Goal: Task Accomplishment & Management: Manage account settings

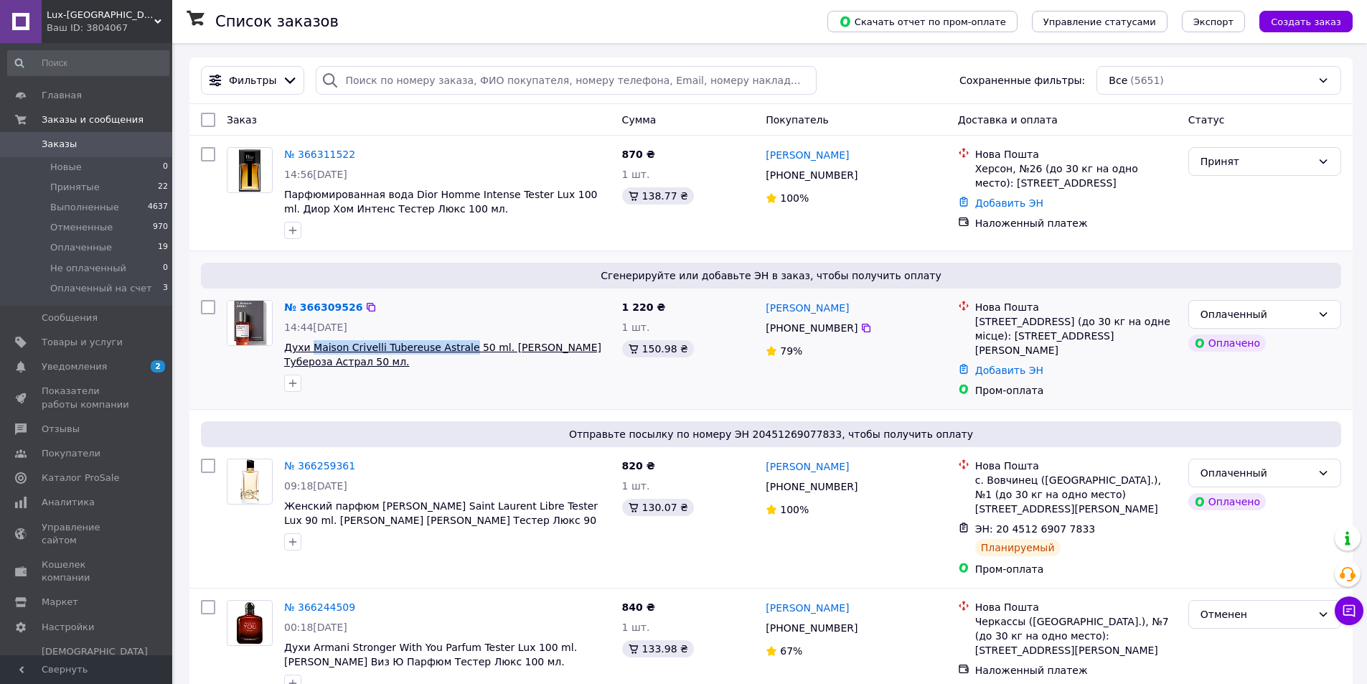
drag, startPoint x: 320, startPoint y: 350, endPoint x: 389, endPoint y: 346, distance: 69.0
click at [455, 353] on div "№ 366309526 14:44, 12.10.2025 Духи Maison Crivelli Tubereuse Astrale 50 ml. Мей…" at bounding box center [447, 345] width 338 height 103
click at [310, 312] on link "№ 366309526" at bounding box center [323, 306] width 78 height 11
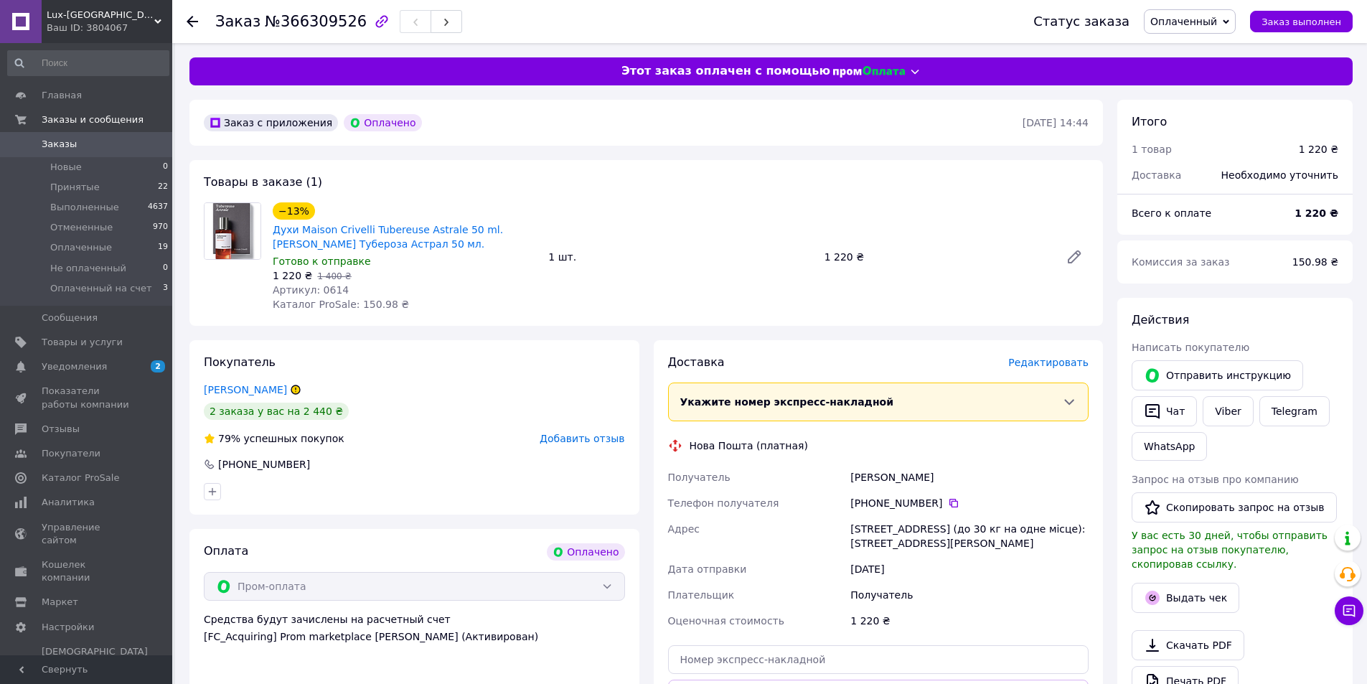
click at [1039, 370] on div "Редактировать" at bounding box center [1048, 362] width 80 height 14
click at [1041, 362] on span "Редактировать" at bounding box center [1048, 362] width 80 height 11
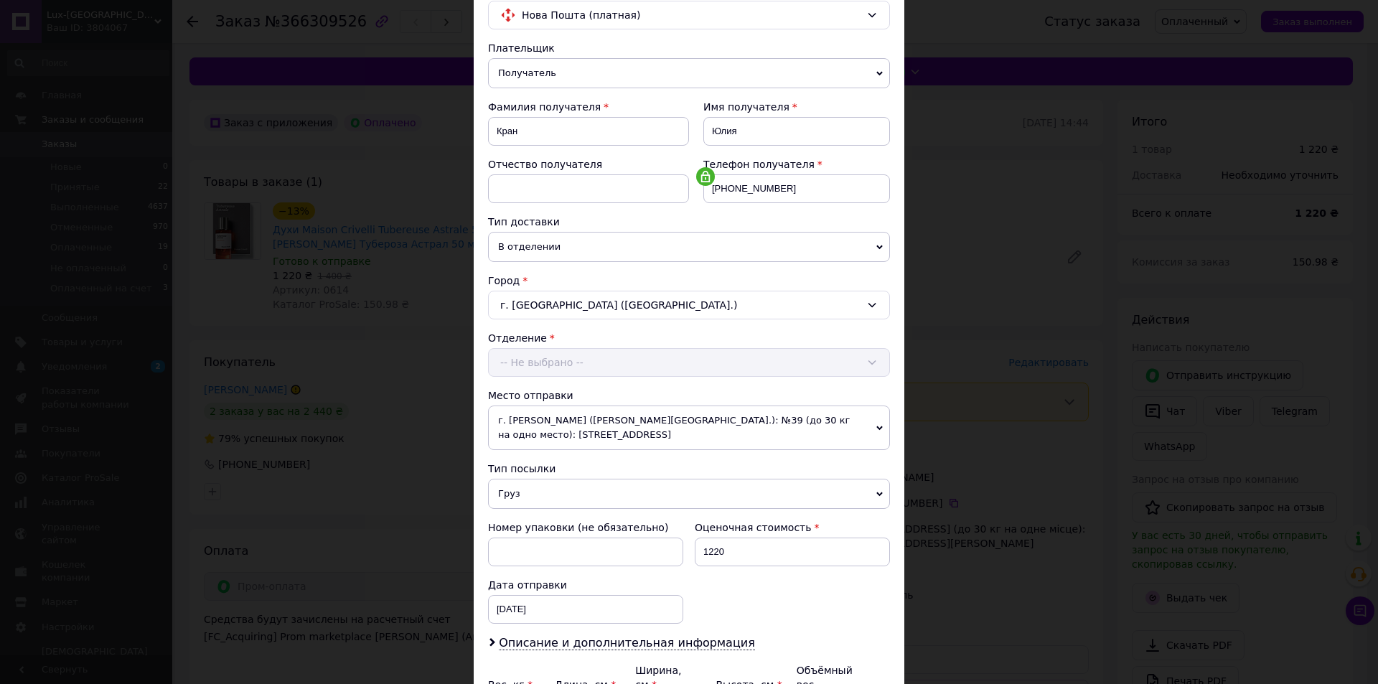
scroll to position [284, 0]
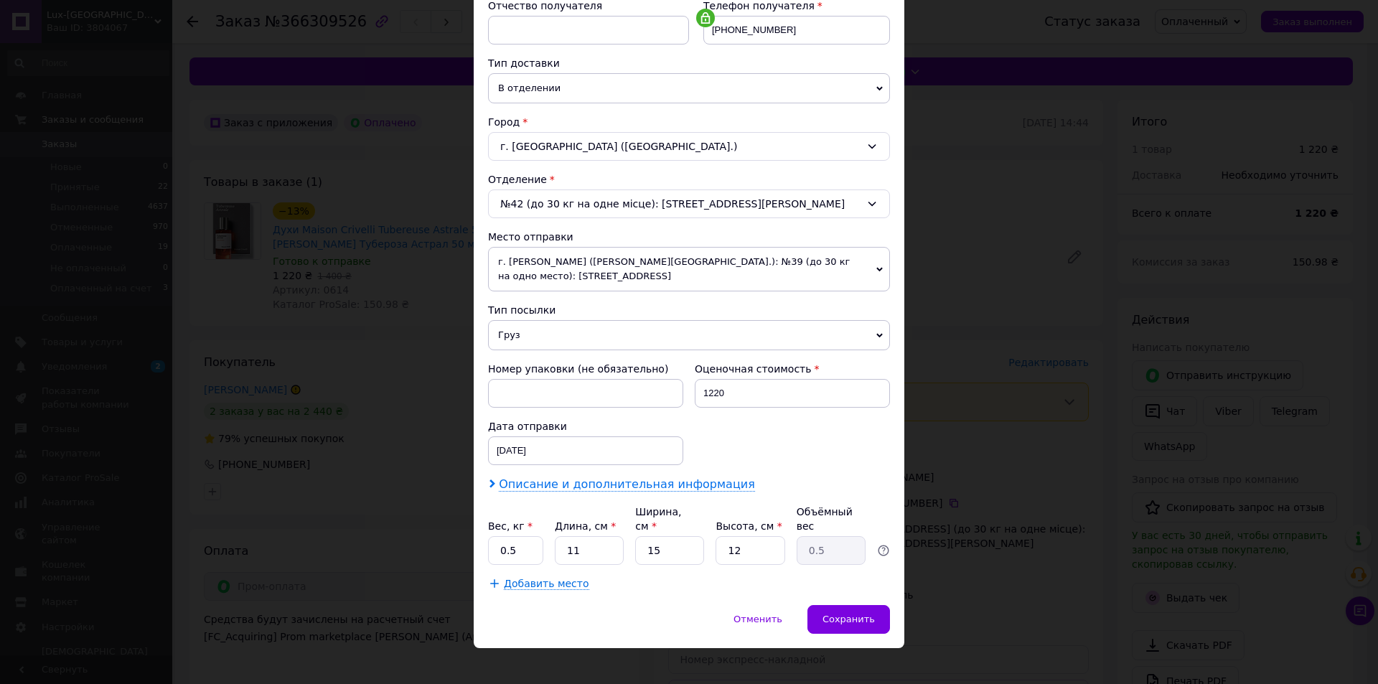
click at [517, 484] on span "Описание и дополнительная информация" at bounding box center [627, 484] width 256 height 14
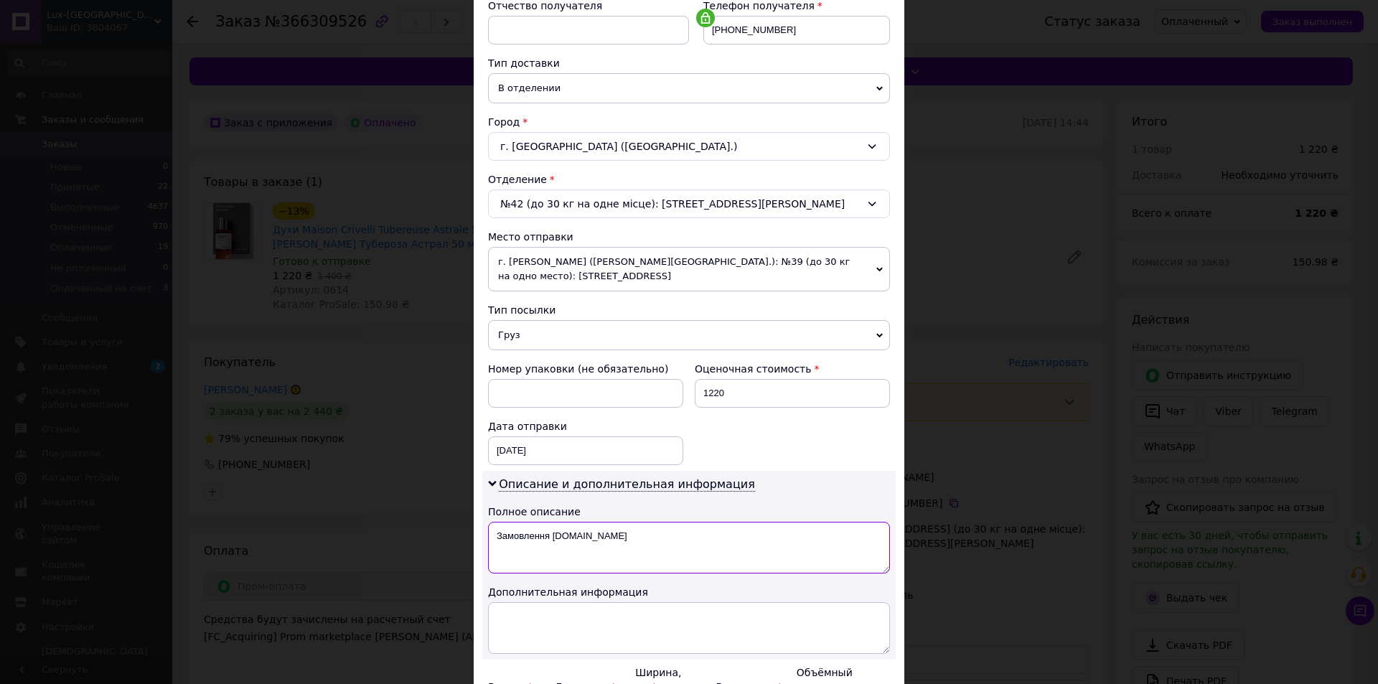
drag, startPoint x: 492, startPoint y: 526, endPoint x: 708, endPoint y: 528, distance: 215.3
click at [708, 528] on textarea "Замовлення Prom.ua" at bounding box center [689, 548] width 402 height 52
paste textarea "Maison Crivelli Tubereuse Astrale"
drag, startPoint x: 500, startPoint y: 535, endPoint x: 568, endPoint y: 537, distance: 68.2
click at [566, 537] on textarea "L Maison Crivelli Tubereuse Astrale" at bounding box center [689, 548] width 402 height 52
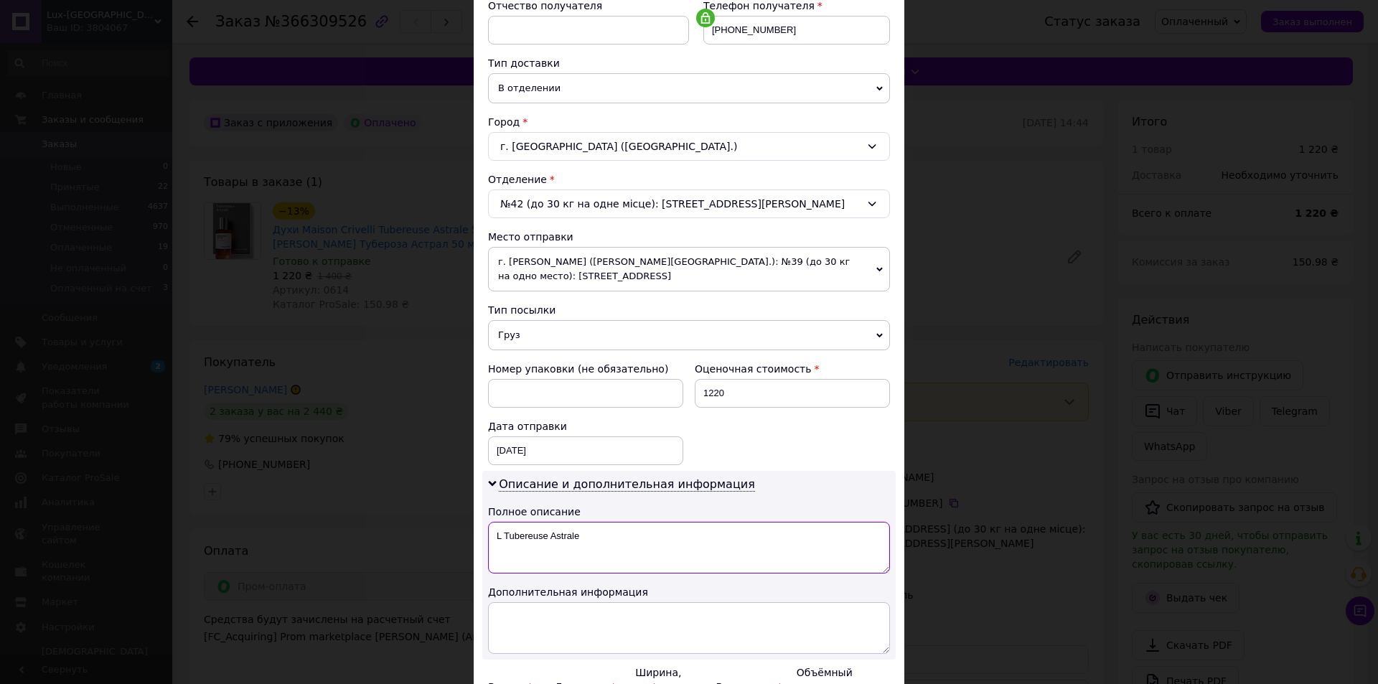
click at [606, 538] on textarea "L Tubereuse Astrale" at bounding box center [689, 548] width 402 height 52
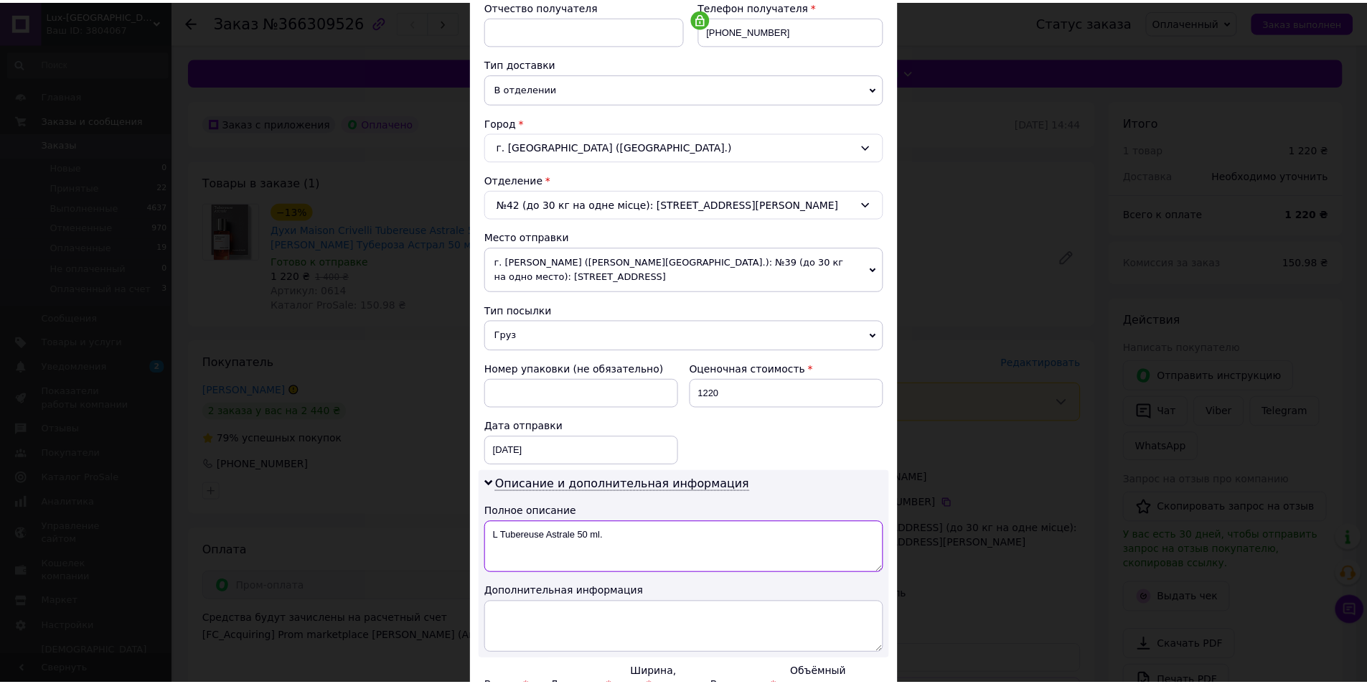
scroll to position [444, 0]
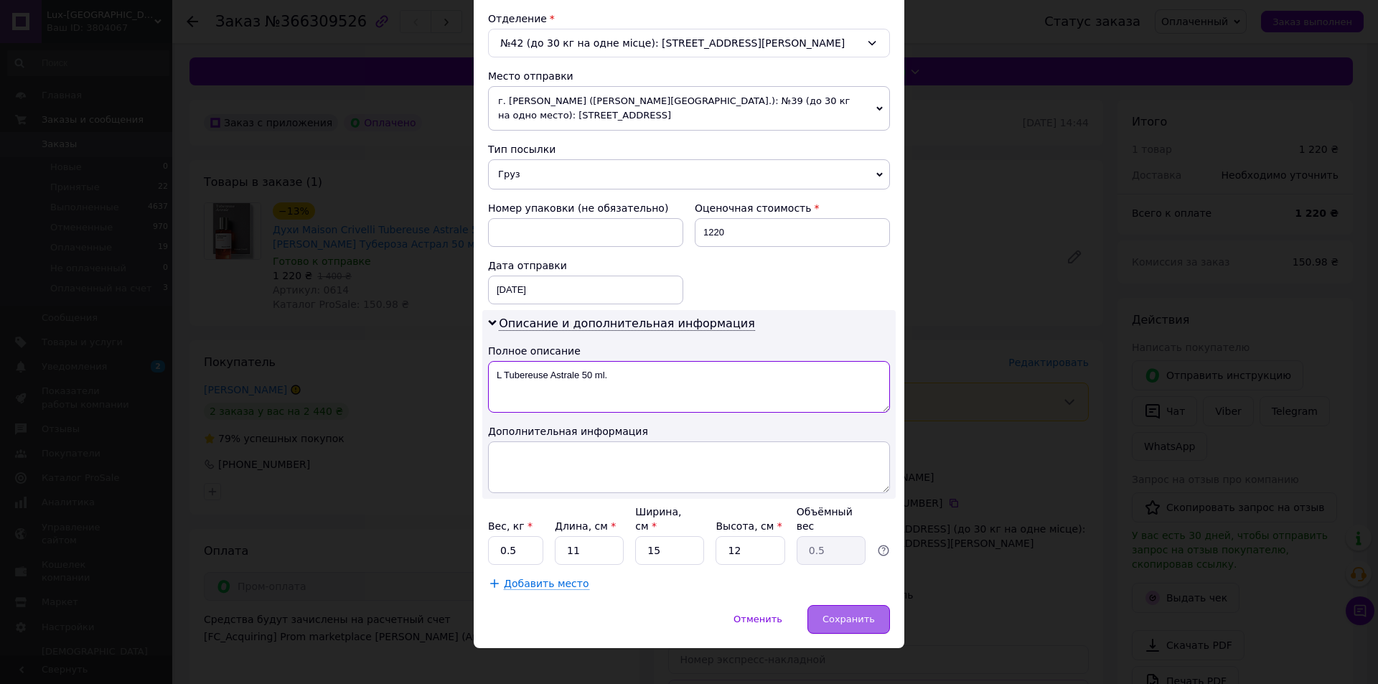
type textarea "L Tubereuse Astrale 50 ml."
click at [840, 614] on span "Сохранить" at bounding box center [849, 619] width 52 height 11
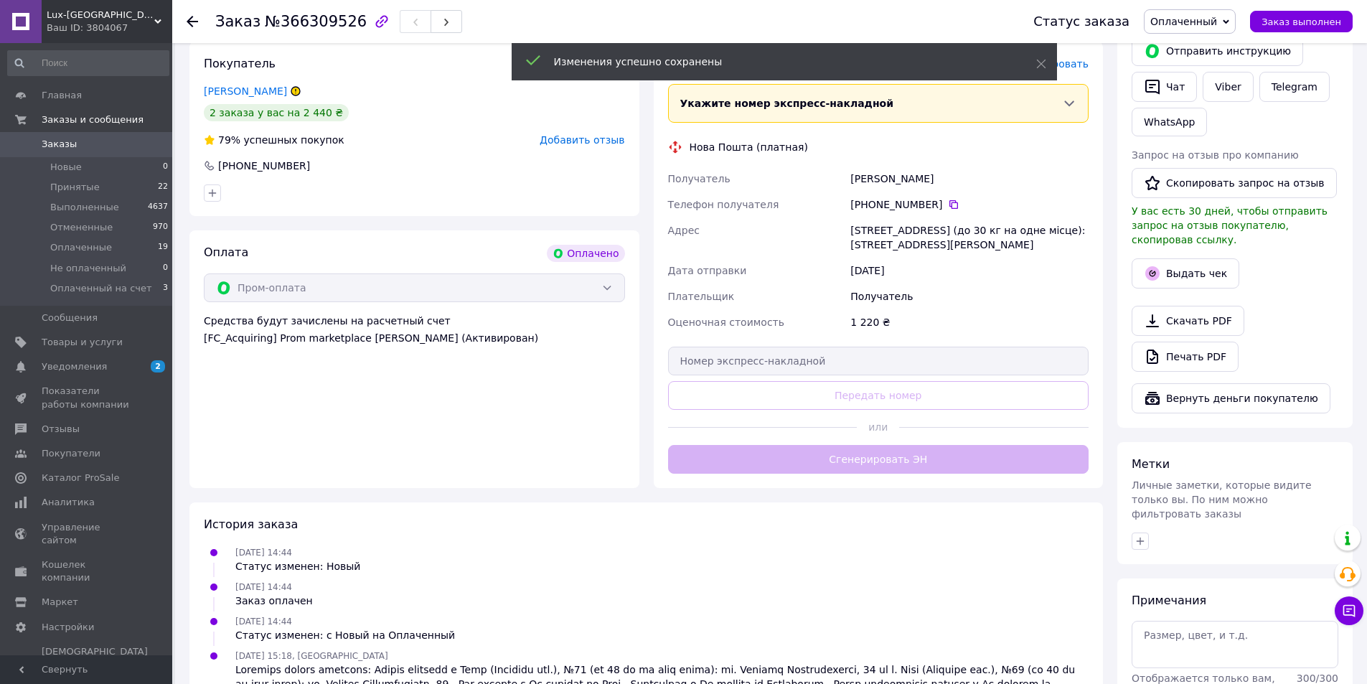
scroll to position [215, 0]
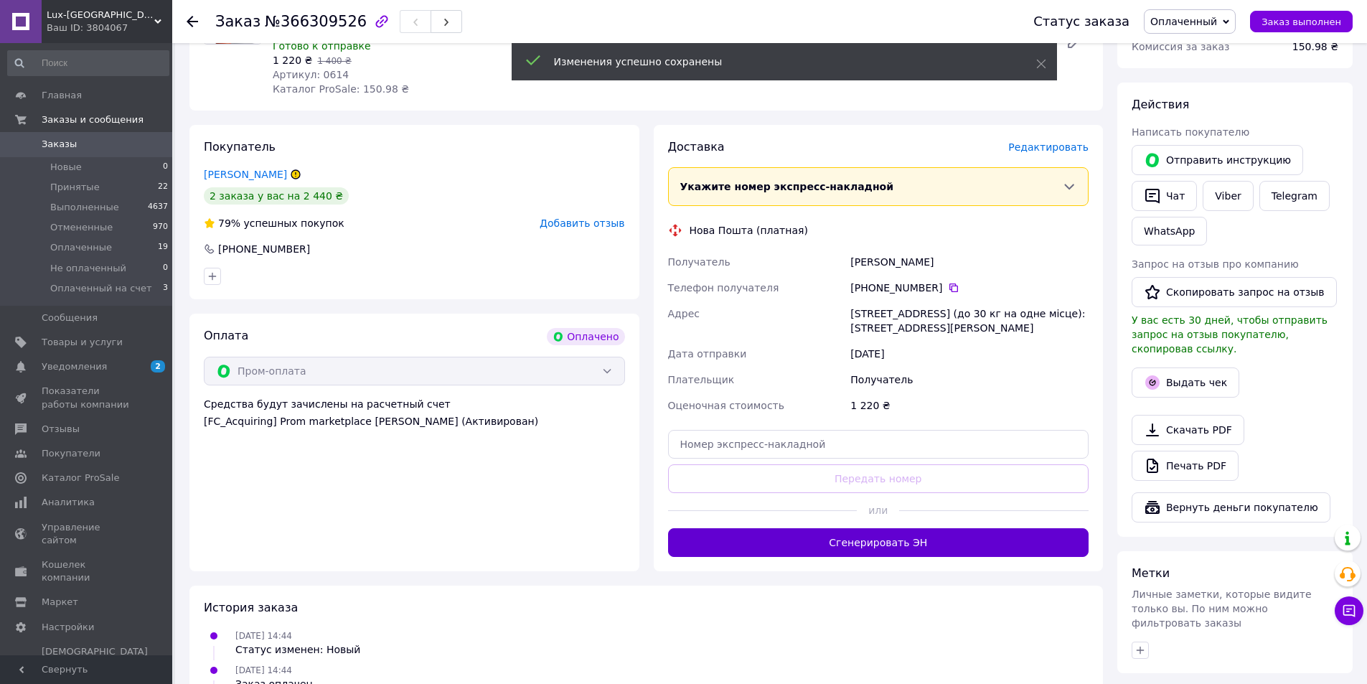
click at [856, 551] on button "Сгенерировать ЭН" at bounding box center [878, 542] width 421 height 29
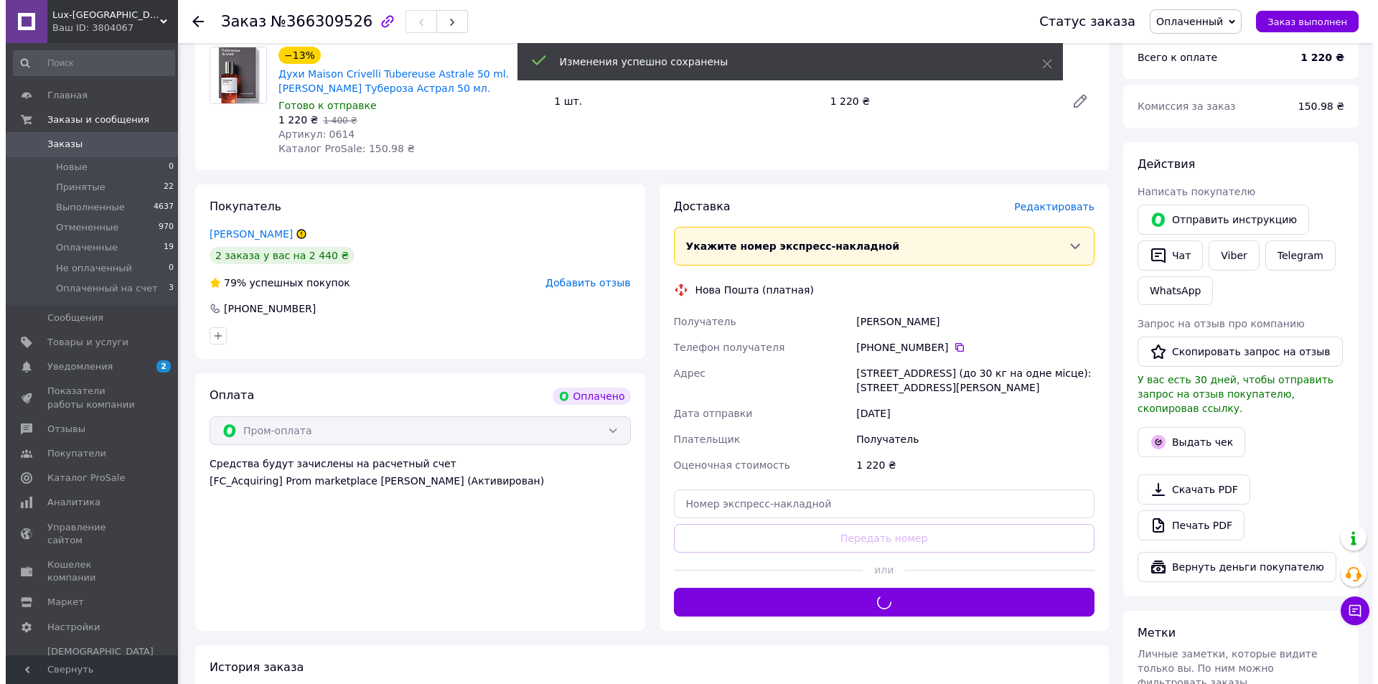
scroll to position [0, 0]
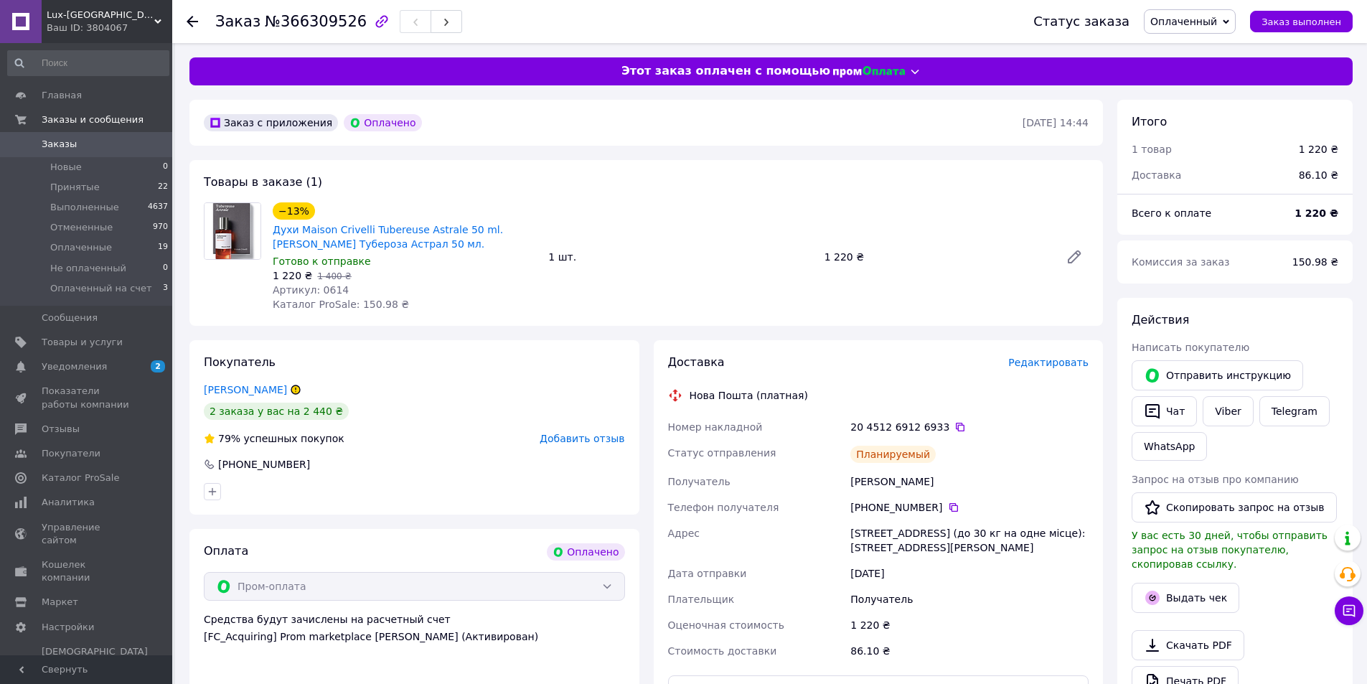
click at [334, 489] on div at bounding box center [414, 491] width 427 height 23
click at [955, 424] on icon at bounding box center [960, 426] width 11 height 11
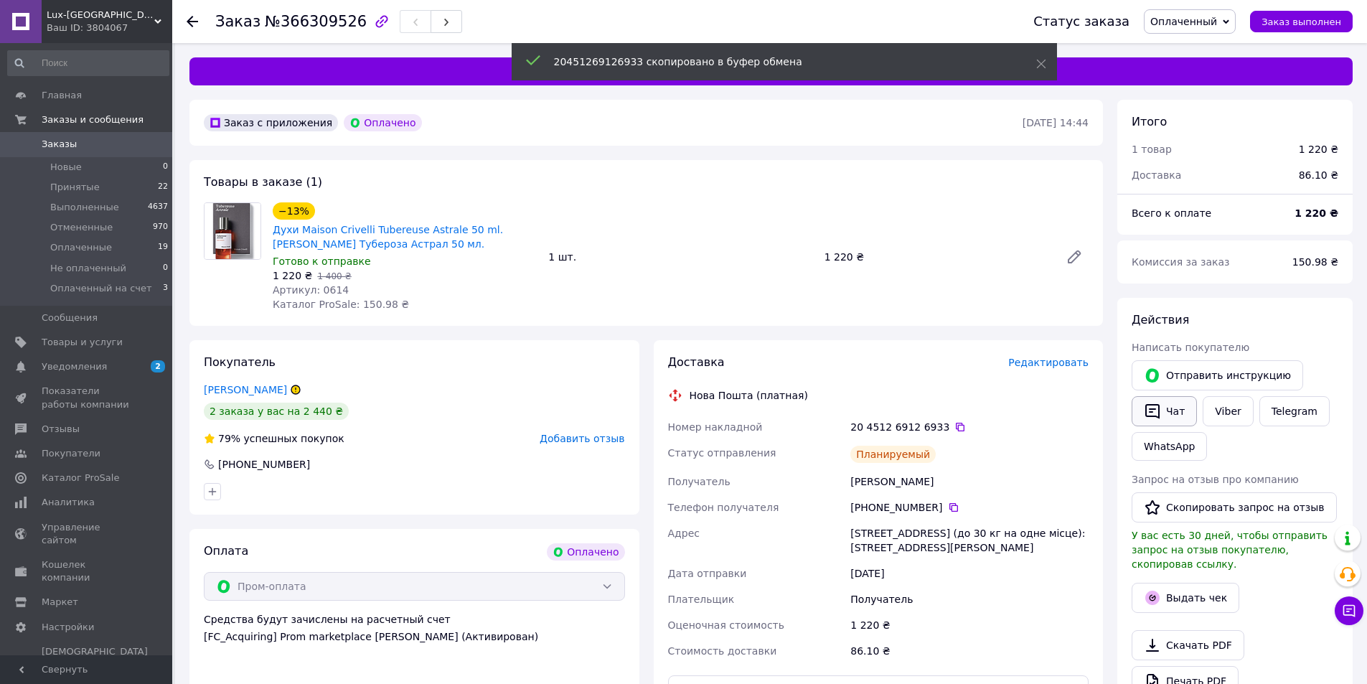
click at [1162, 406] on button "Чат" at bounding box center [1164, 411] width 65 height 30
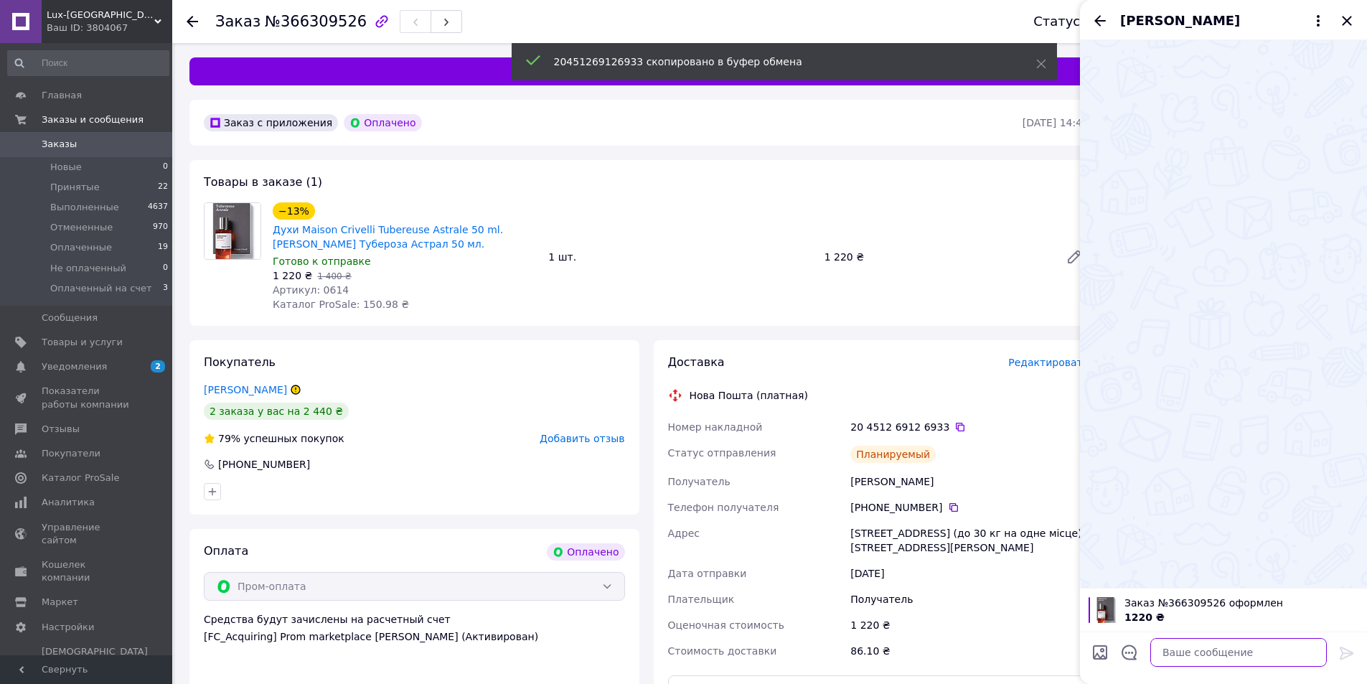
drag, startPoint x: 1184, startPoint y: 659, endPoint x: 1229, endPoint y: 575, distance: 95.4
click at [1184, 658] on textarea at bounding box center [1239, 652] width 177 height 29
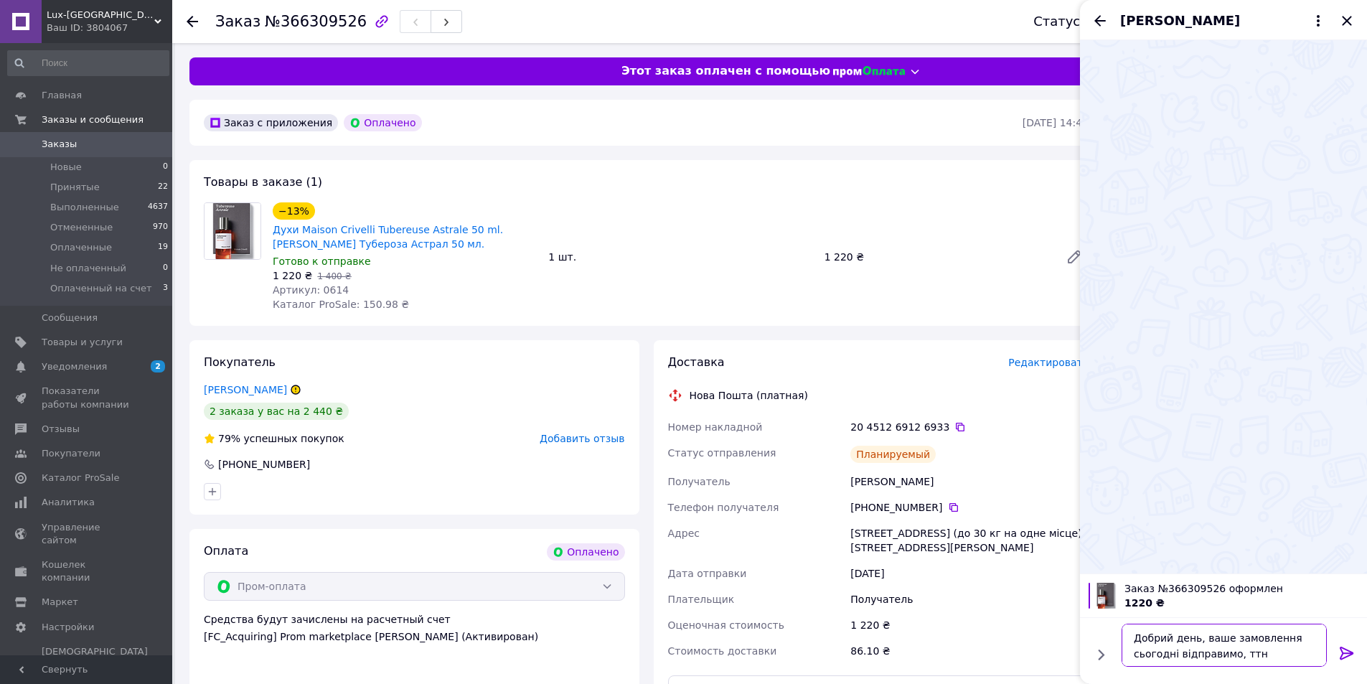
paste textarea "20451269126933"
type textarea "Добрий день, ваше замовлення сьогодні відправимо, ттн 20451269126933"
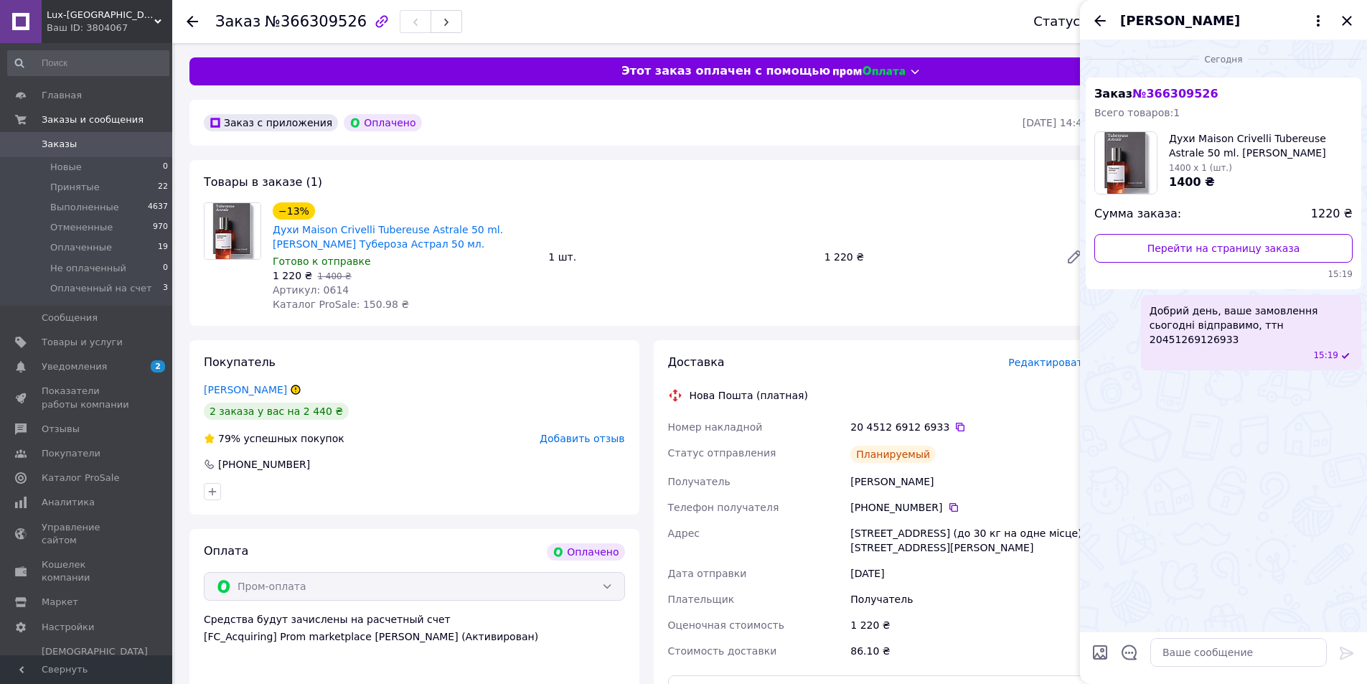
click at [52, 145] on span "Заказы" at bounding box center [59, 144] width 35 height 13
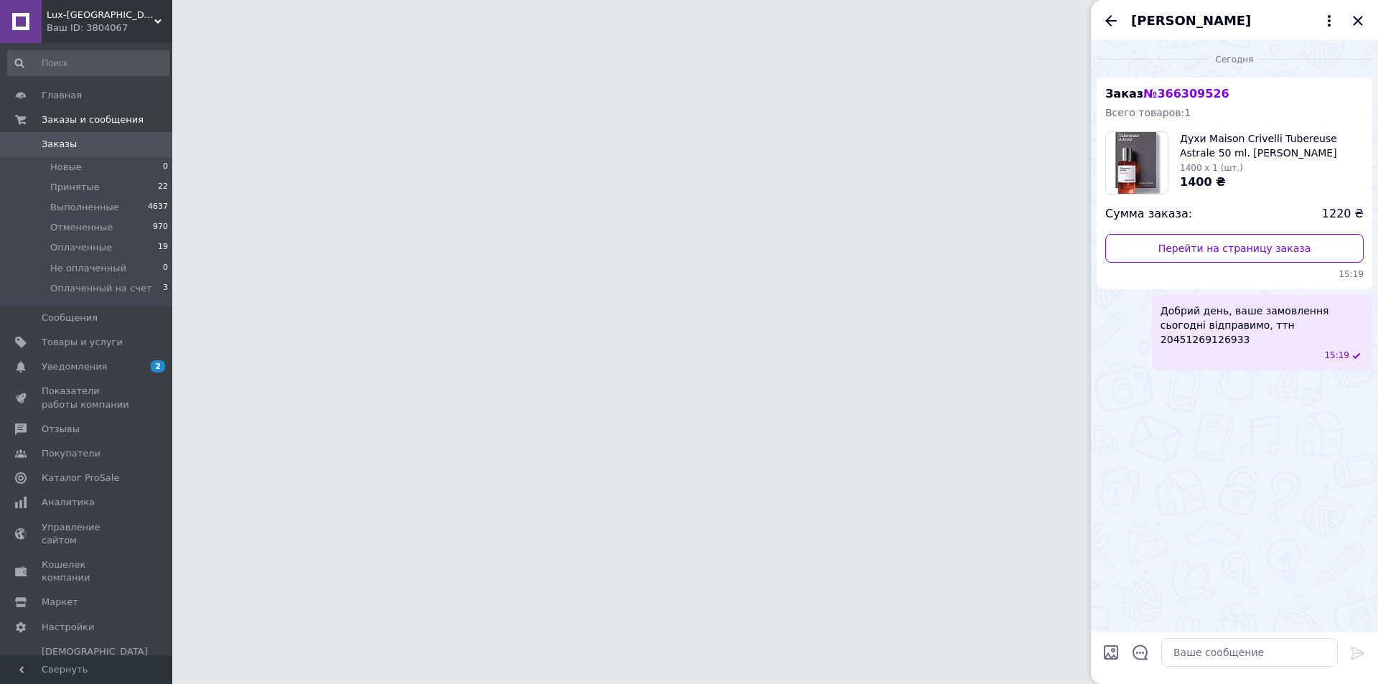
click at [1354, 23] on icon "Закрыть" at bounding box center [1357, 20] width 17 height 17
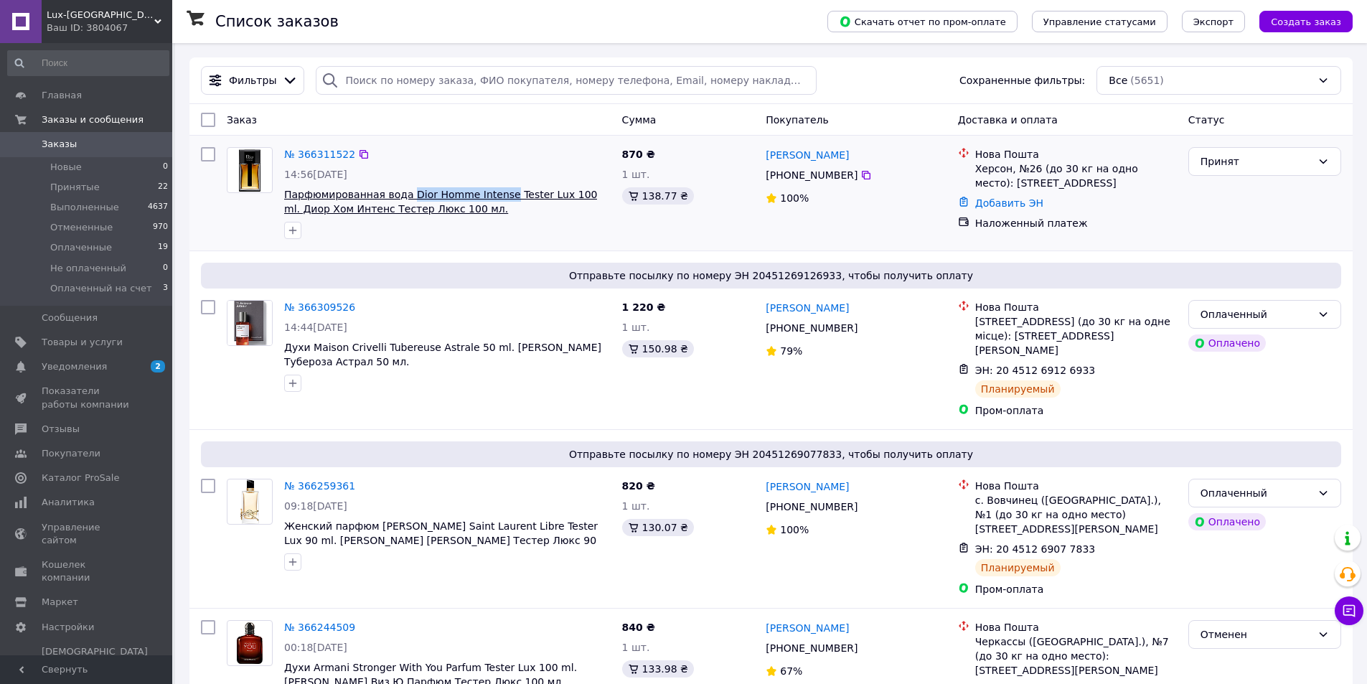
drag, startPoint x: 402, startPoint y: 184, endPoint x: 494, endPoint y: 192, distance: 92.2
click at [494, 192] on div "№ 366311522 14:56, 12.10.2025 Парфюмированная вода Dior Homme Intense Tester Lu…" at bounding box center [447, 192] width 338 height 103
copy span "Dior Homme Intense"
click at [337, 156] on link "№ 366311522" at bounding box center [319, 154] width 71 height 11
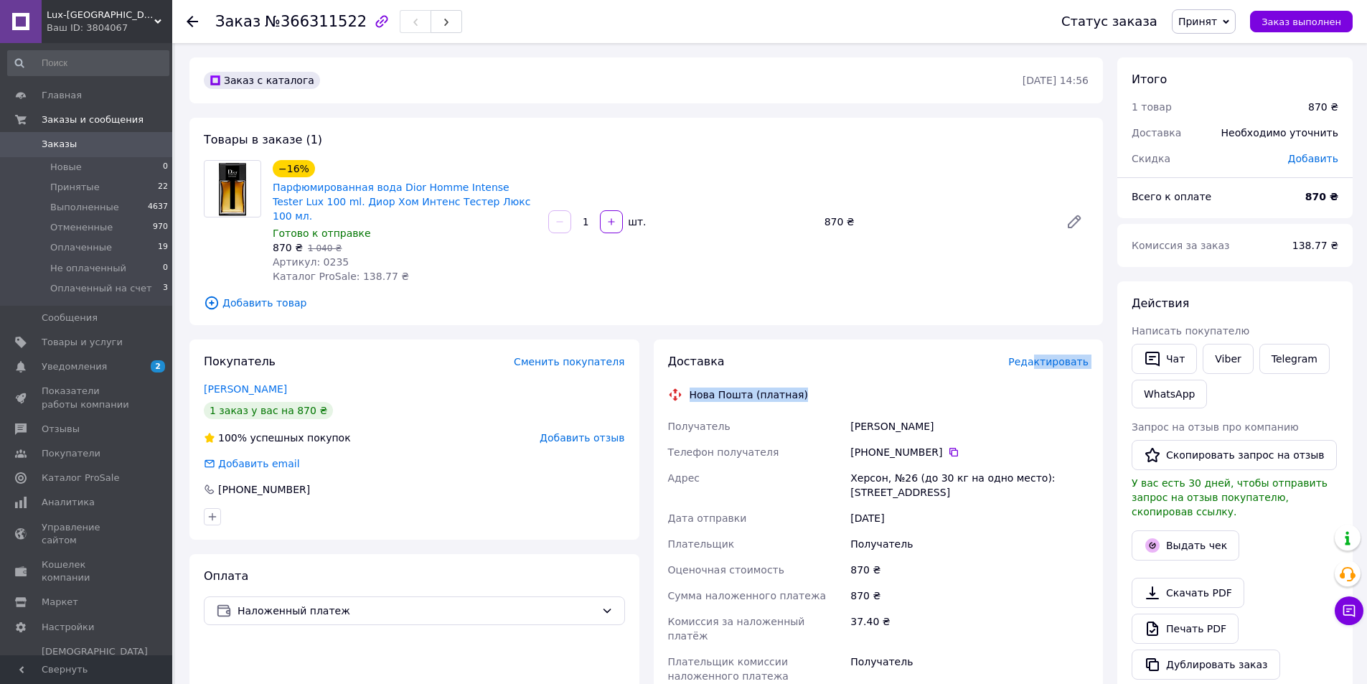
click at [1042, 354] on div "Доставка Редактировать Нова Пошта (платная) Получатель Нагель Олександр Телефон…" at bounding box center [878, 591] width 421 height 474
click at [1035, 356] on span "Редактировать" at bounding box center [1048, 361] width 80 height 11
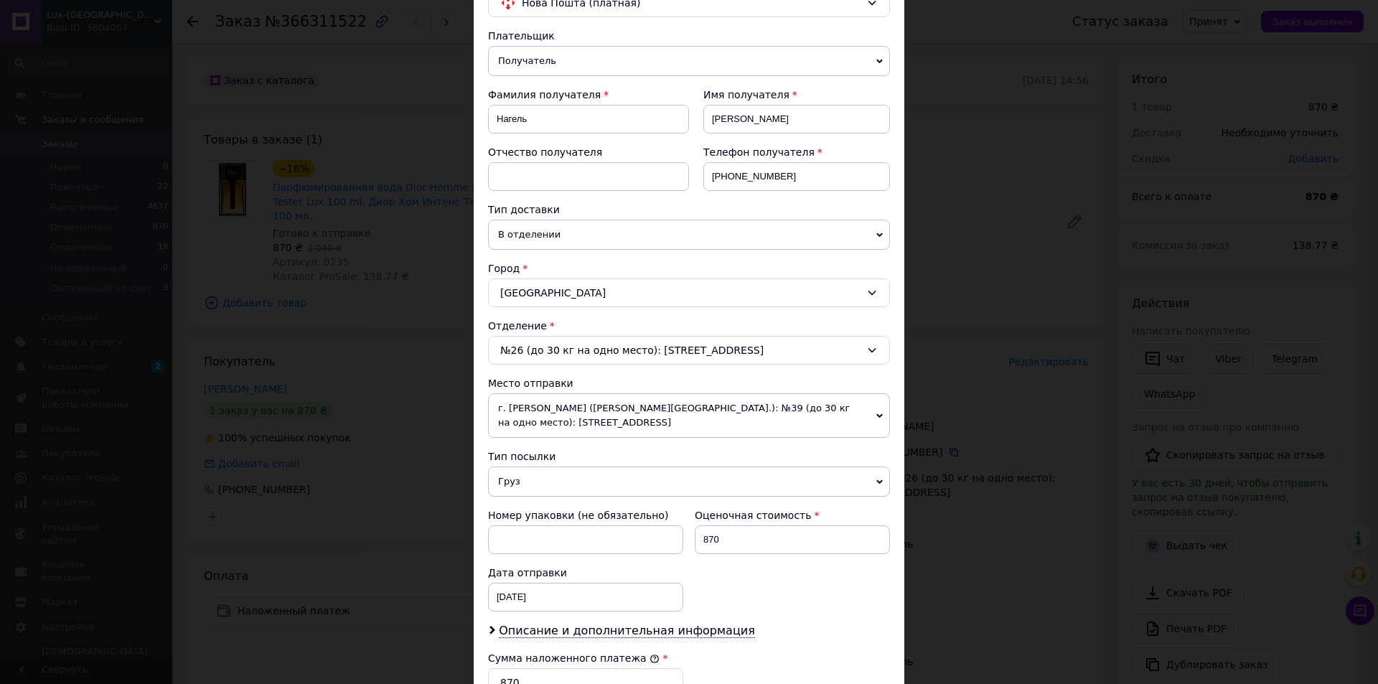
scroll to position [431, 0]
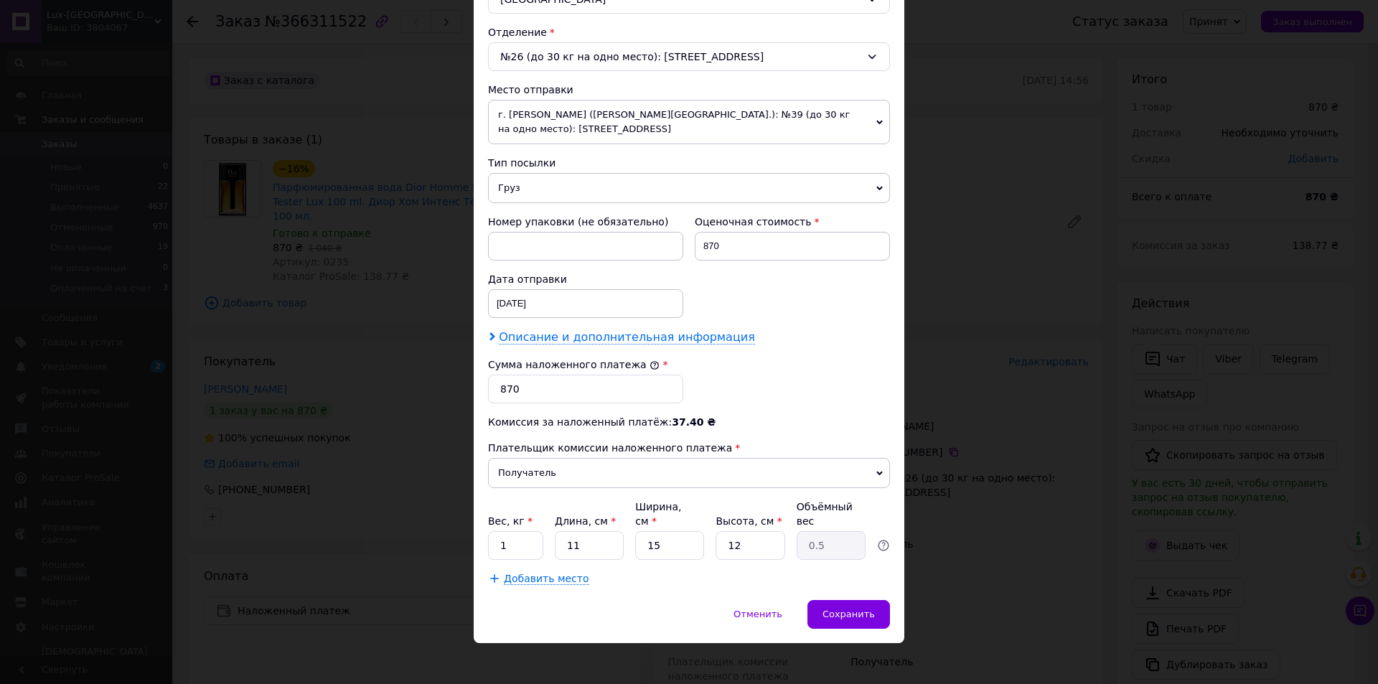
click at [530, 345] on span "Описание и дополнительная информация" at bounding box center [627, 337] width 256 height 14
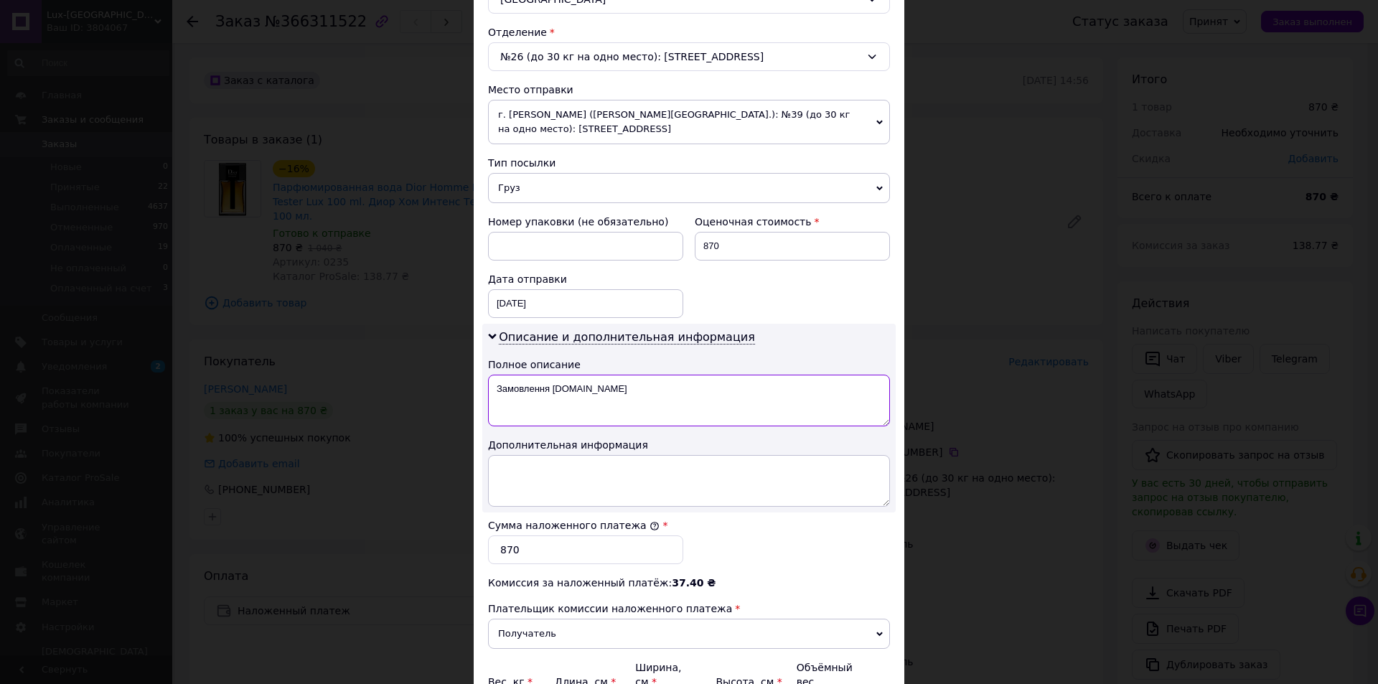
drag, startPoint x: 492, startPoint y: 393, endPoint x: 699, endPoint y: 407, distance: 207.2
click at [701, 407] on textarea "Замовлення Prom.ua" at bounding box center [689, 401] width 402 height 52
paste textarea "Dior Homme Intense"
drag, startPoint x: 508, startPoint y: 410, endPoint x: 520, endPoint y: 411, distance: 11.6
click at [520, 411] on textarea "L Dior Homme Intense" at bounding box center [689, 401] width 402 height 52
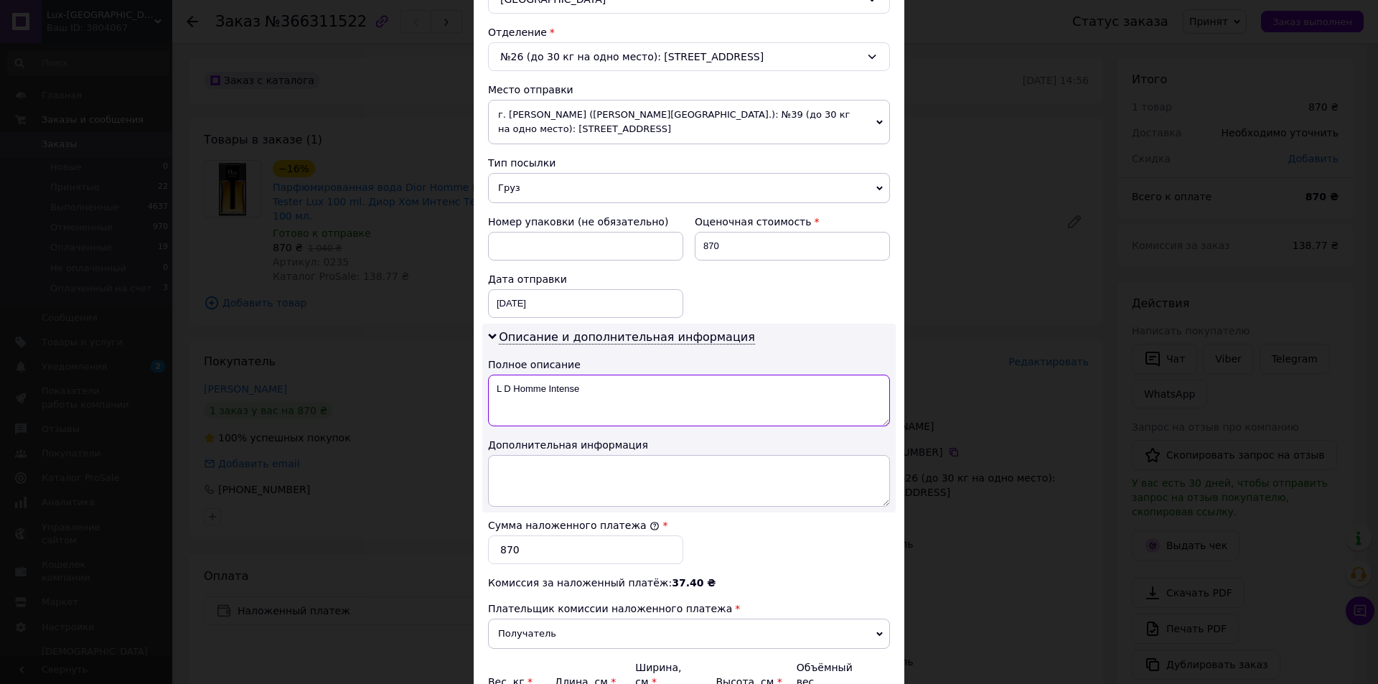
click at [593, 412] on textarea "L D Homme Intense" at bounding box center [689, 401] width 402 height 52
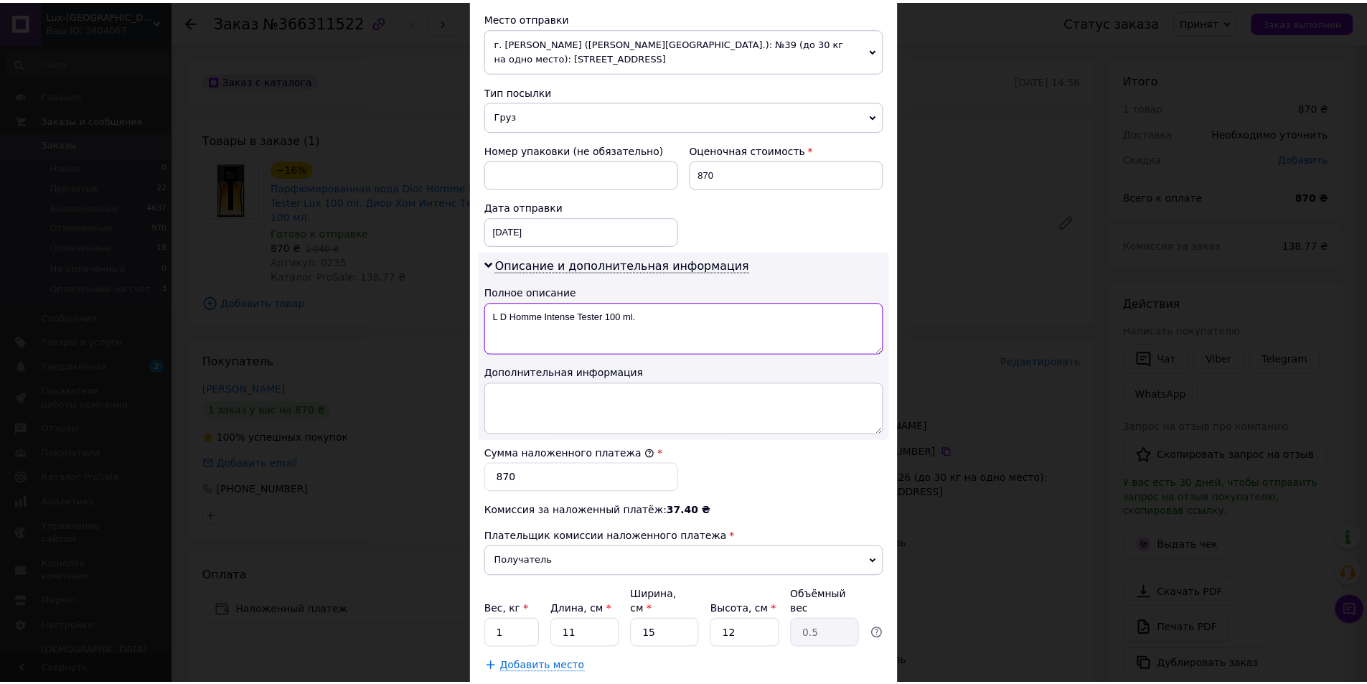
scroll to position [602, 0]
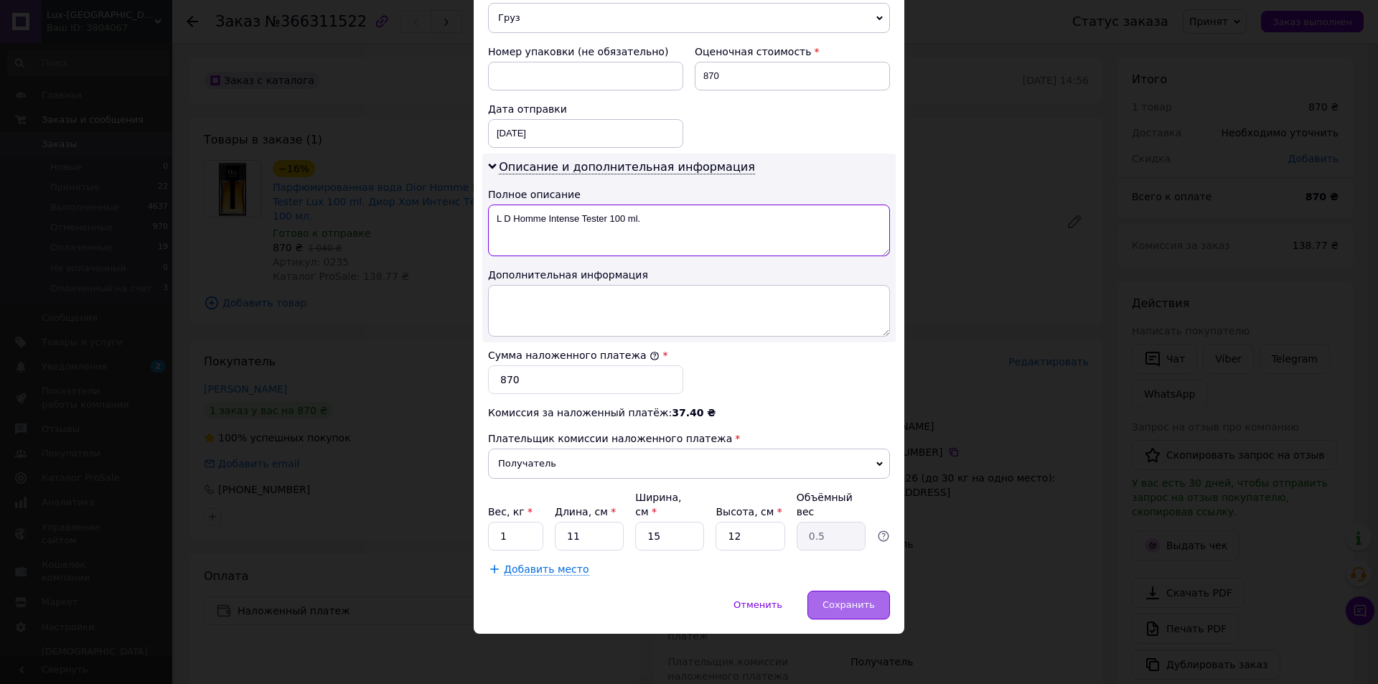
type textarea "L D Homme Intense Tester 100 ml."
click at [850, 605] on span "Сохранить" at bounding box center [849, 604] width 52 height 11
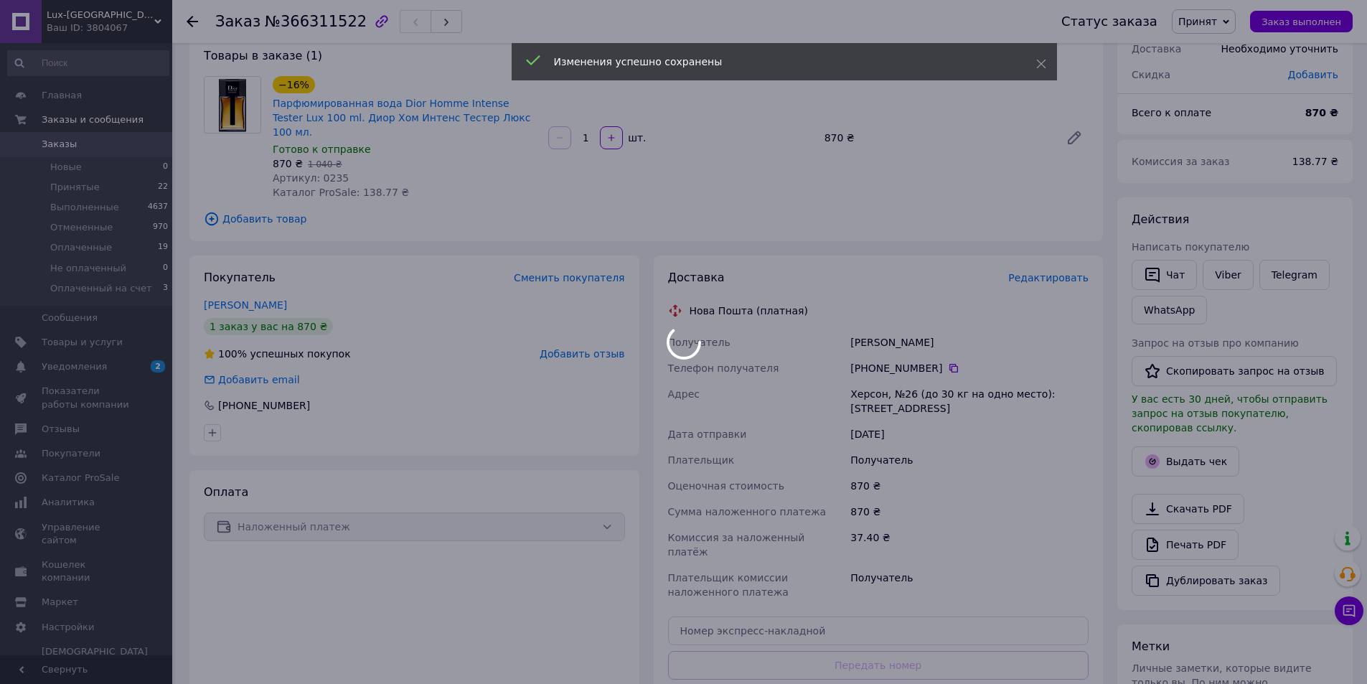
scroll to position [144, 0]
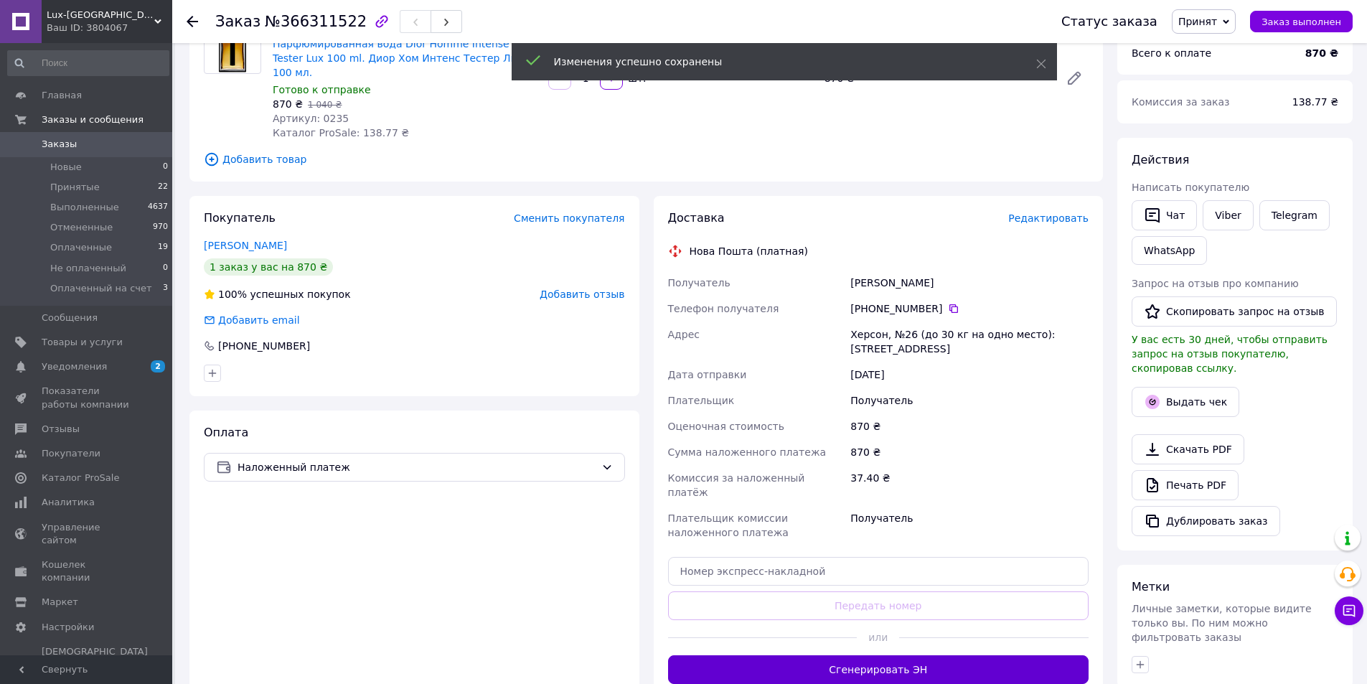
click at [883, 655] on button "Сгенерировать ЭН" at bounding box center [878, 669] width 421 height 29
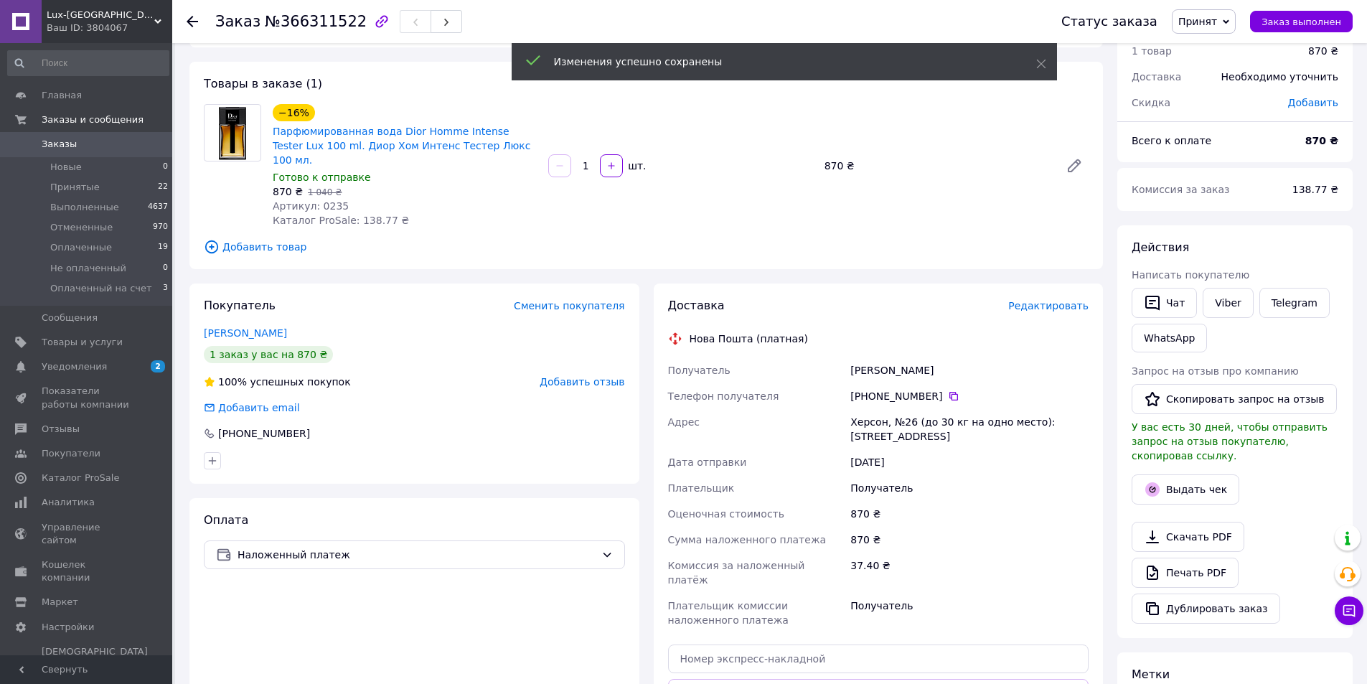
scroll to position [0, 0]
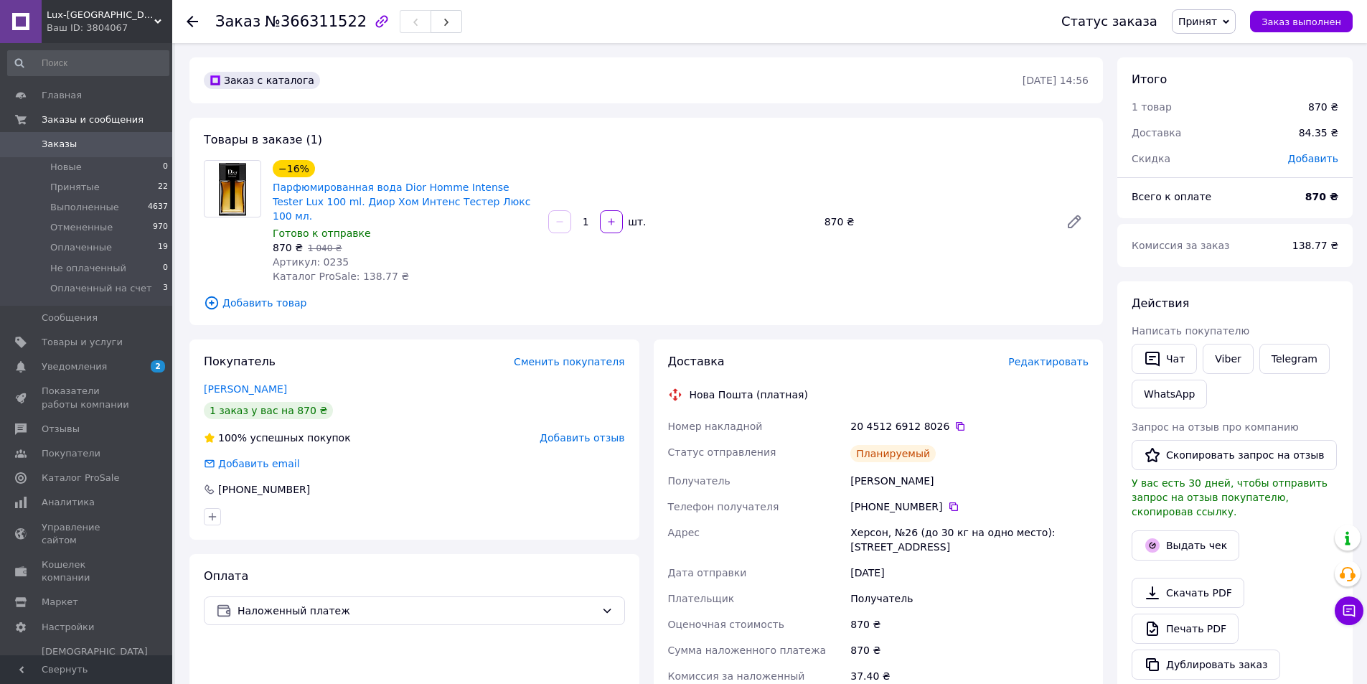
click at [337, 354] on div "Покупатель Сменить покупателя" at bounding box center [414, 362] width 421 height 17
click at [160, 14] on div "Lux-Emirates Ваш ID: 3804067" at bounding box center [107, 21] width 131 height 43
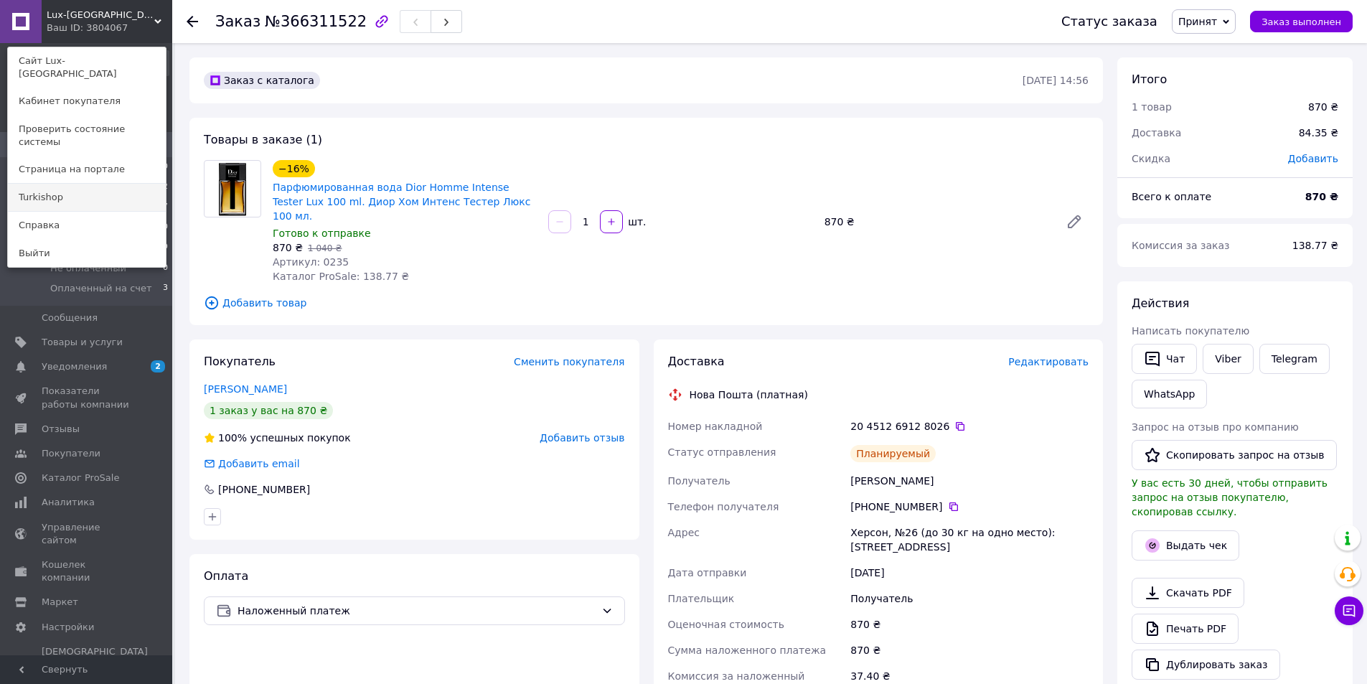
click at [71, 184] on link "Turkishop" at bounding box center [87, 197] width 158 height 27
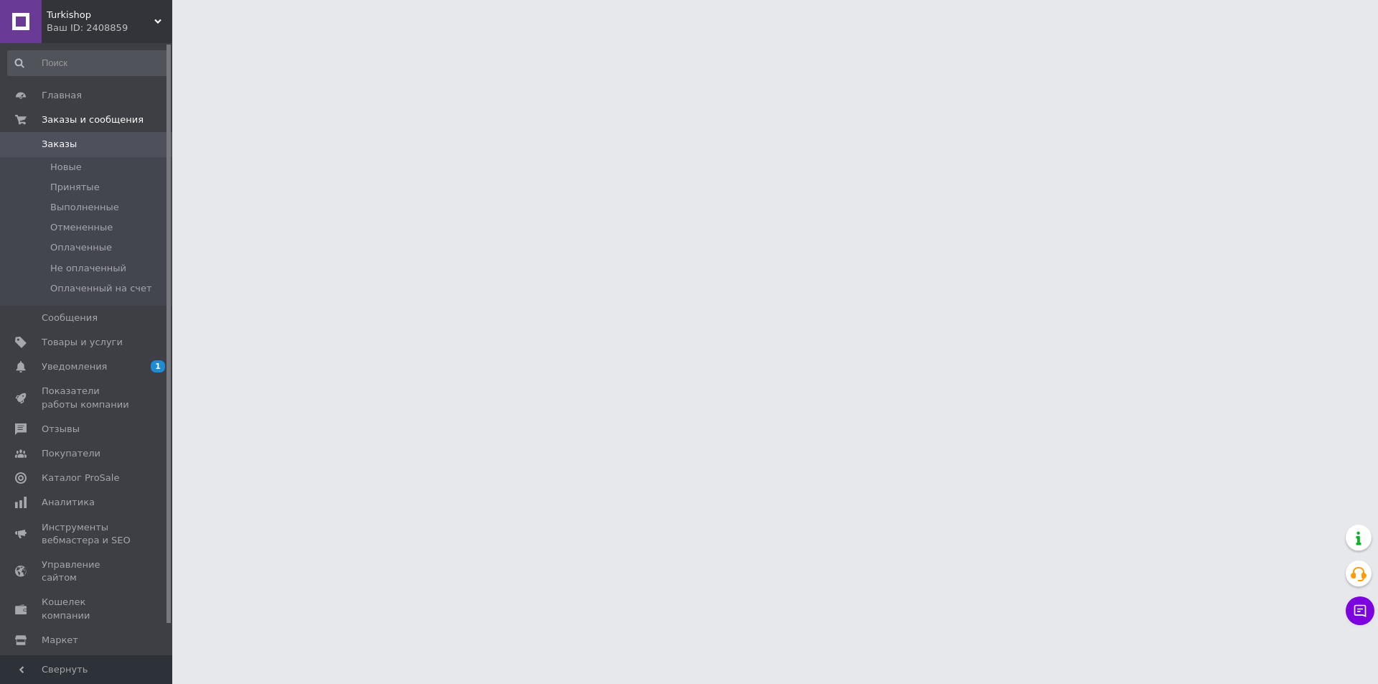
click at [184, 36] on html "Turkishop Ваш ID: 2408859 Сайт Turkishop Кабинет покупателя Проверить состояние…" at bounding box center [689, 18] width 1378 height 36
click at [178, 36] on html "Turkishop Ваш ID: 2408859 Сайт Turkishop Кабинет покупателя Проверить состояние…" at bounding box center [689, 18] width 1378 height 36
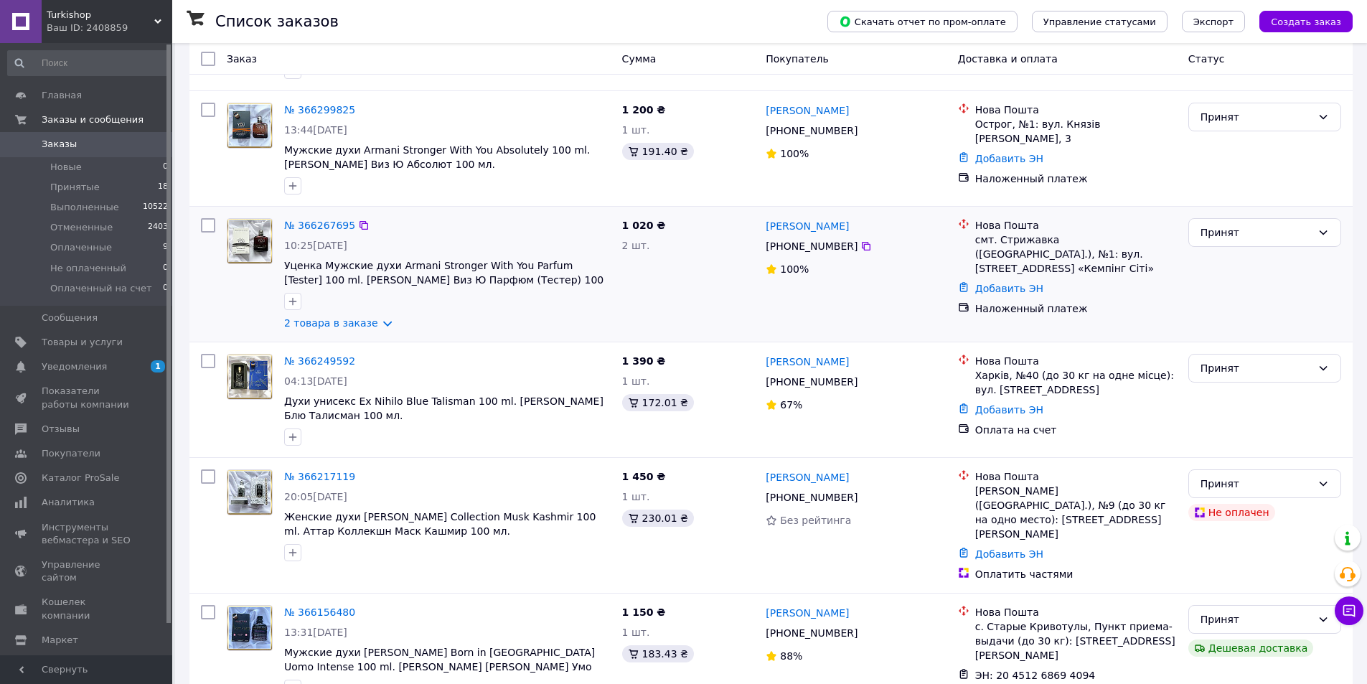
scroll to position [287, 0]
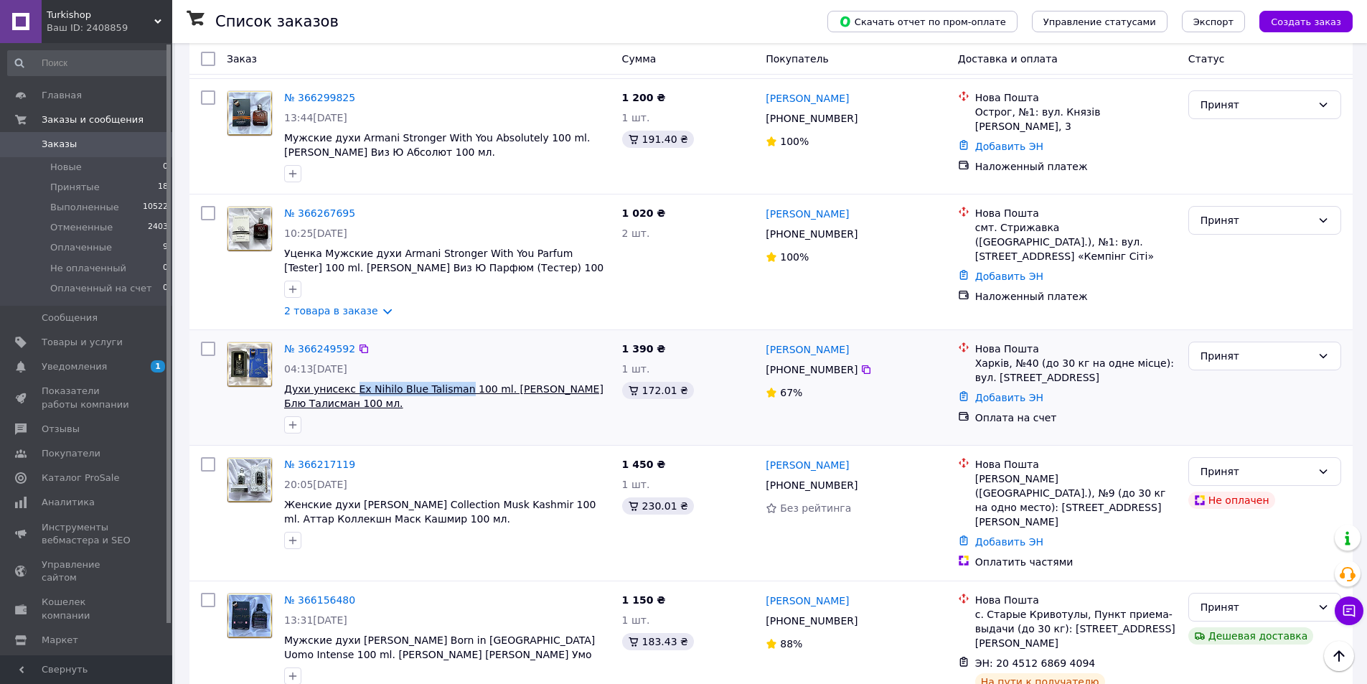
drag, startPoint x: 349, startPoint y: 380, endPoint x: 449, endPoint y: 391, distance: 100.4
click at [449, 391] on div "№ 366249592 04:13, 12.10.2025 Духи унисекс Ex Nihilo Blue Talisman 100 ml. Экс …" at bounding box center [447, 387] width 338 height 103
copy span "Ex Nihilo Blue Talisman"
click at [328, 355] on link "№ 366249592" at bounding box center [319, 348] width 71 height 11
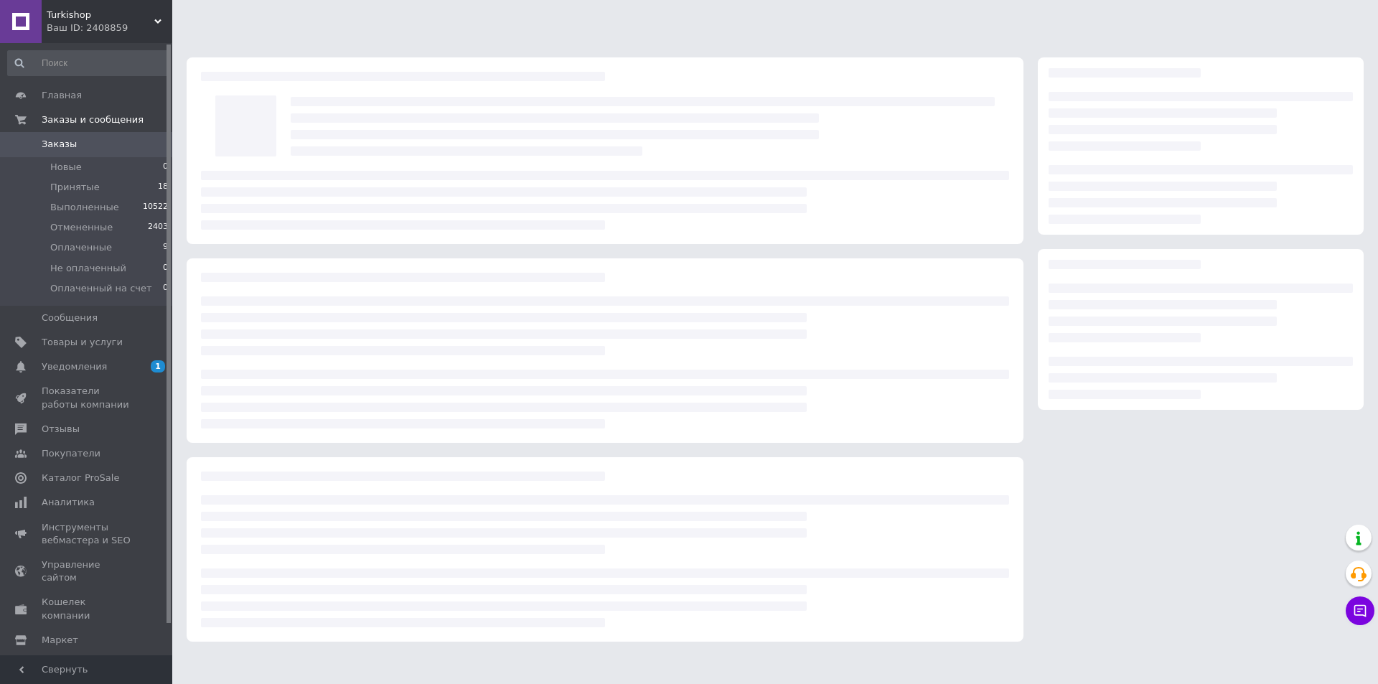
click at [233, 656] on html "Turkishop Ваш ID: 2408859 Сайт Turkishop Кабинет покупателя Проверить состояние…" at bounding box center [689, 328] width 1378 height 656
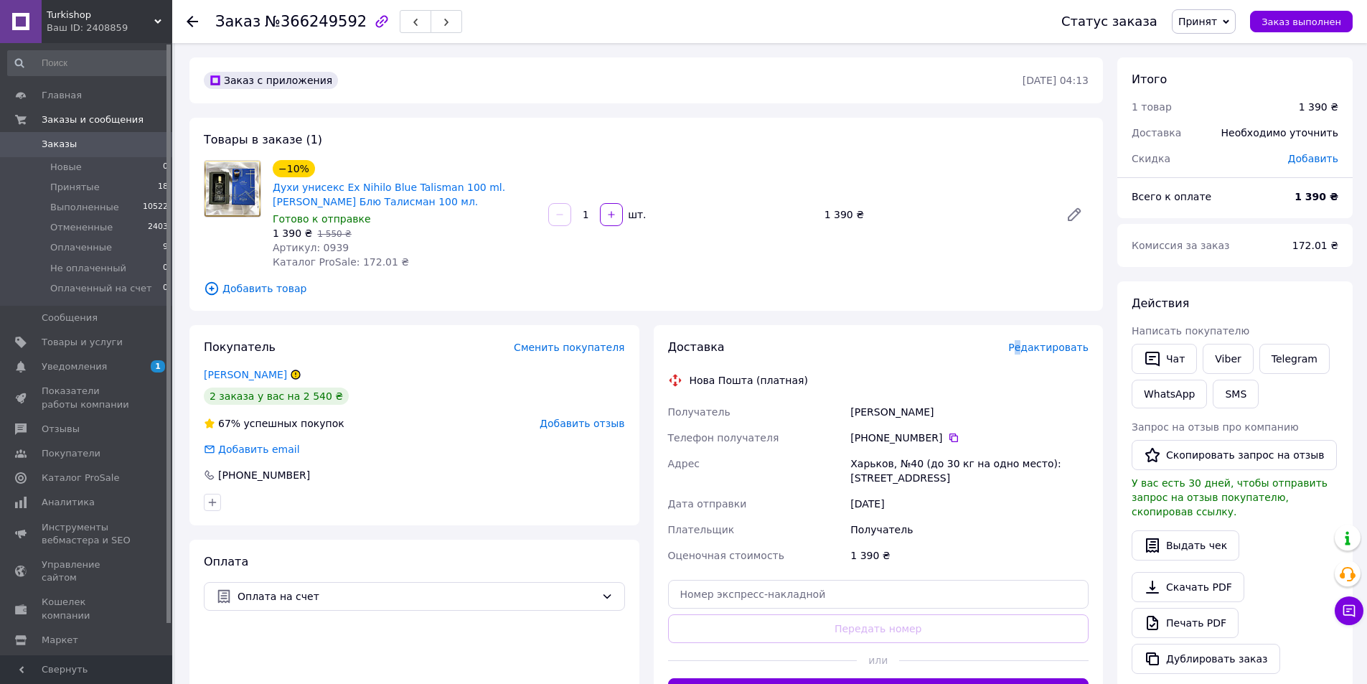
click at [1031, 345] on span "Редактировать" at bounding box center [1048, 347] width 80 height 11
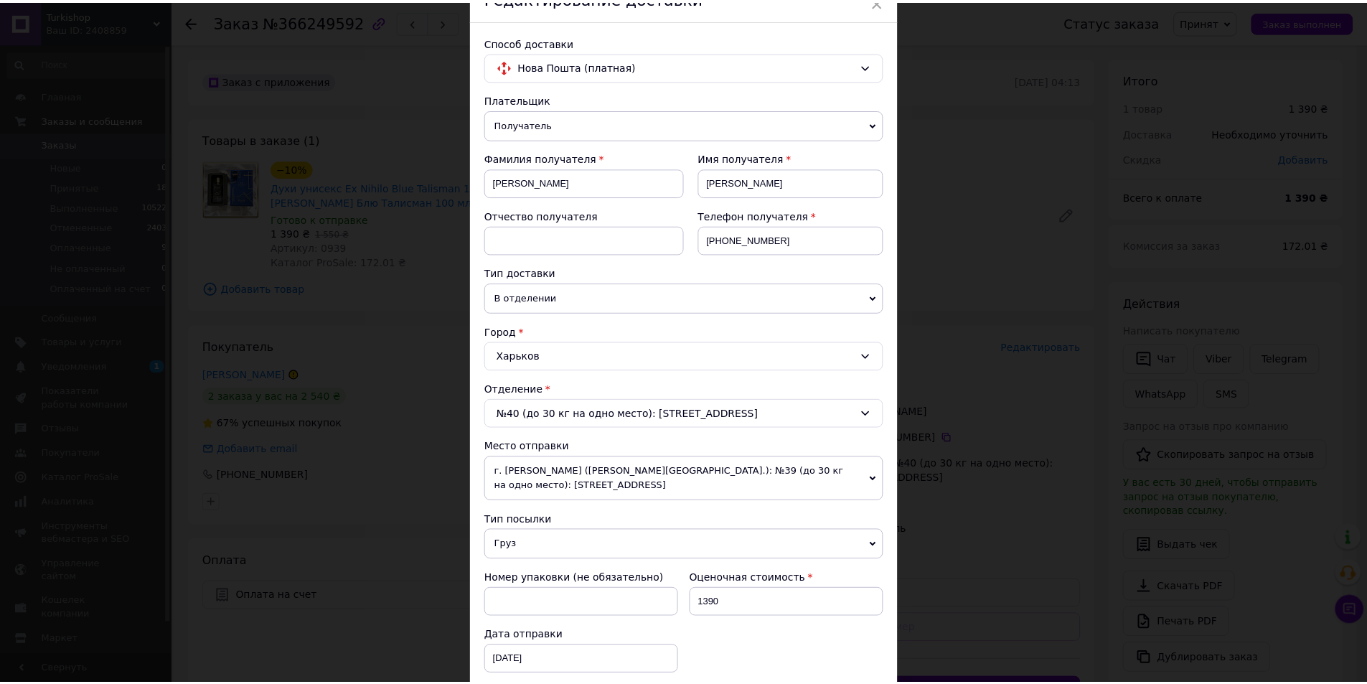
scroll to position [309, 0]
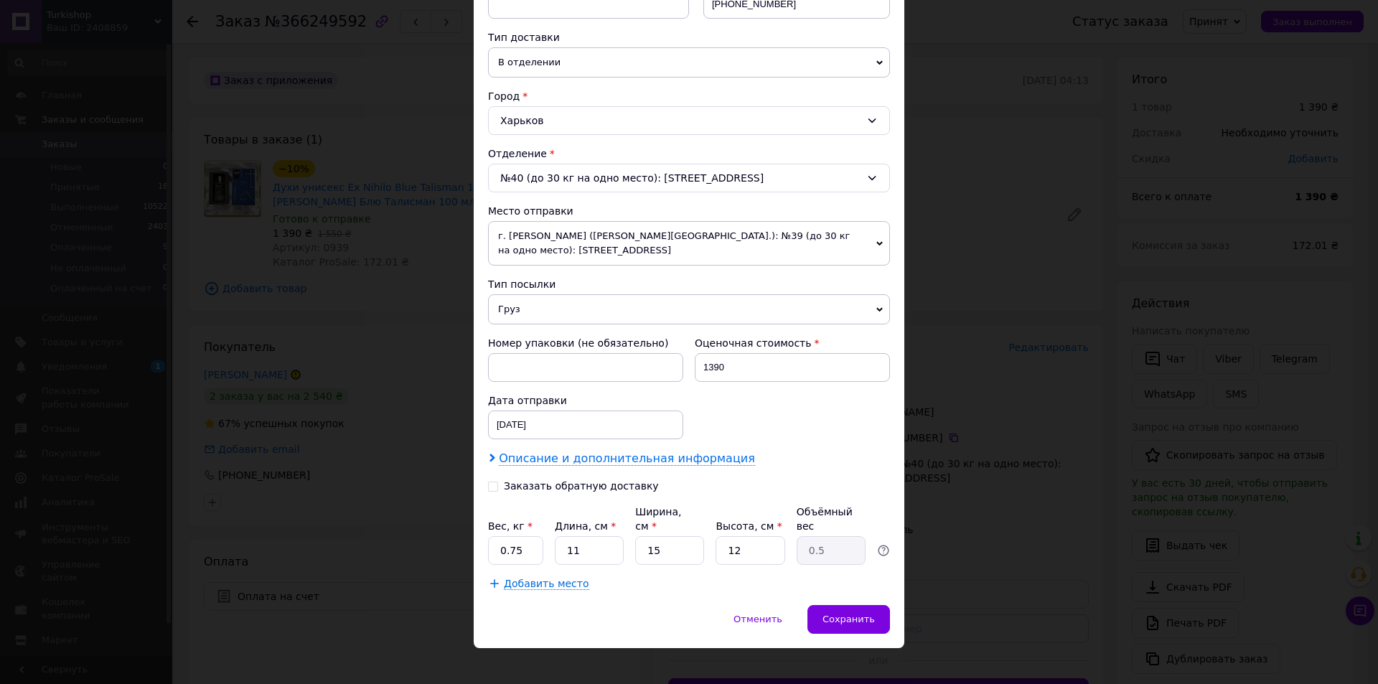
click at [538, 456] on span "Описание и дополнительная информация" at bounding box center [627, 458] width 256 height 14
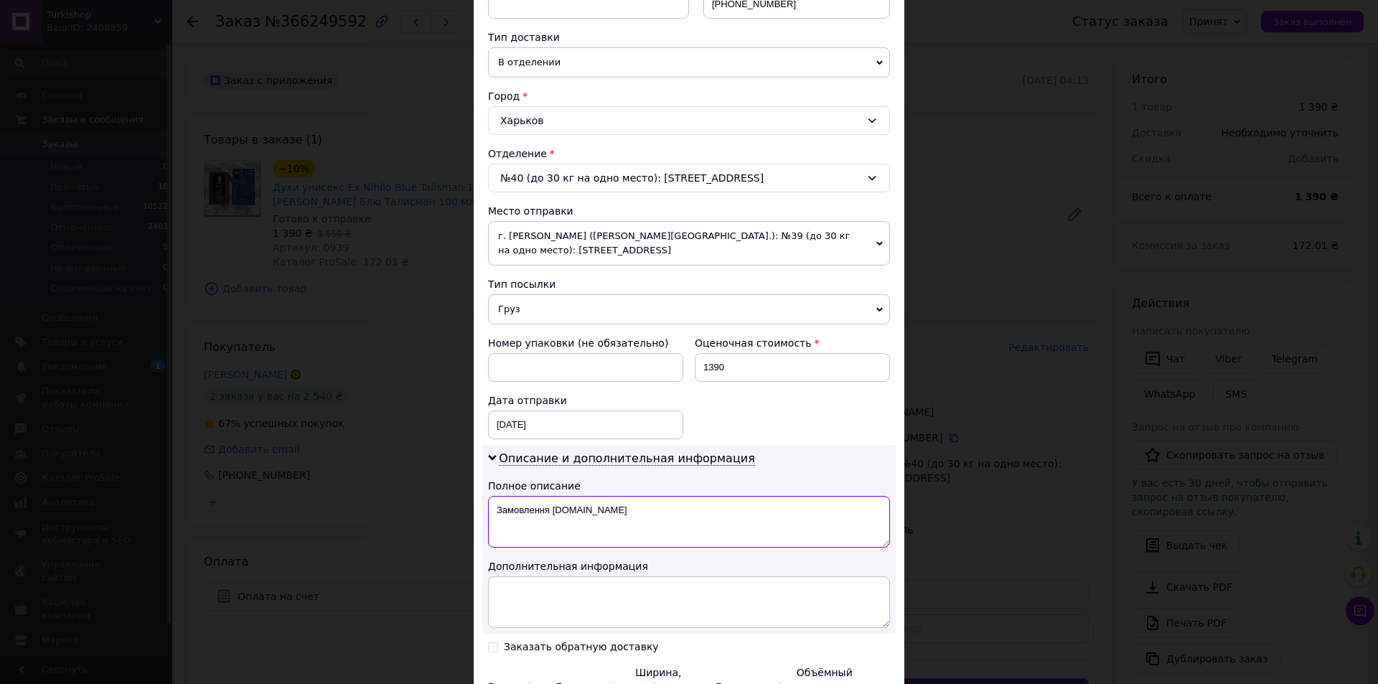
drag, startPoint x: 491, startPoint y: 517, endPoint x: 711, endPoint y: 505, distance: 219.9
click at [701, 510] on textarea "Замовлення Prom.ua" at bounding box center [689, 522] width 402 height 52
type textarea "T Taliamsn"
drag, startPoint x: 483, startPoint y: 502, endPoint x: 471, endPoint y: 502, distance: 12.2
click at [482, 502] on div "Описание и дополнительная информация Полное описание T Taliamsn Дополнительная …" at bounding box center [688, 539] width 413 height 189
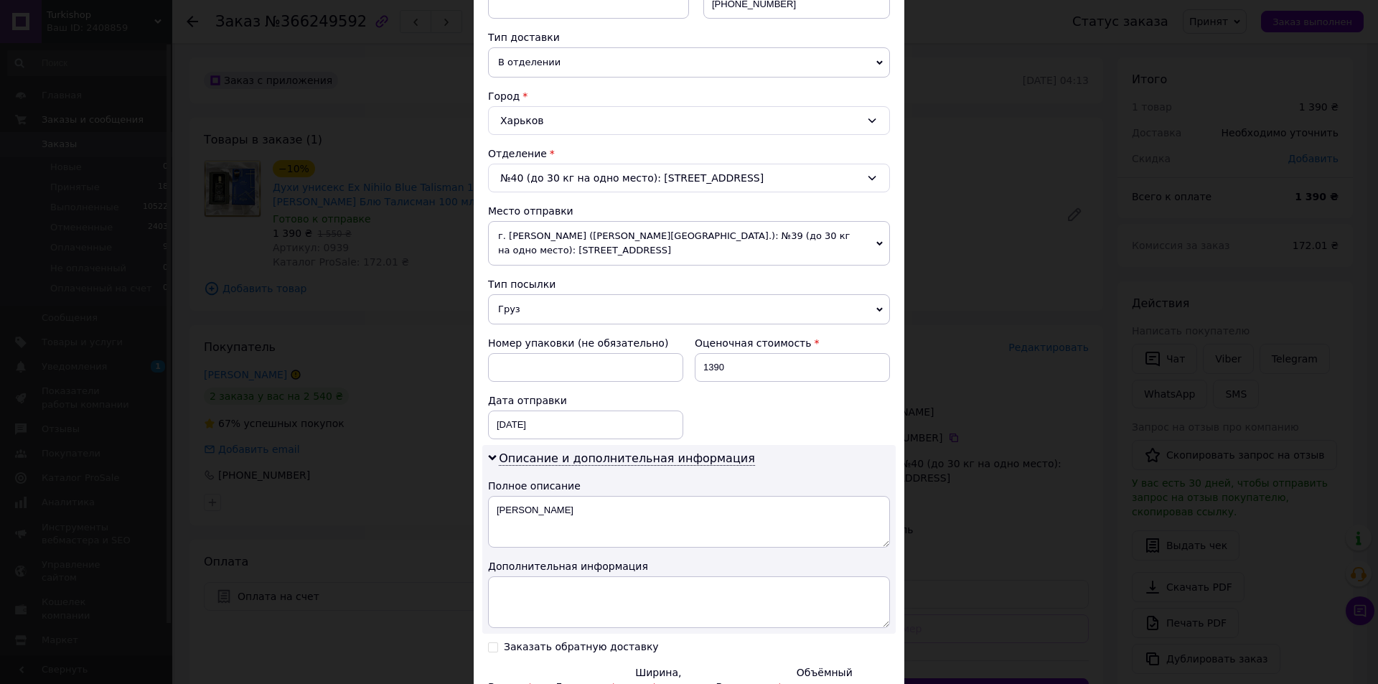
click at [344, 505] on div "× Редактирование доставки Способ доставки Нова Пошта (платная) Плательщик Получ…" at bounding box center [689, 342] width 1378 height 684
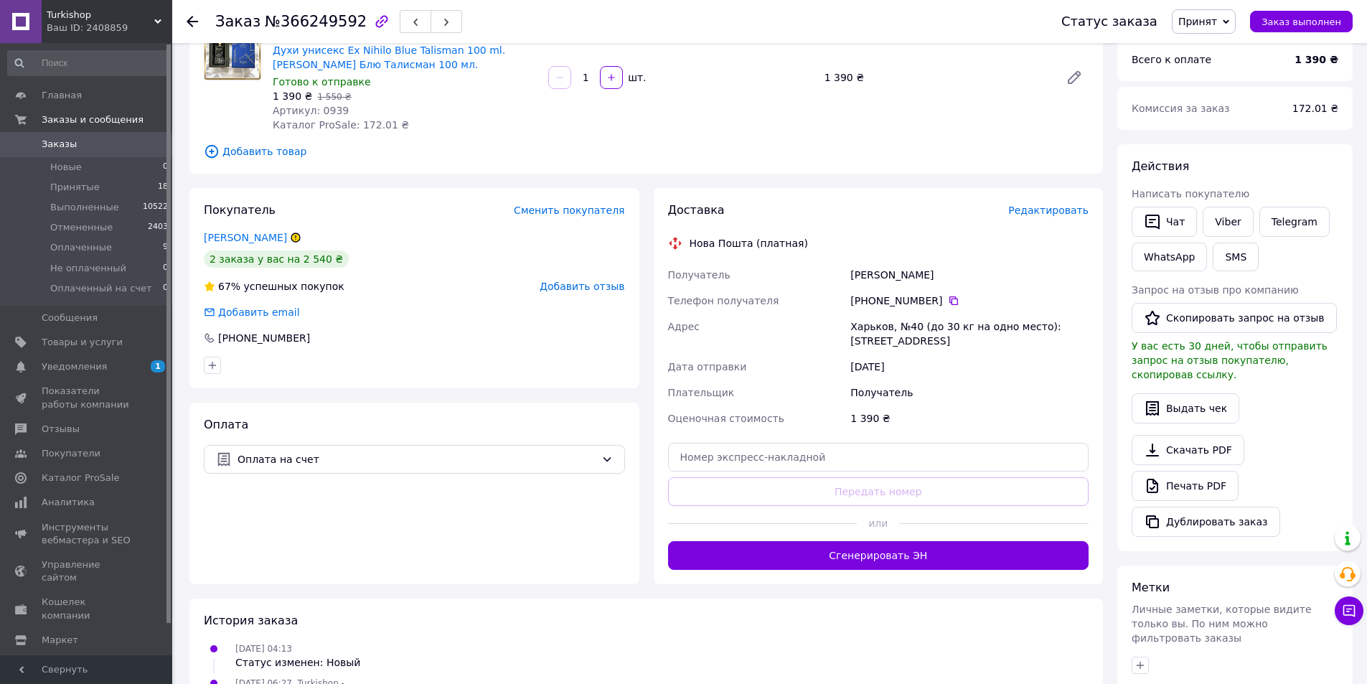
scroll to position [144, 0]
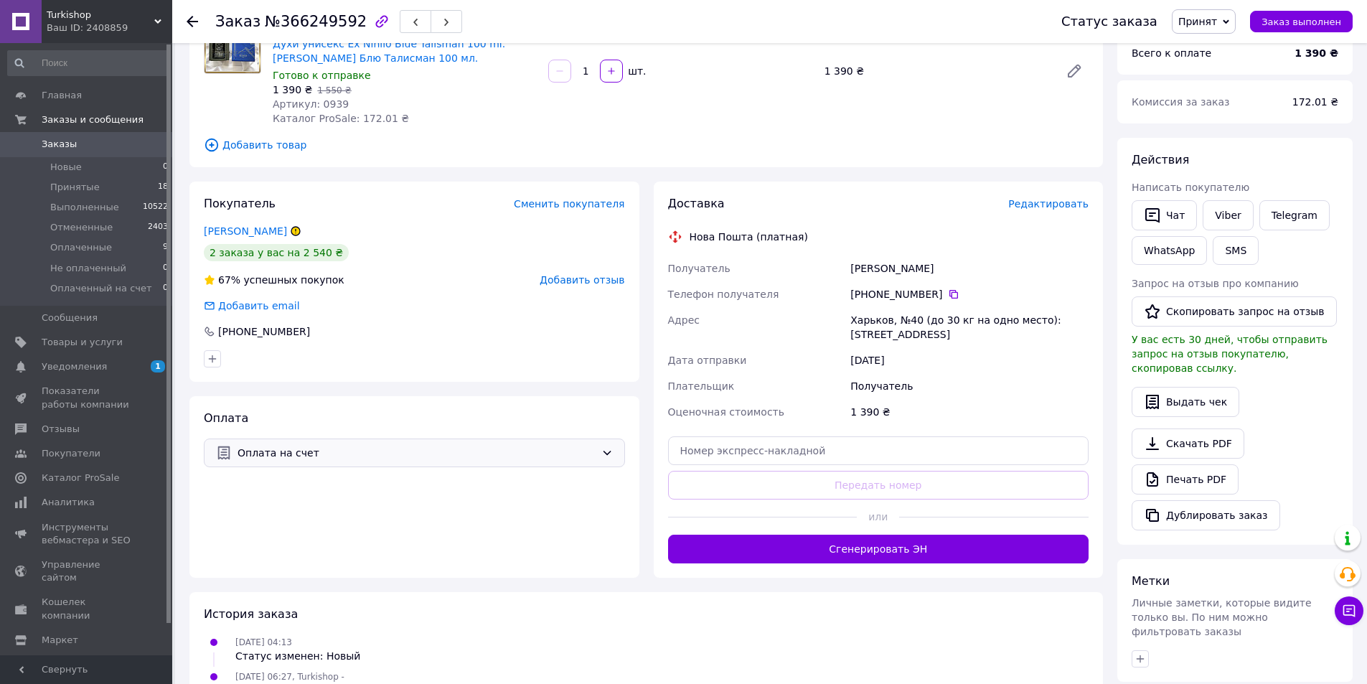
click at [340, 451] on span "Оплата на счет" at bounding box center [417, 453] width 358 height 16
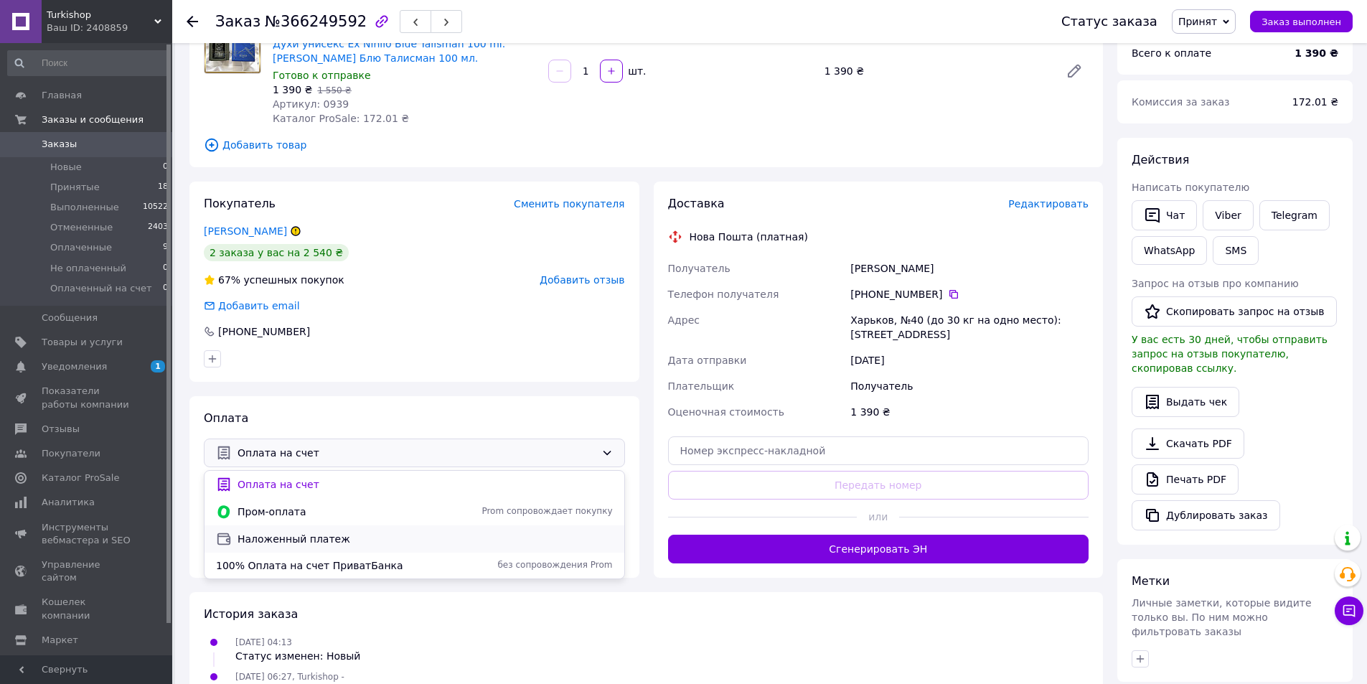
click at [291, 533] on span "Наложенный платеж" at bounding box center [425, 539] width 375 height 14
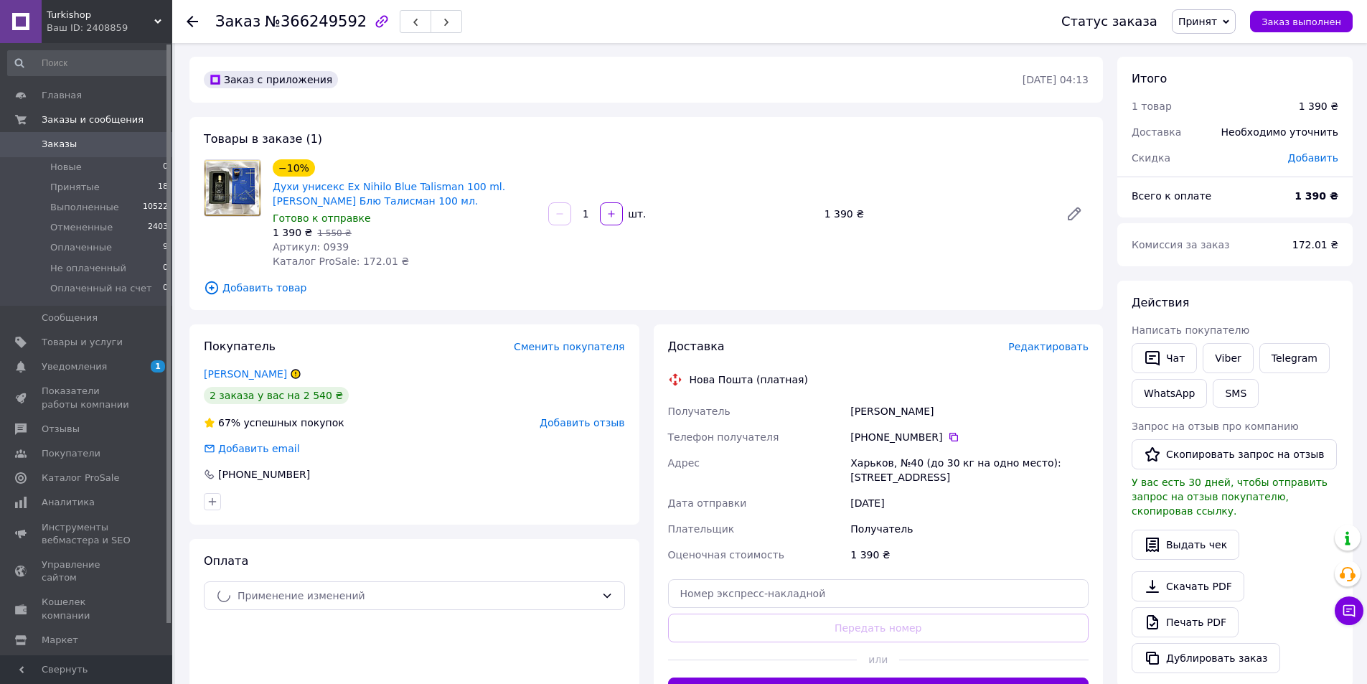
scroll to position [0, 0]
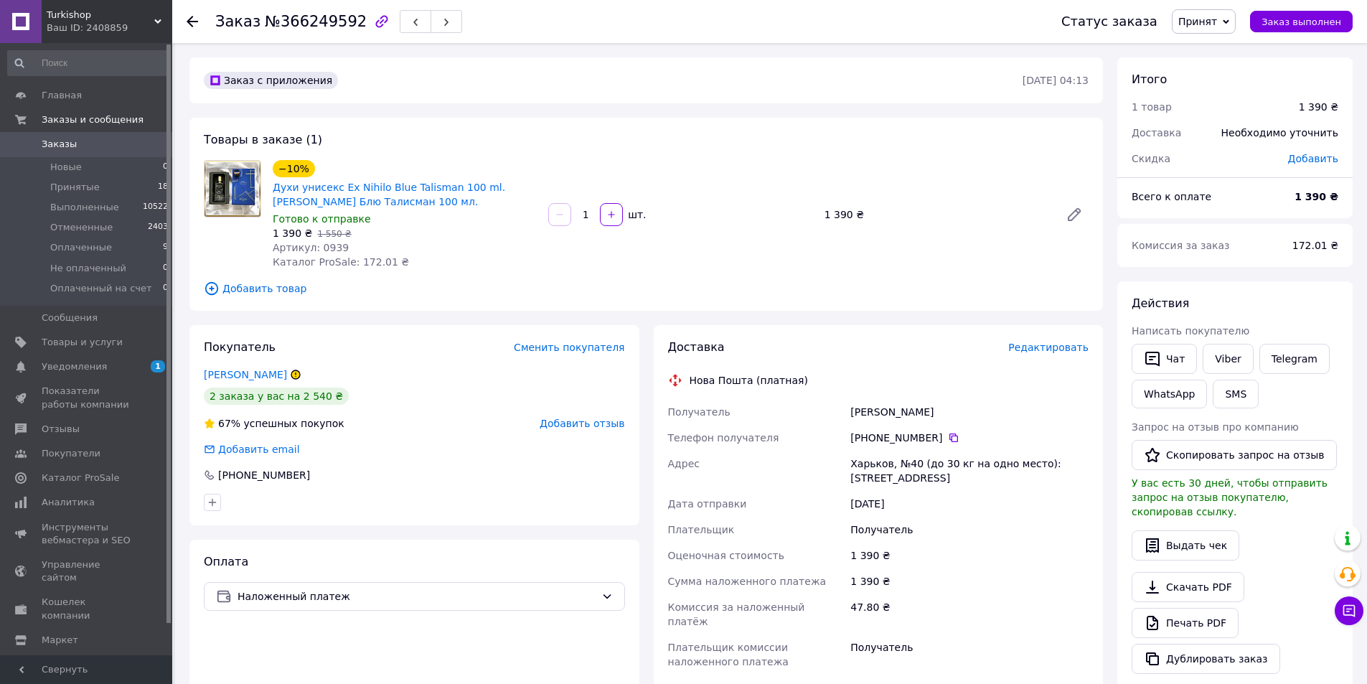
click at [1043, 350] on span "Редактировать" at bounding box center [1048, 347] width 80 height 11
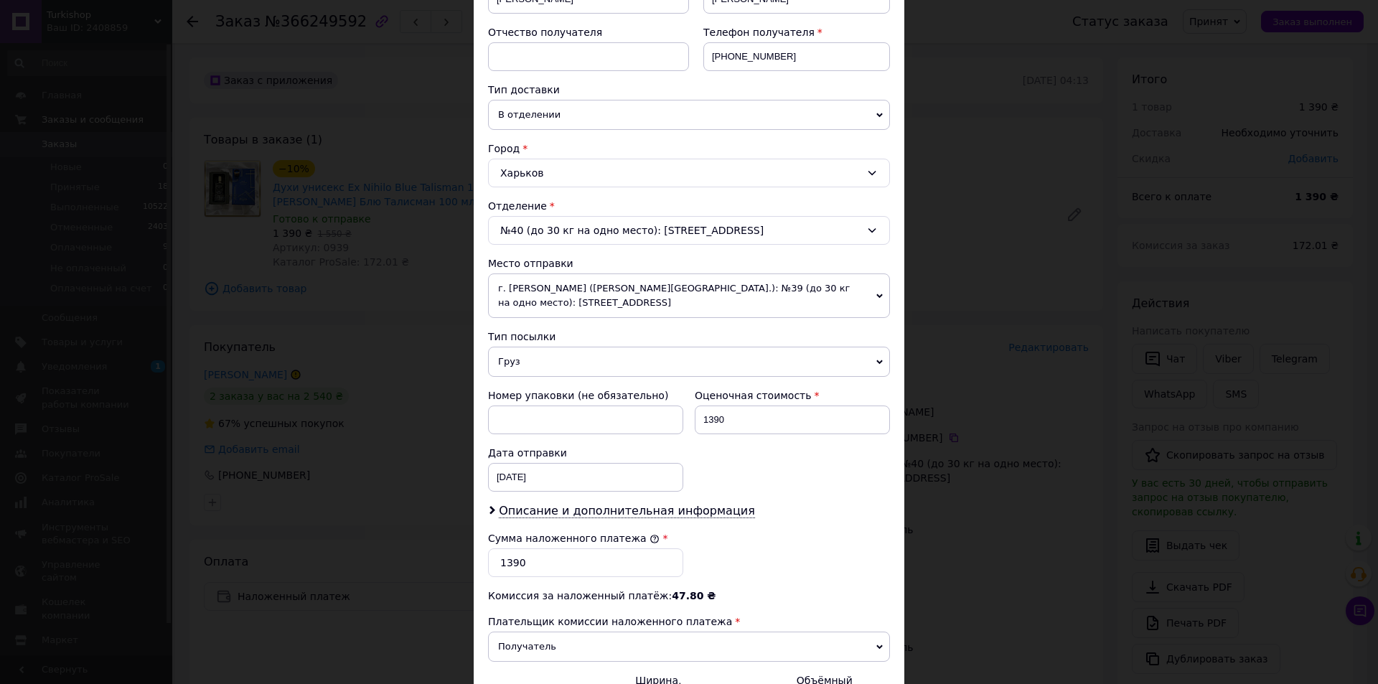
scroll to position [426, 0]
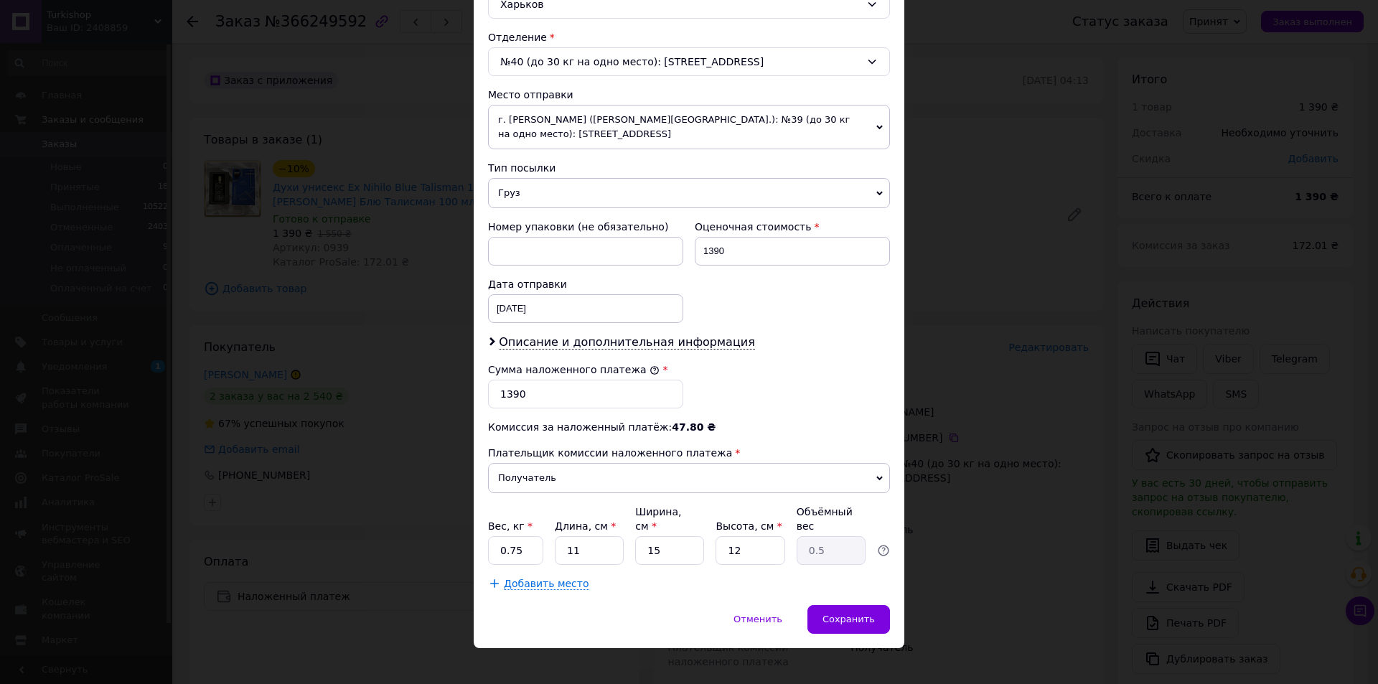
click at [513, 333] on div "Плательщик Получатель Отправитель Фамилия получателя Лунін Имя получателя Ігор …" at bounding box center [689, 165] width 402 height 851
drag, startPoint x: 507, startPoint y: 348, endPoint x: 503, endPoint y: 360, distance: 12.9
click at [507, 348] on span "Описание и дополнительная информация" at bounding box center [627, 342] width 256 height 14
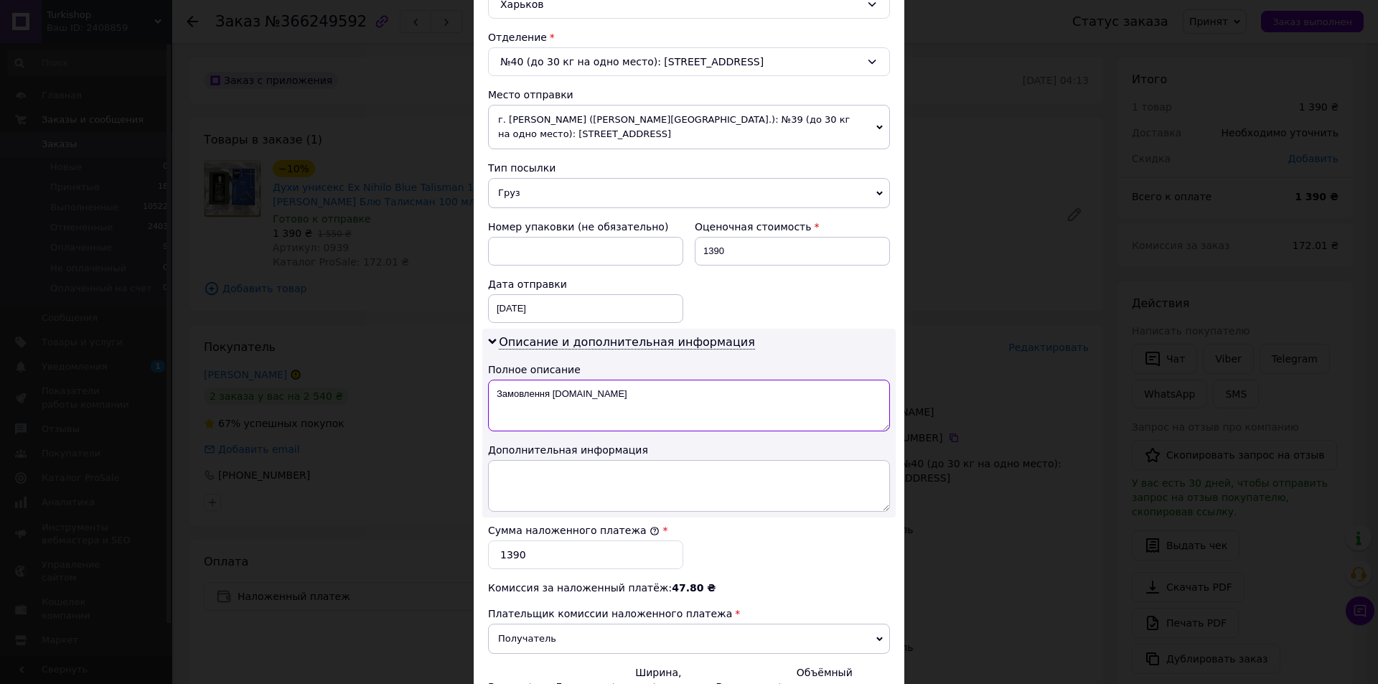
drag, startPoint x: 491, startPoint y: 393, endPoint x: 755, endPoint y: 388, distance: 264.2
click at [755, 389] on textarea "Замовлення Prom.ua" at bounding box center [689, 406] width 402 height 52
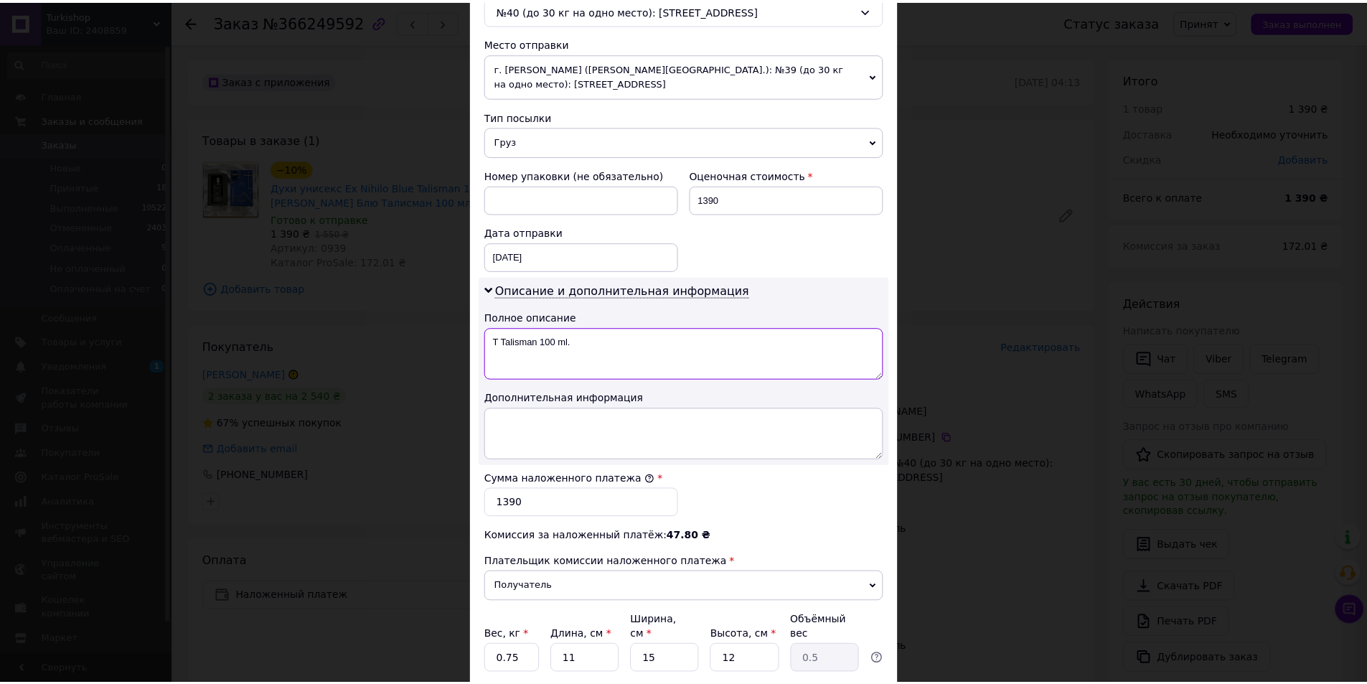
scroll to position [586, 0]
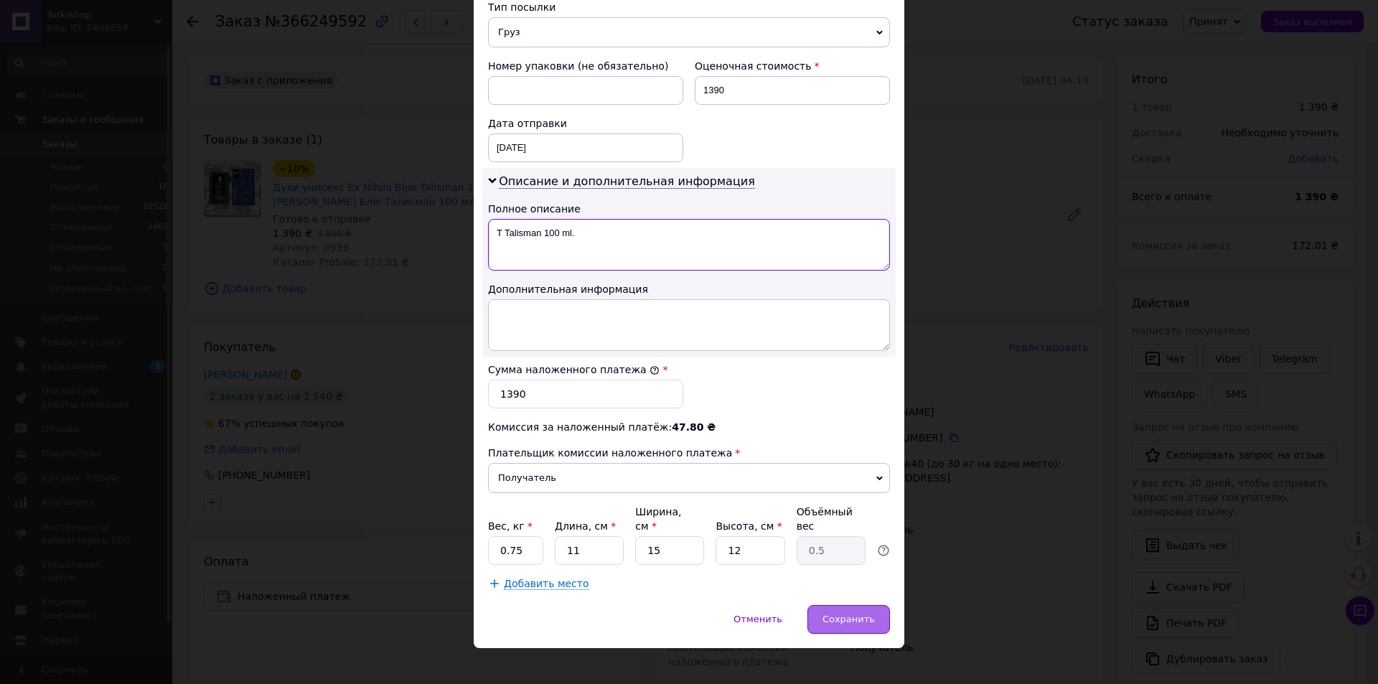
type textarea "T Talisman 100 ml."
click at [861, 614] on span "Сохранить" at bounding box center [849, 619] width 52 height 11
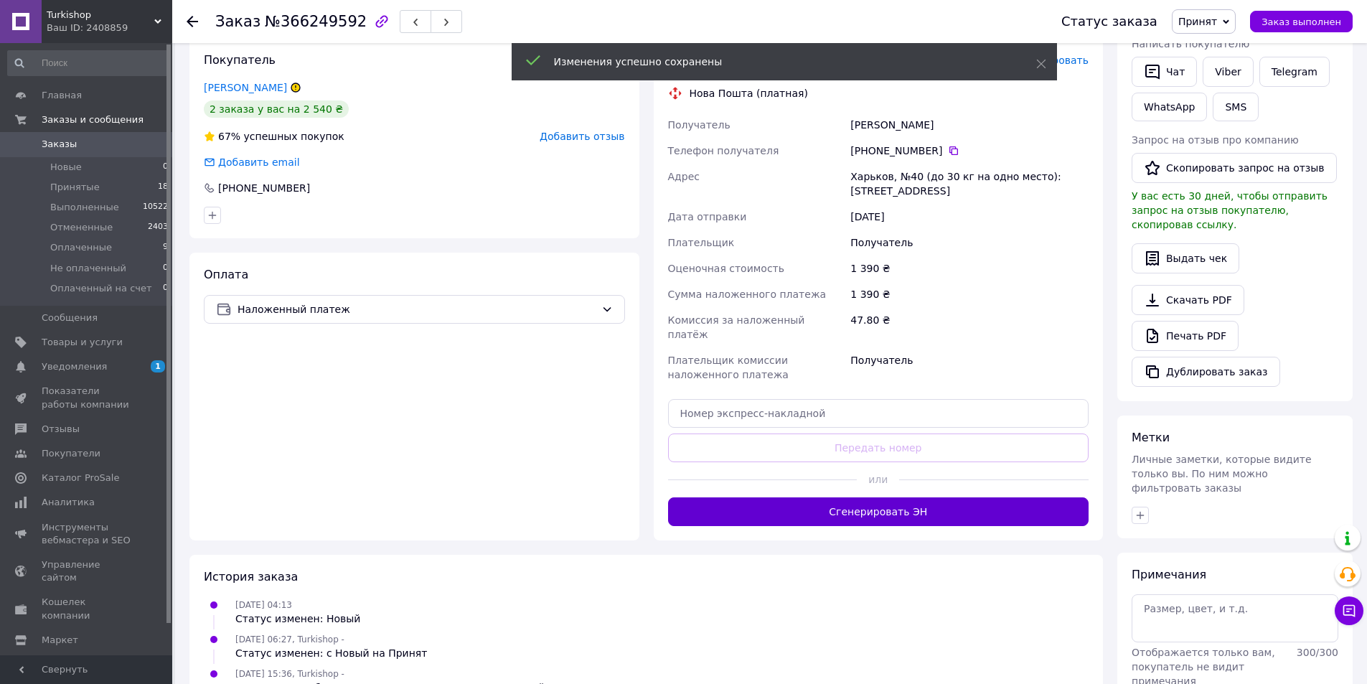
click at [893, 503] on button "Сгенерировать ЭН" at bounding box center [878, 511] width 421 height 29
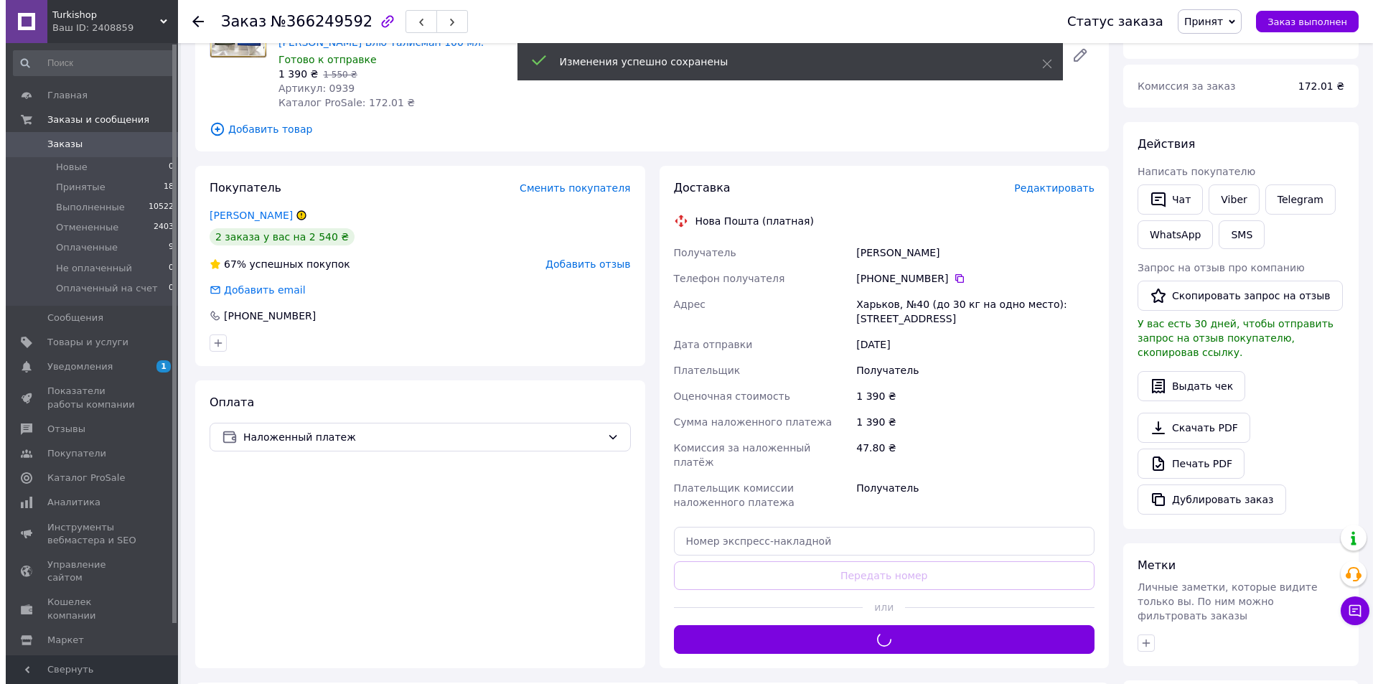
scroll to position [0, 0]
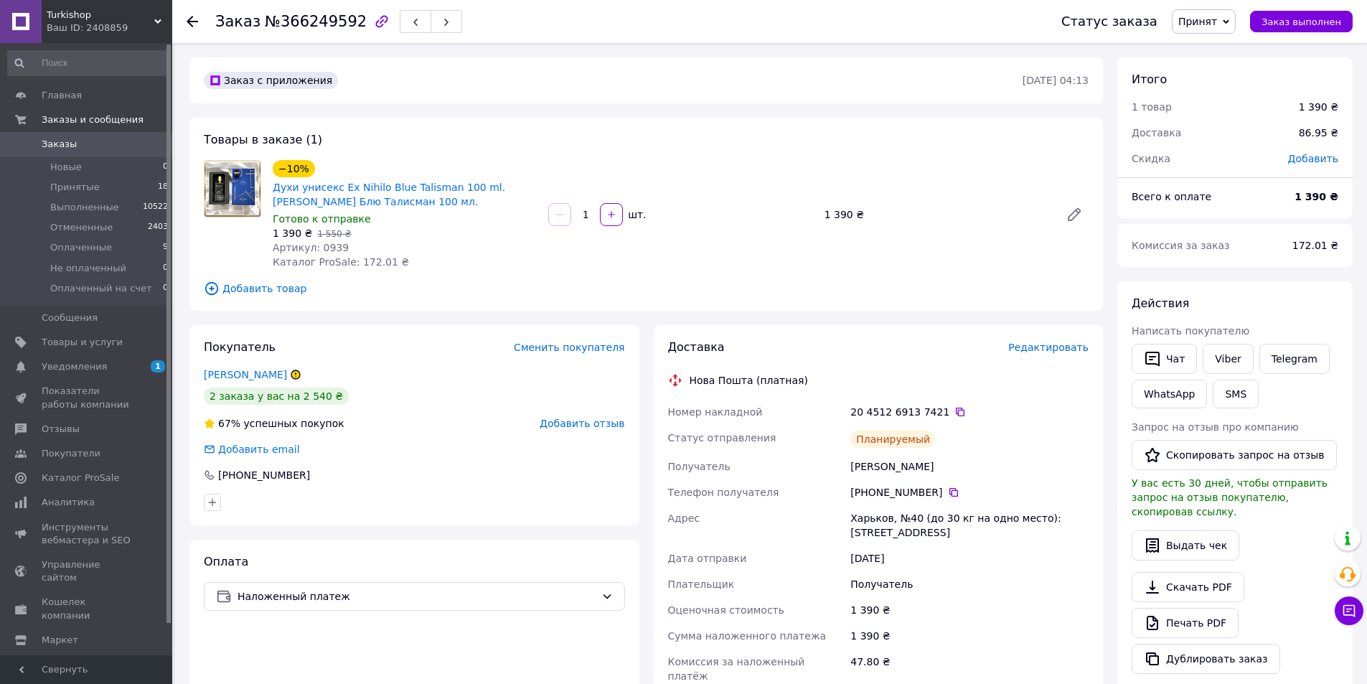
click at [233, 680] on div "Оплата Наложенный платеж" at bounding box center [414, 675] width 450 height 270
click at [342, 291] on span "Добавить товар" at bounding box center [646, 289] width 885 height 16
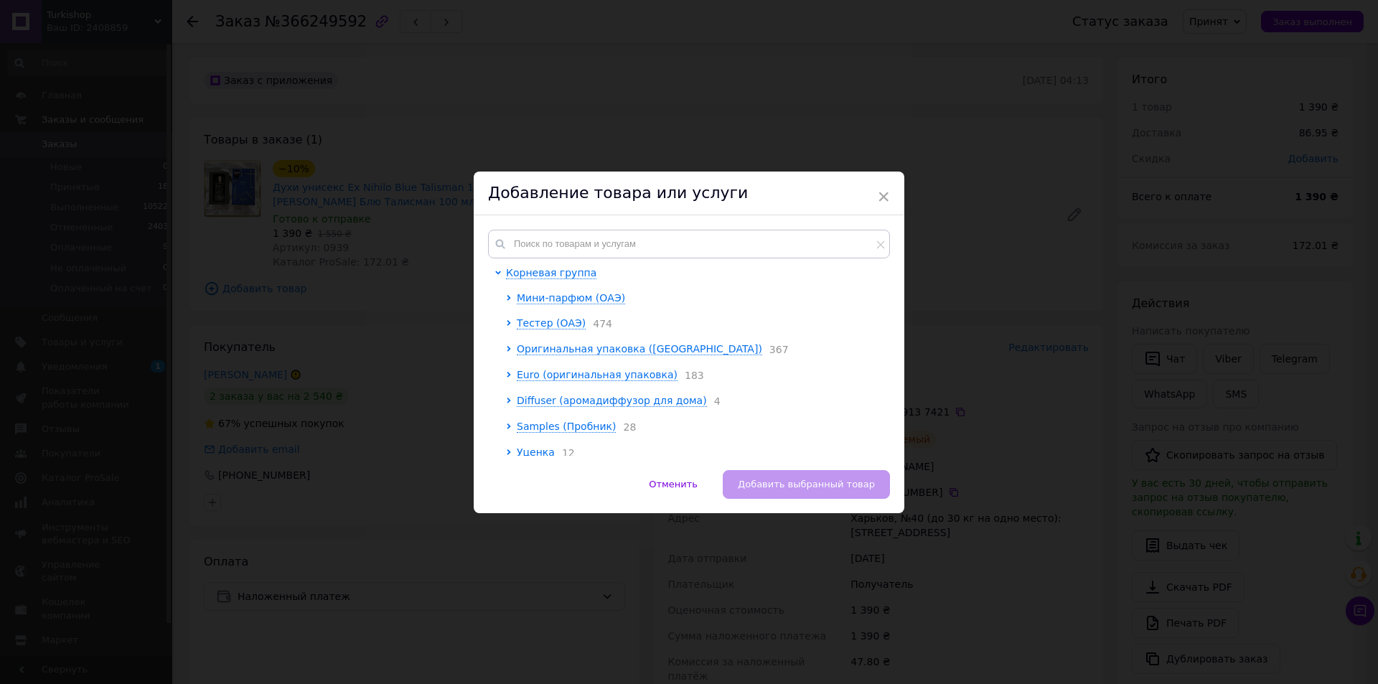
click at [337, 293] on div "× Добавление товара или услуги Корневая группа Мини-парфюм (ОАЭ) Тестер (ОАЭ) 4…" at bounding box center [689, 342] width 1378 height 684
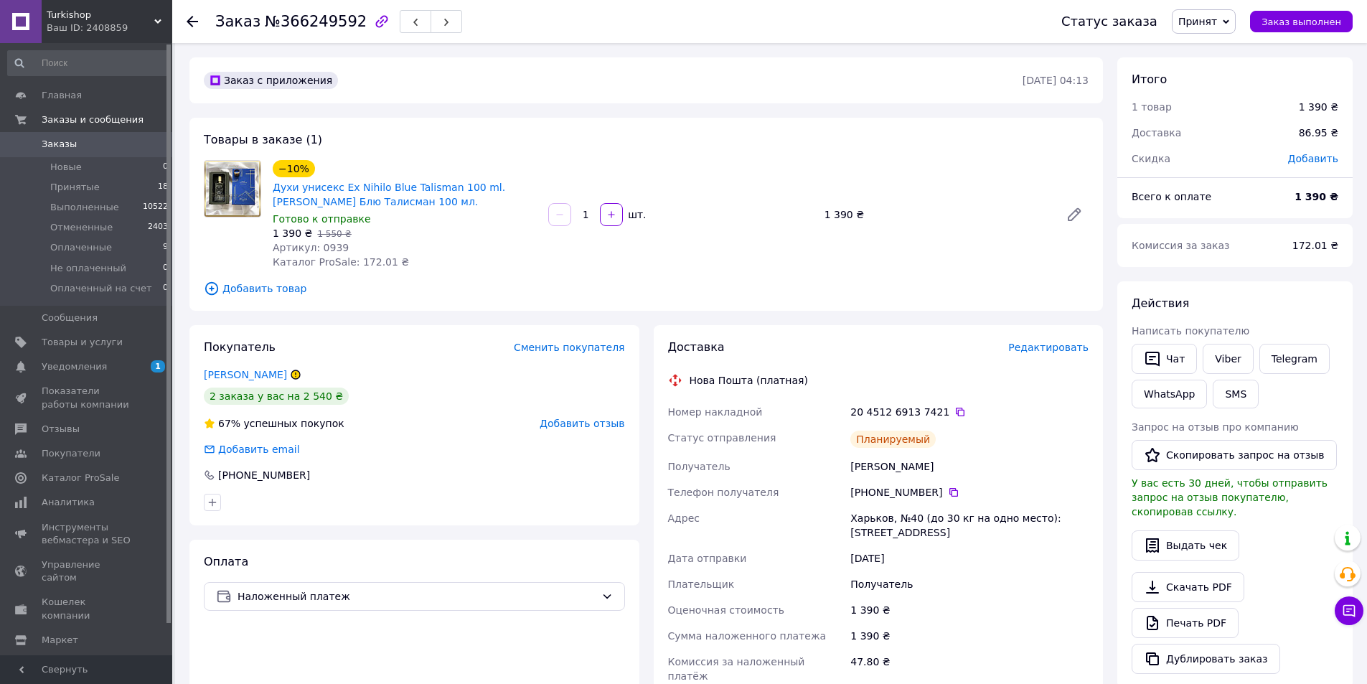
click at [99, 152] on link "Заказы 0" at bounding box center [88, 144] width 177 height 24
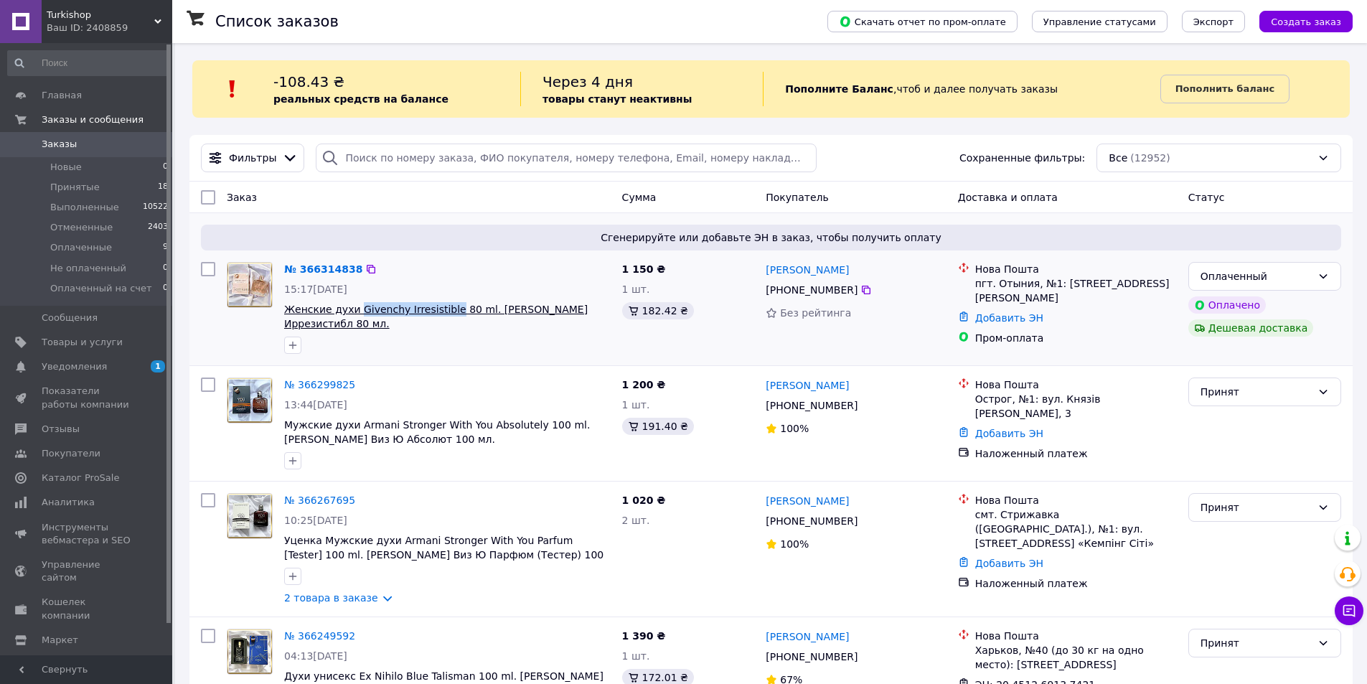
drag, startPoint x: 351, startPoint y: 300, endPoint x: 439, endPoint y: 307, distance: 87.9
click at [439, 307] on div "№ 366314838 15:17, 12.10.2025 Женские духи Givenchy Irresistible 80 ml. Живанши…" at bounding box center [447, 307] width 338 height 103
copy span "Givenchy Irresistible"
click at [340, 269] on link "№ 366314838" at bounding box center [323, 268] width 78 height 11
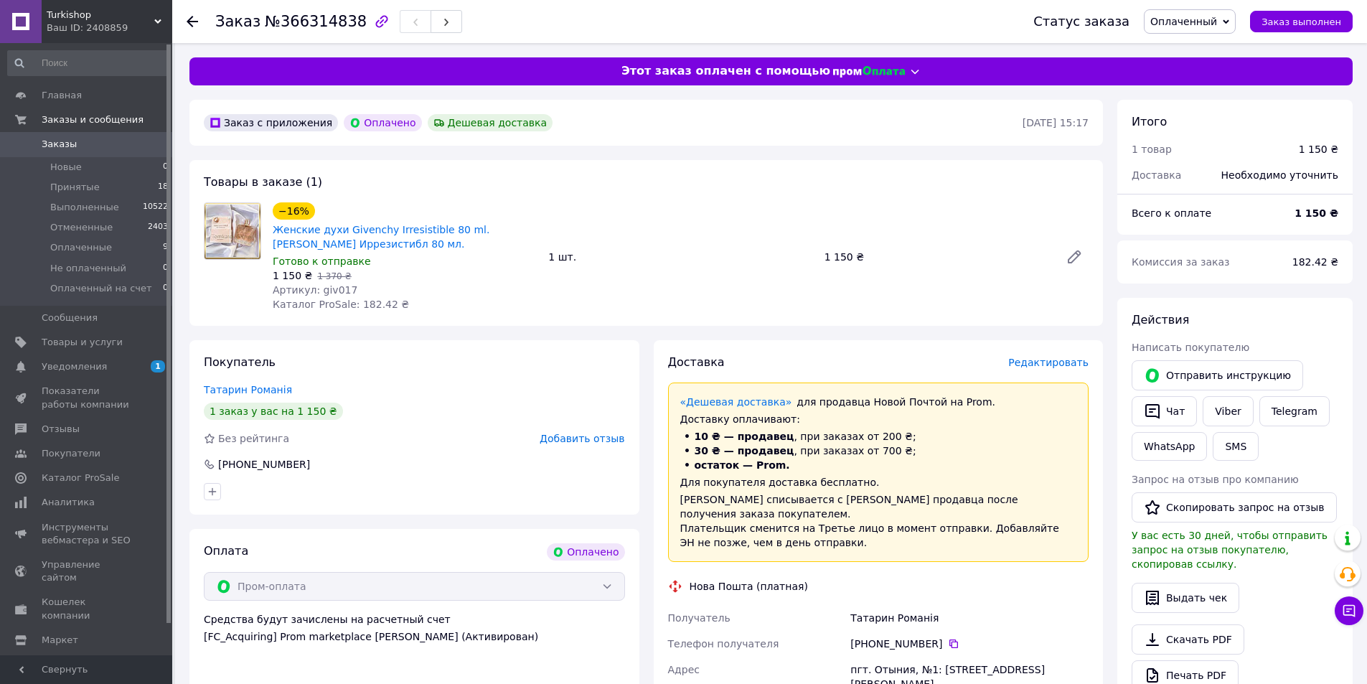
click at [1068, 368] on span "Редактировать" at bounding box center [1048, 362] width 80 height 11
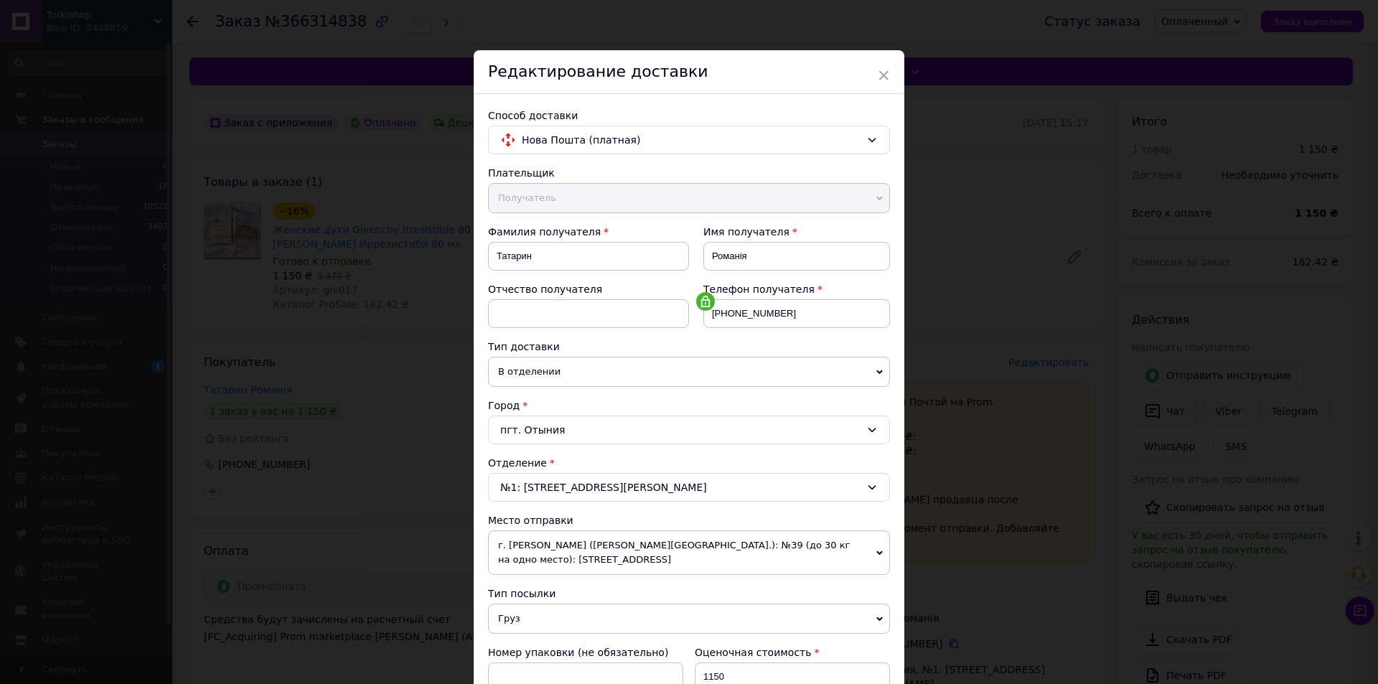
scroll to position [284, 0]
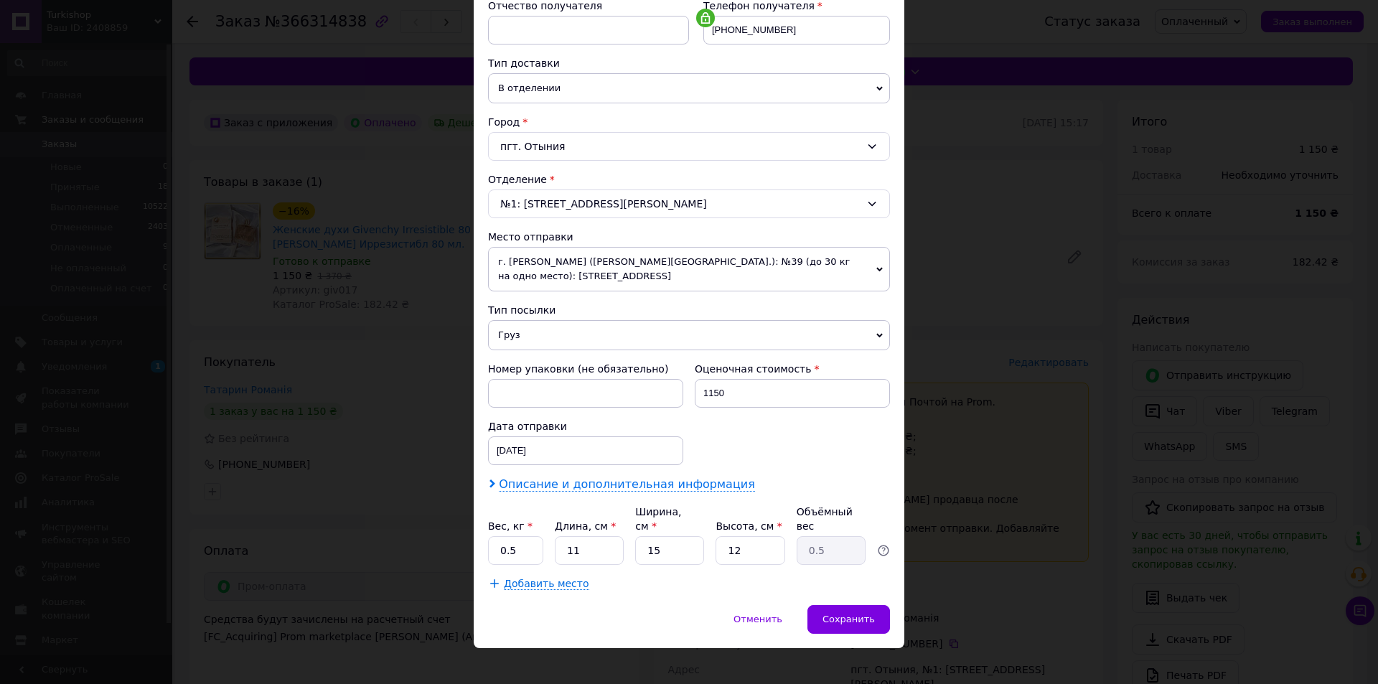
click at [538, 483] on span "Описание и дополнительная информация" at bounding box center [627, 484] width 256 height 14
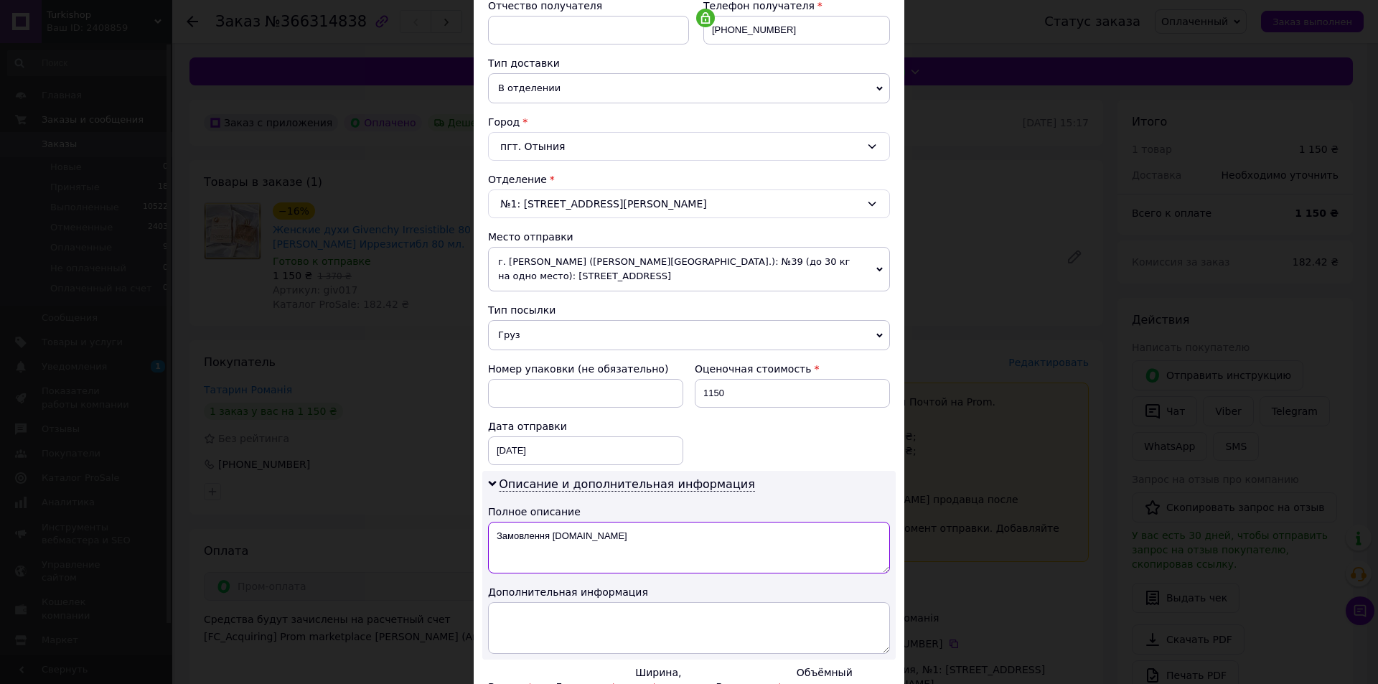
drag, startPoint x: 495, startPoint y: 525, endPoint x: 664, endPoint y: 525, distance: 168.7
click at [664, 525] on textarea "Замовлення Prom.ua" at bounding box center [689, 548] width 402 height 52
paste textarea "Givenchy Irresistible"
drag, startPoint x: 505, startPoint y: 540, endPoint x: 545, endPoint y: 543, distance: 39.6
click at [545, 543] on textarea "T Givenchy Irresistible" at bounding box center [689, 548] width 402 height 52
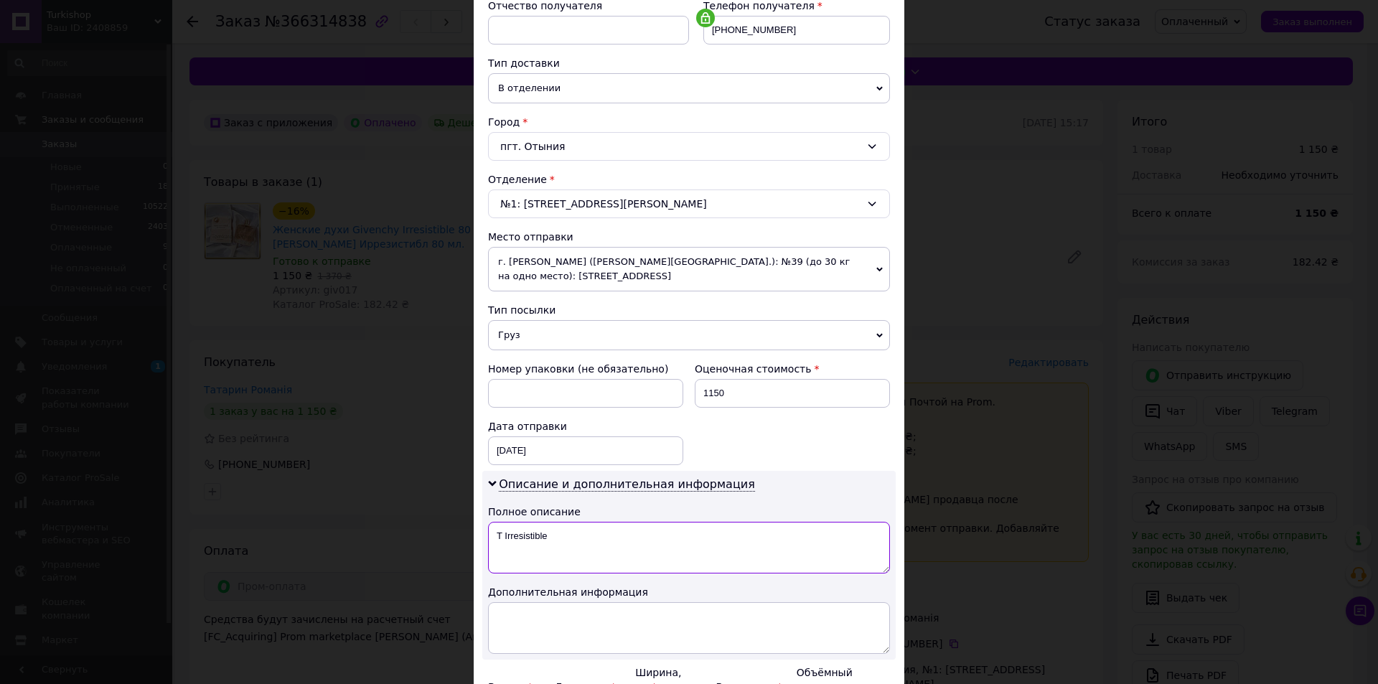
drag, startPoint x: 584, startPoint y: 543, endPoint x: 668, endPoint y: 497, distance: 96.0
click at [585, 543] on textarea "T Irresistible" at bounding box center [689, 548] width 402 height 52
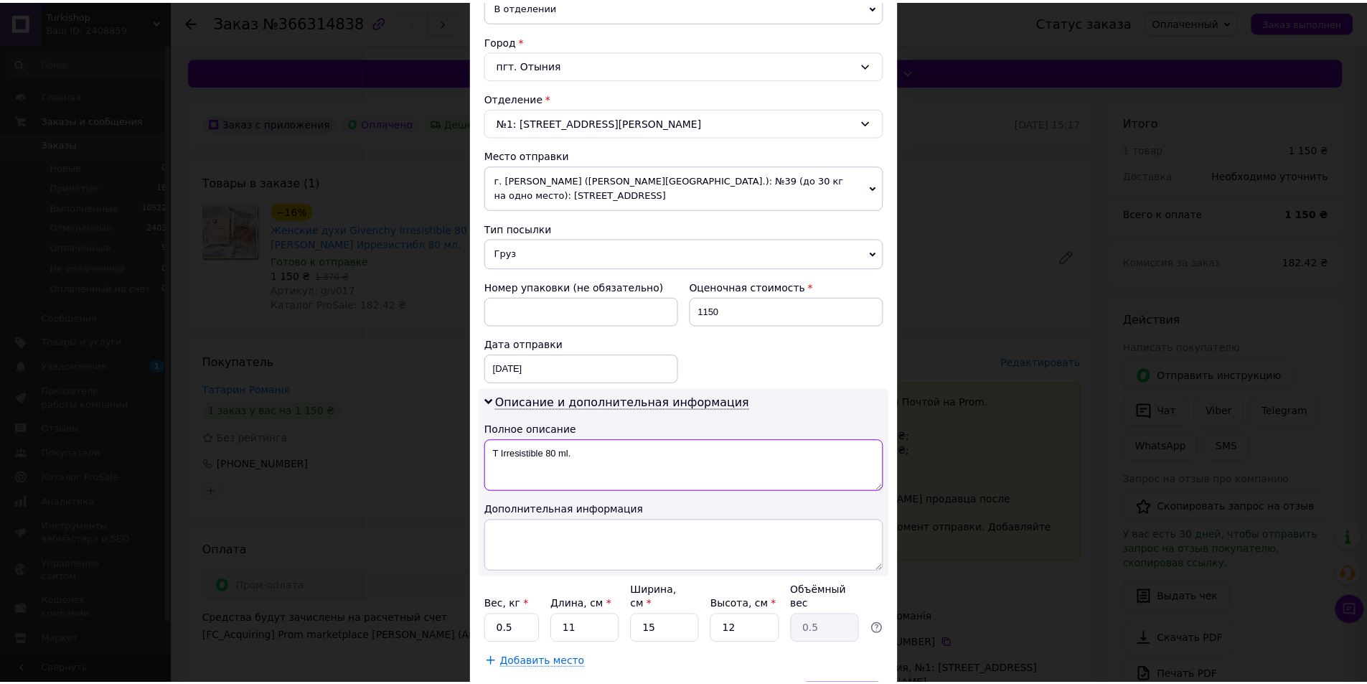
scroll to position [444, 0]
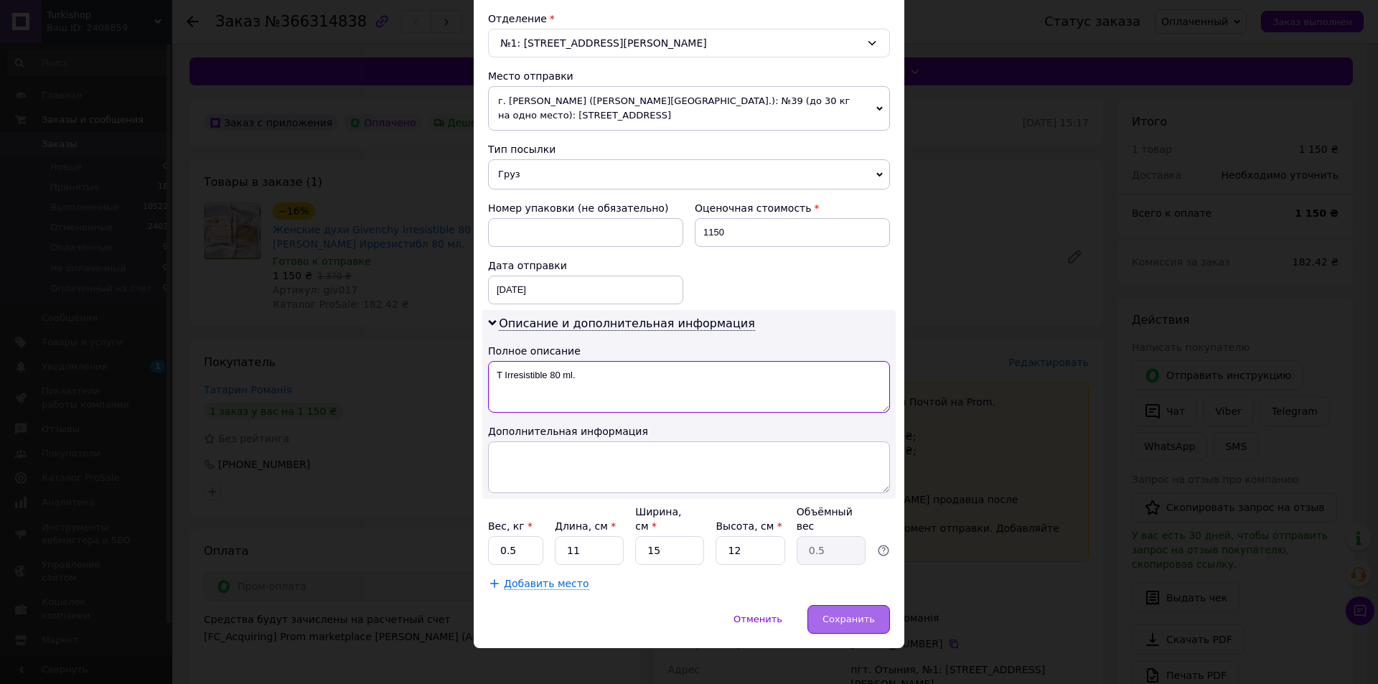
type textarea "T Irresistible 80 ml."
click at [830, 614] on span "Сохранить" at bounding box center [849, 619] width 52 height 11
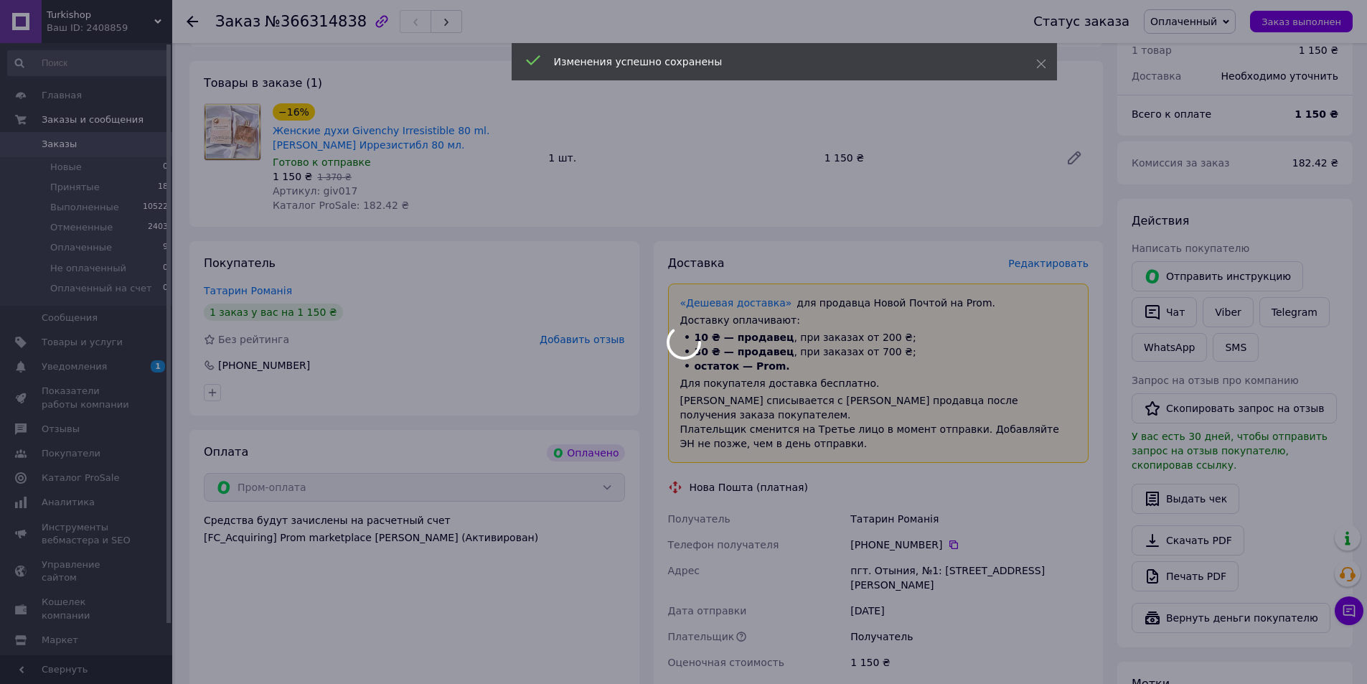
scroll to position [215, 0]
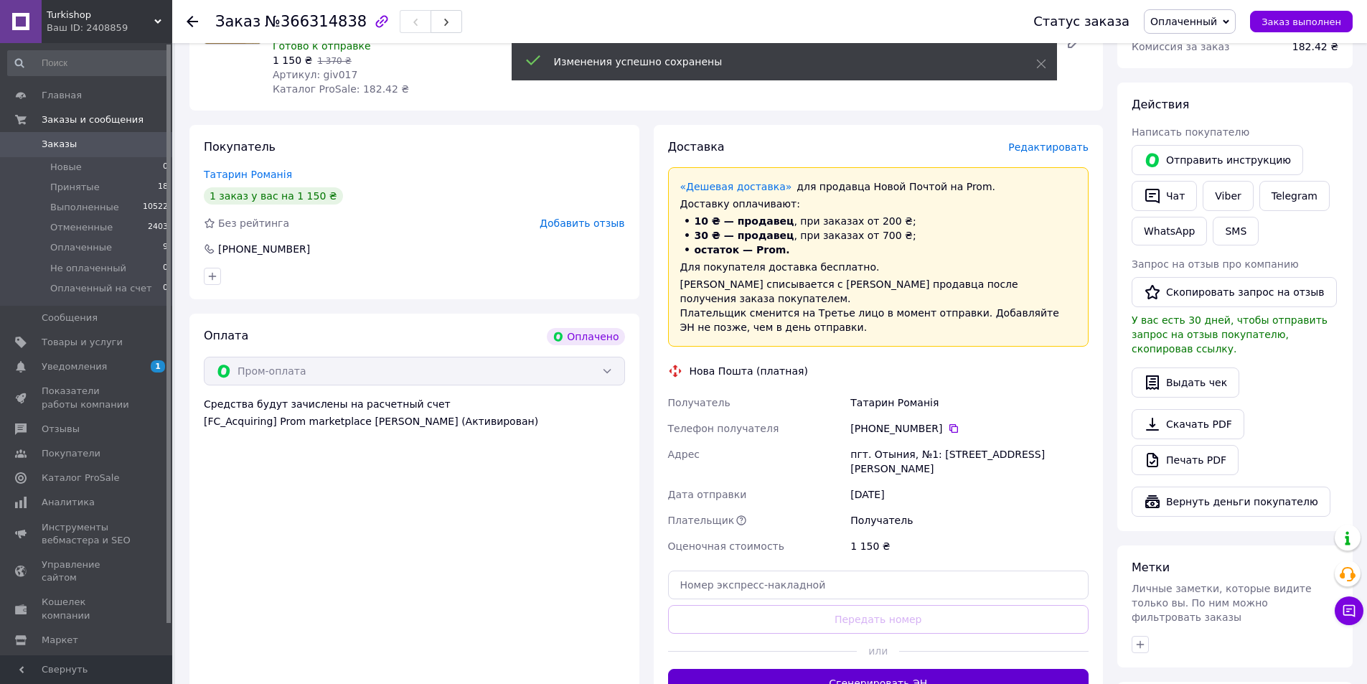
click at [850, 669] on button "Сгенерировать ЭН" at bounding box center [878, 683] width 421 height 29
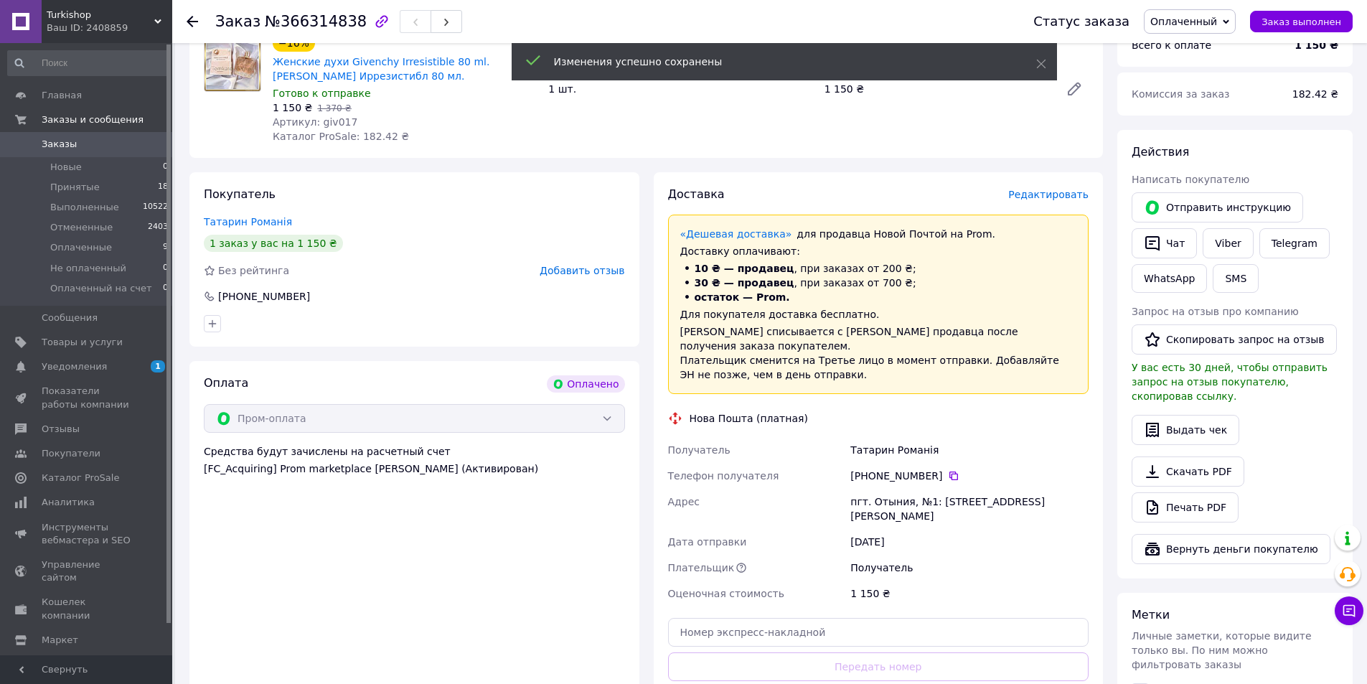
scroll to position [72, 0]
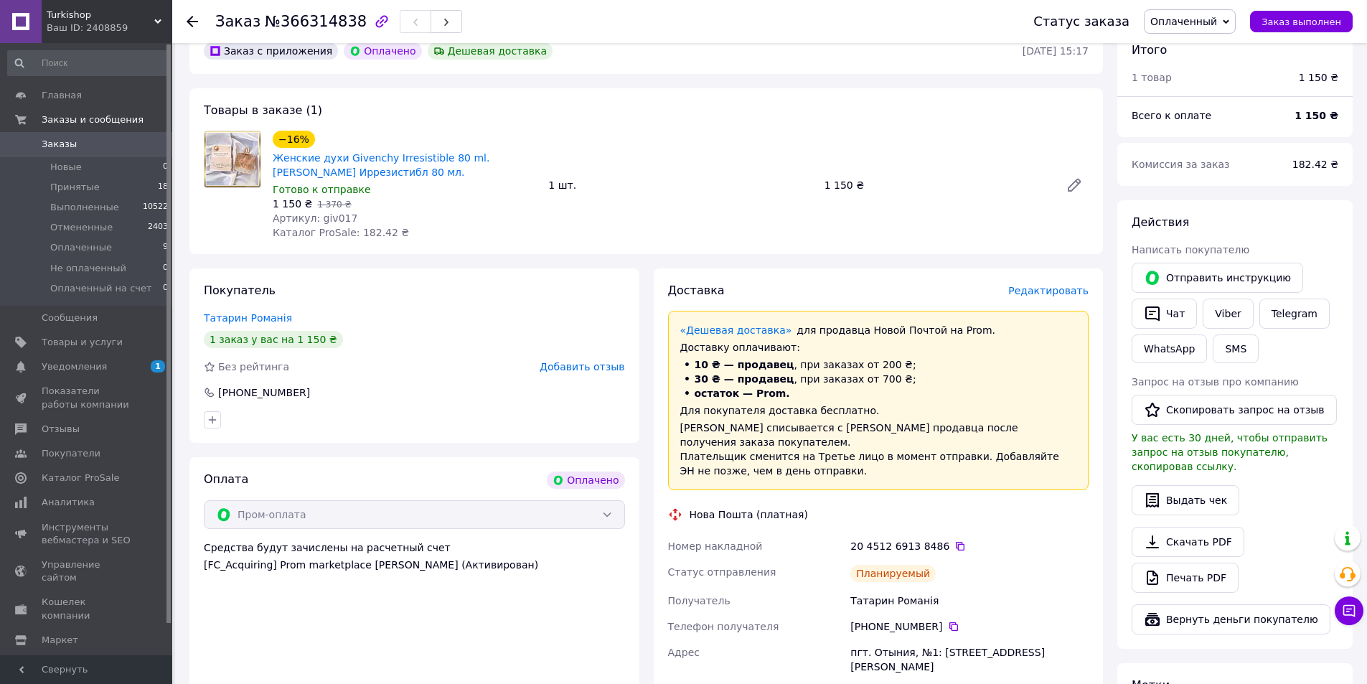
click at [367, 342] on div "1 заказ у вас на 1 150 ₴" at bounding box center [414, 339] width 421 height 17
click at [932, 539] on div "20 4512 6913 8486" at bounding box center [970, 546] width 238 height 14
click at [955, 540] on icon at bounding box center [960, 545] width 11 height 11
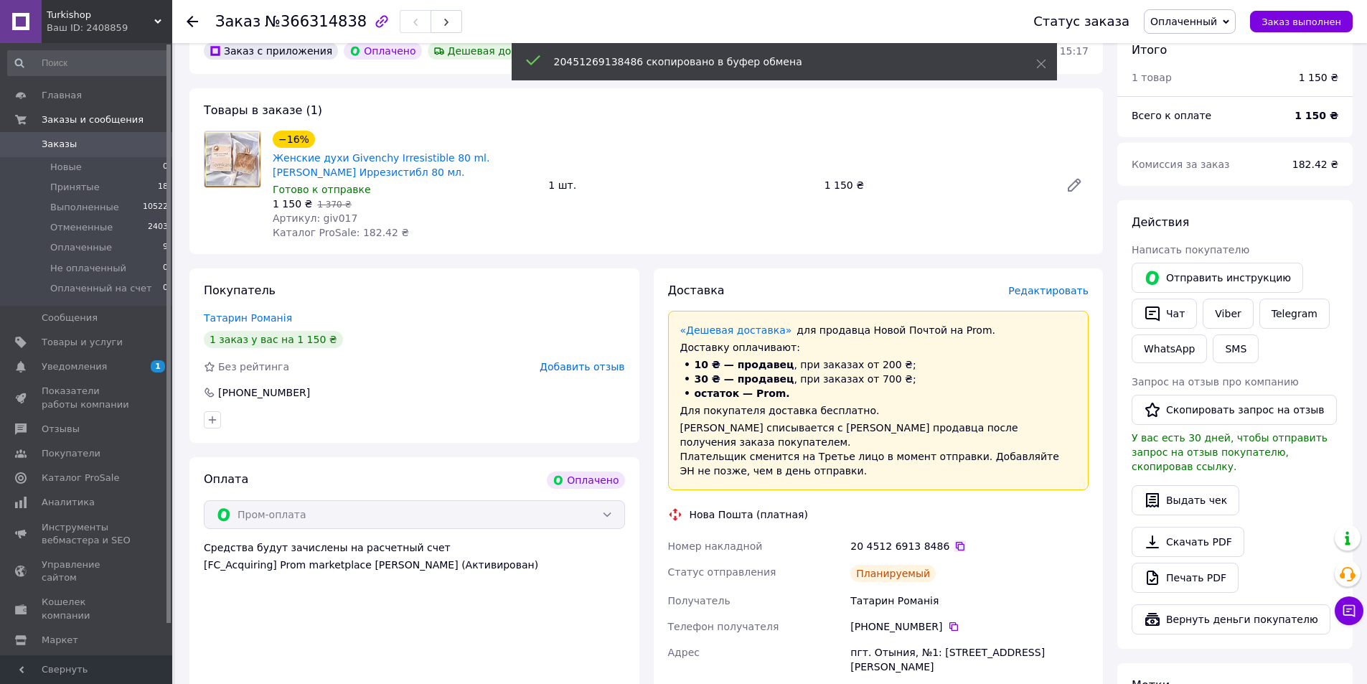
click at [955, 540] on icon at bounding box center [960, 545] width 11 height 11
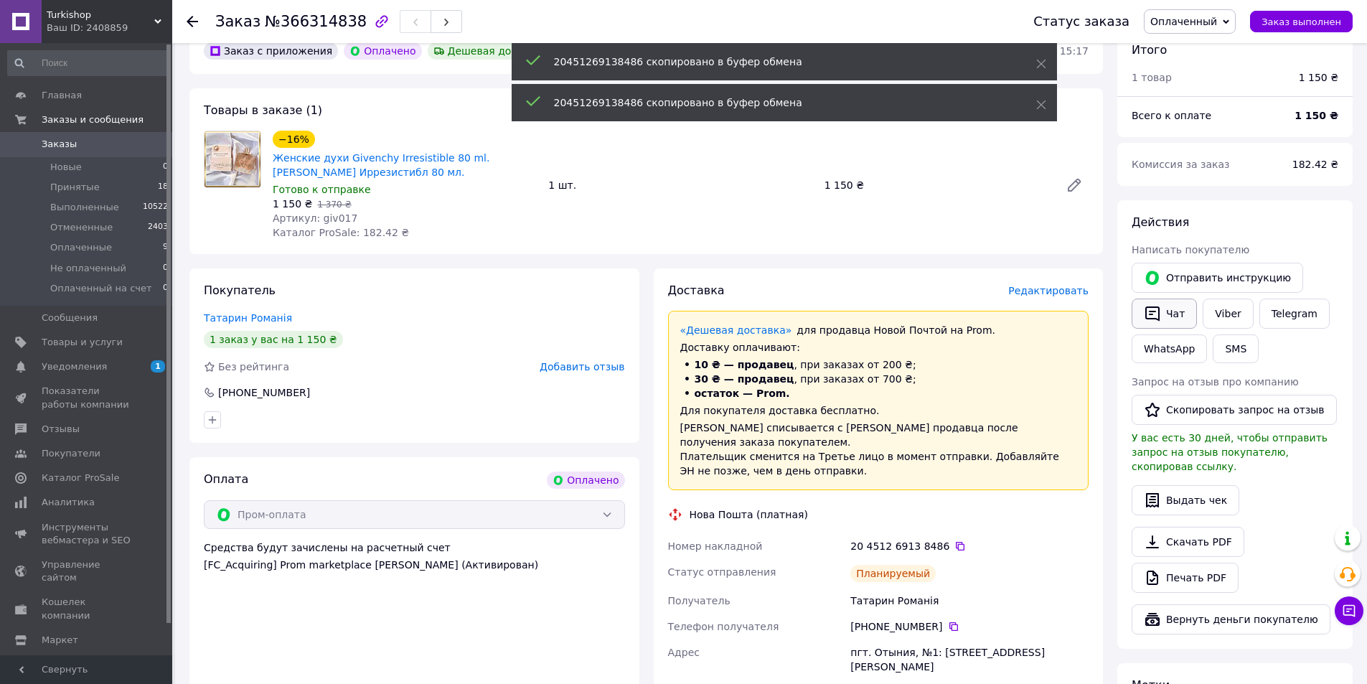
click at [1158, 311] on icon "button" at bounding box center [1153, 313] width 14 height 15
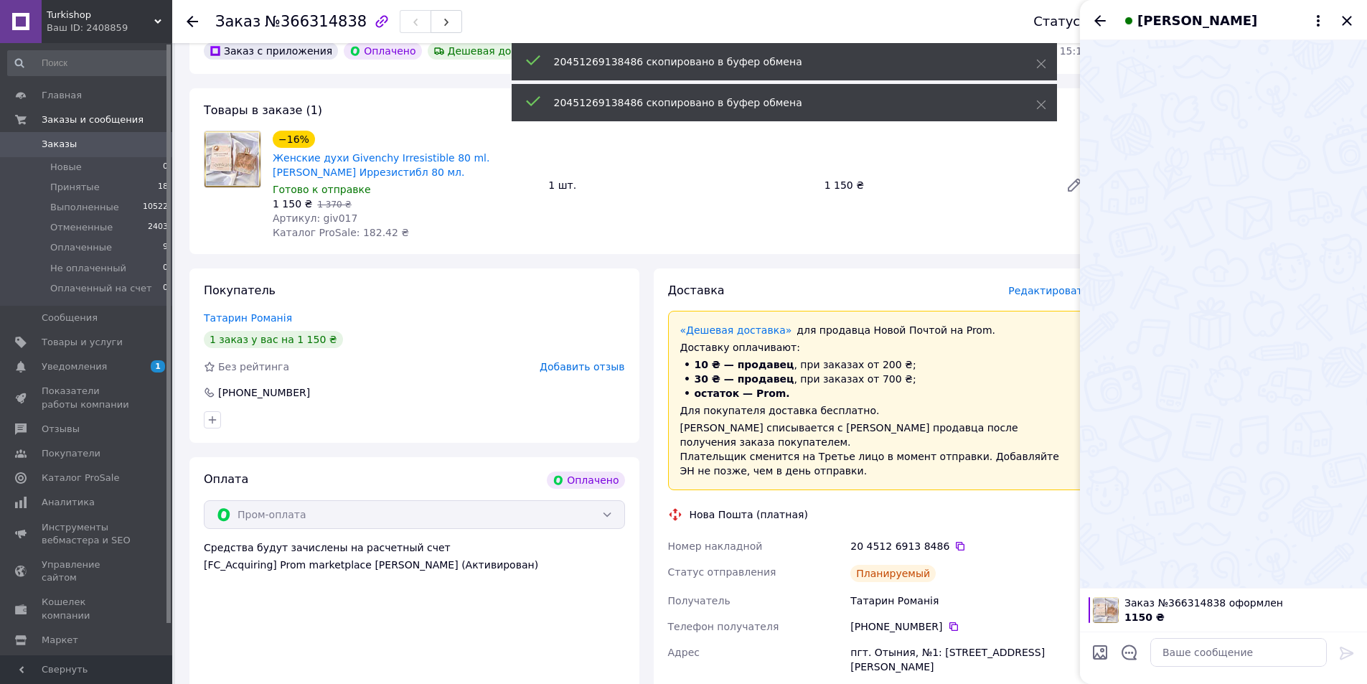
click at [1207, 645] on textarea at bounding box center [1239, 652] width 177 height 29
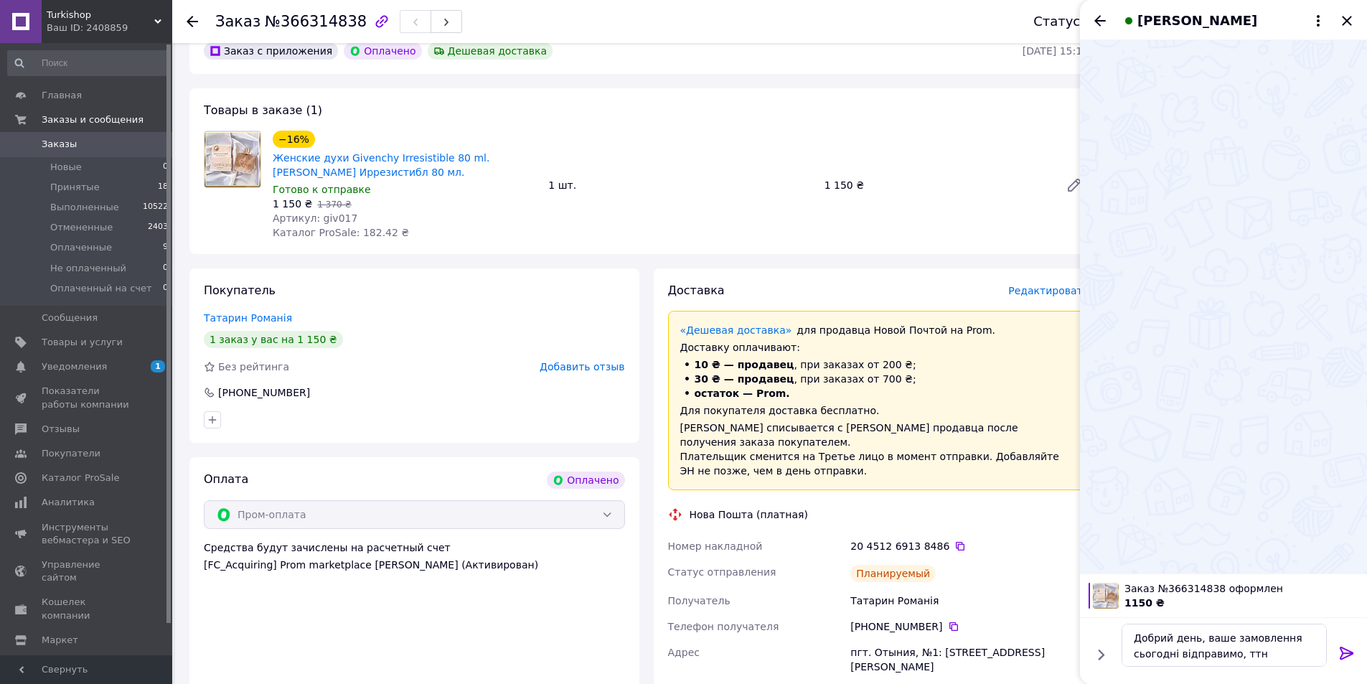
type textarea "Добрий день, ваше замовлення сьогодні відправимо, ттн 20451269138486"
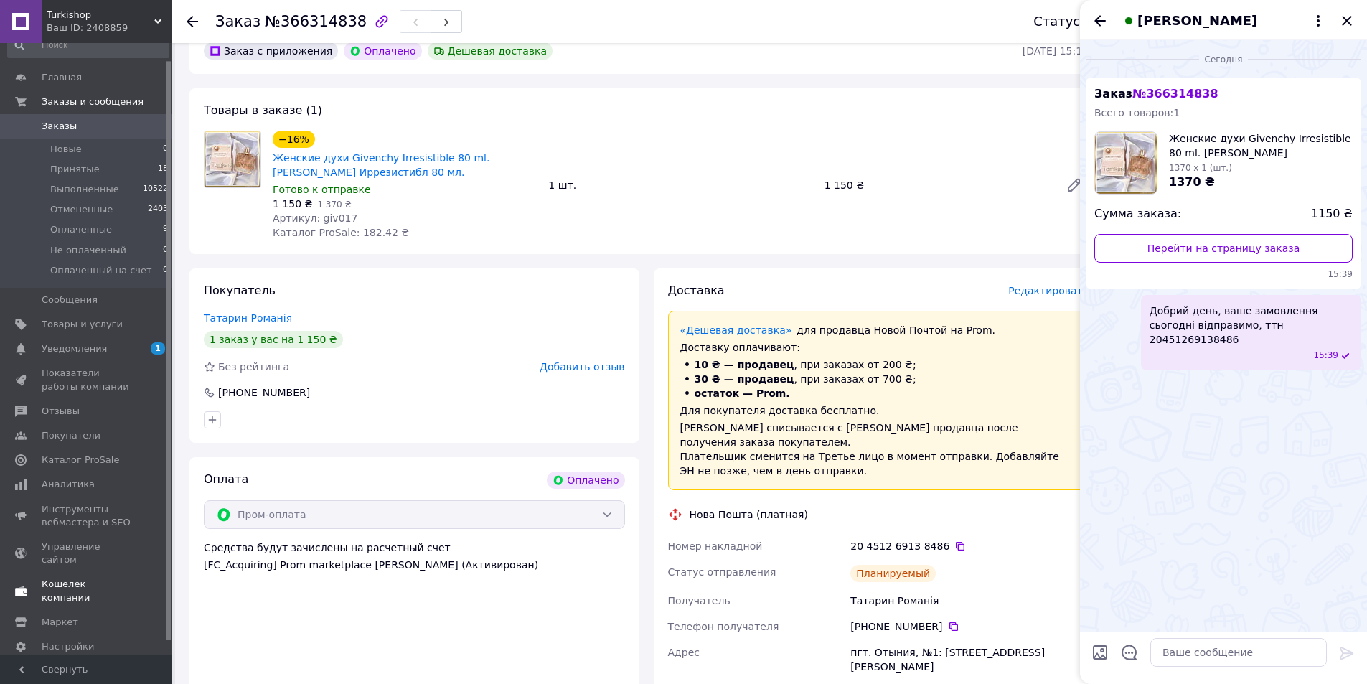
scroll to position [33, 0]
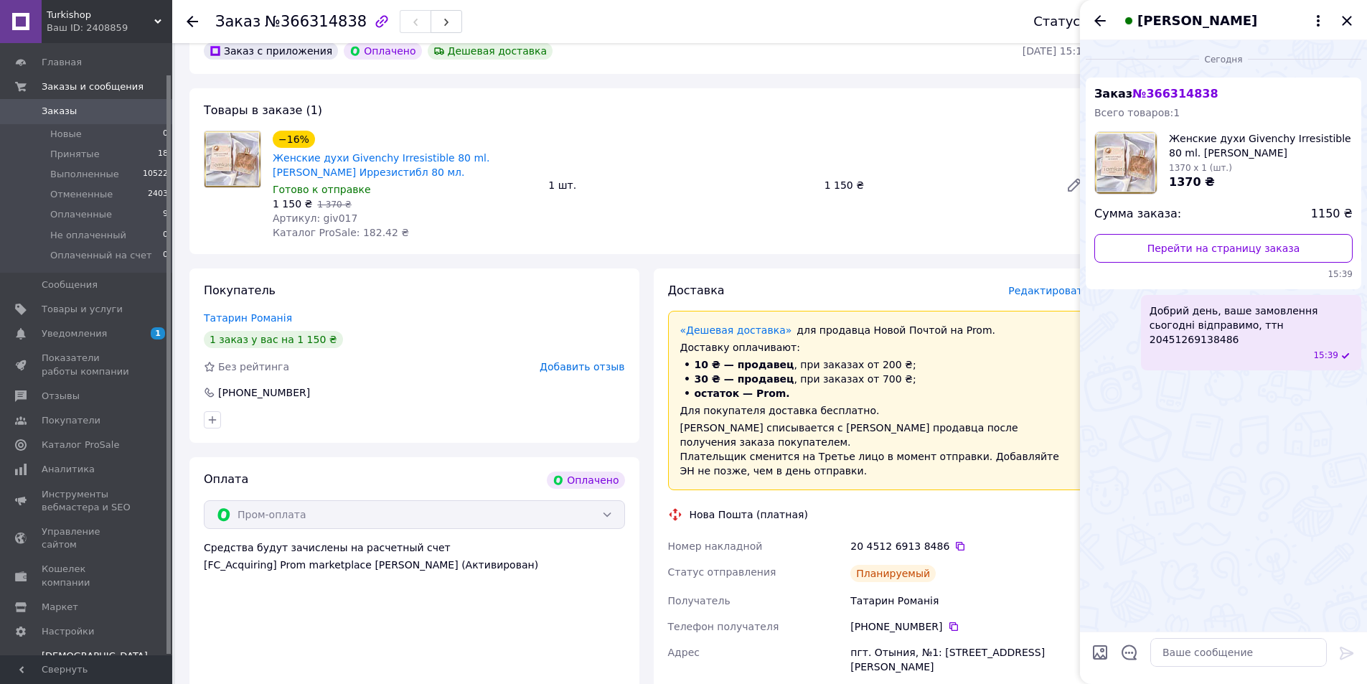
click at [53, 650] on span "Тарифы и счета Prom топ" at bounding box center [95, 669] width 106 height 39
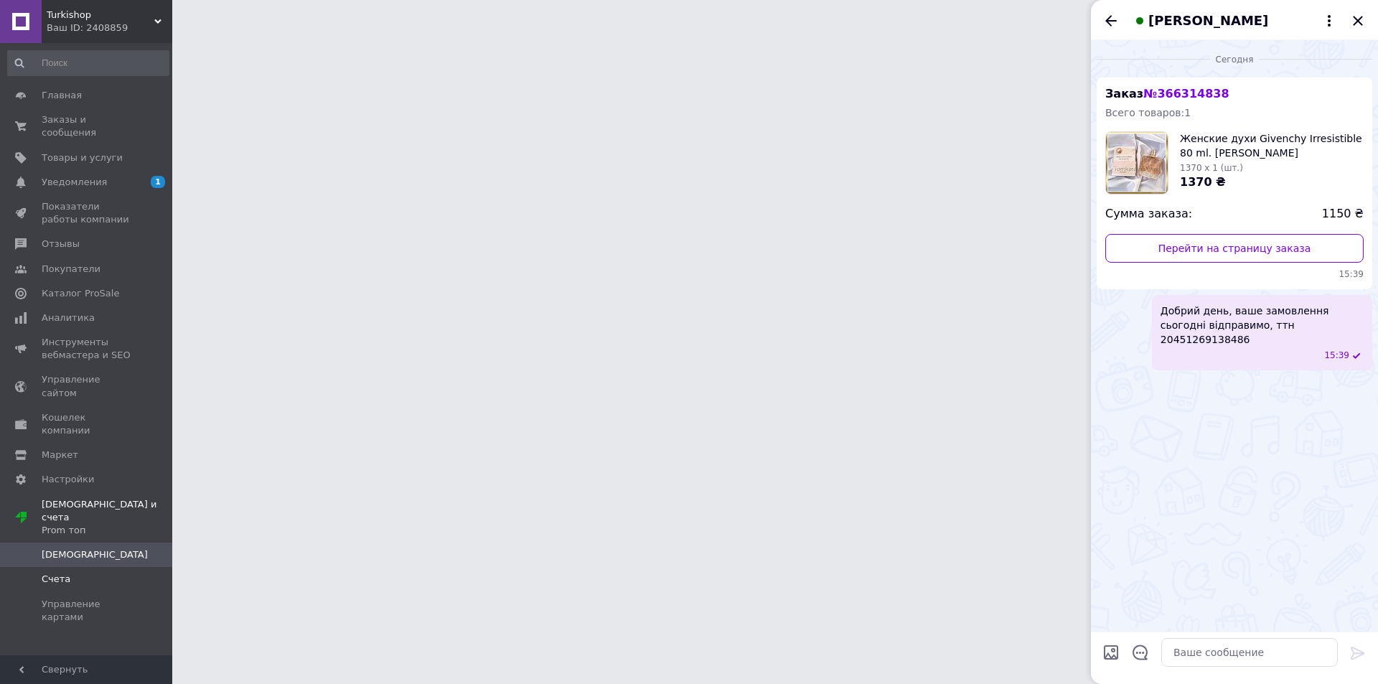
click at [88, 573] on span "Счета" at bounding box center [87, 579] width 91 height 13
click at [1348, 19] on div "[PERSON_NAME]" at bounding box center [1234, 20] width 287 height 40
click at [1357, 19] on icon "Закрыть" at bounding box center [1357, 20] width 9 height 9
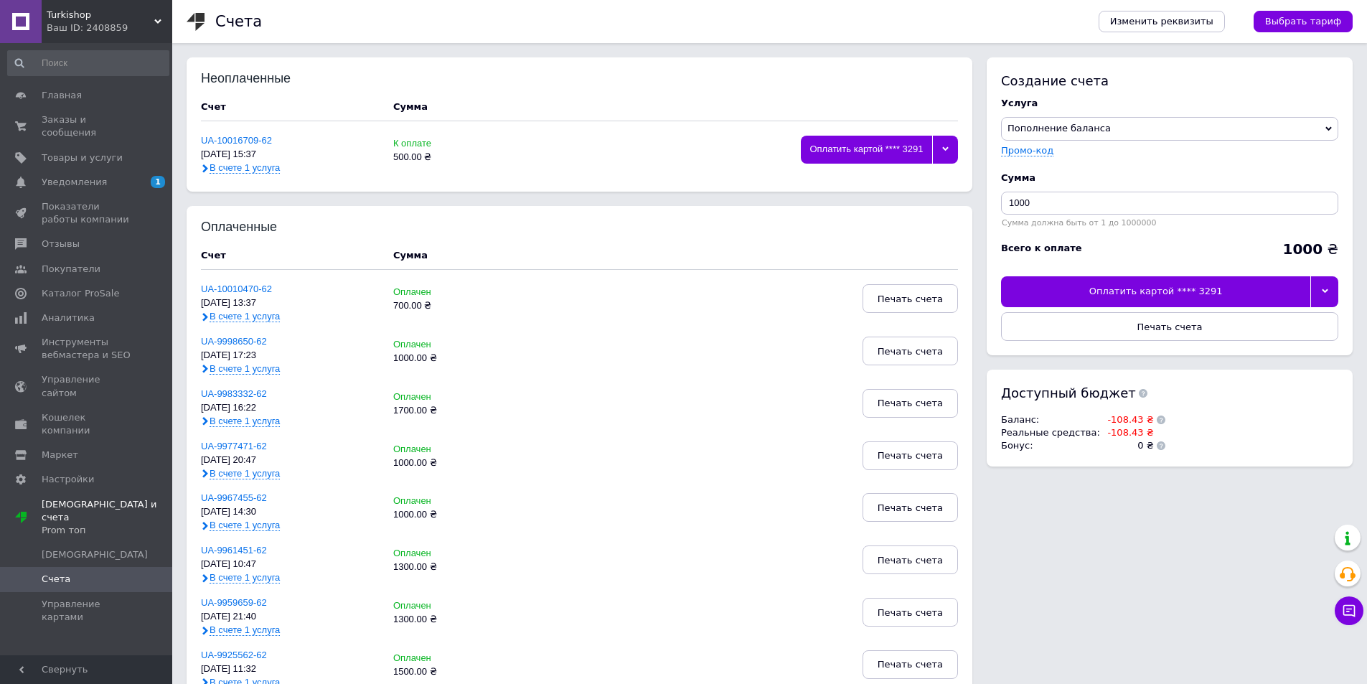
click at [944, 144] on div at bounding box center [945, 150] width 26 height 28
click at [856, 352] on li "Удалить" at bounding box center [880, 342] width 156 height 25
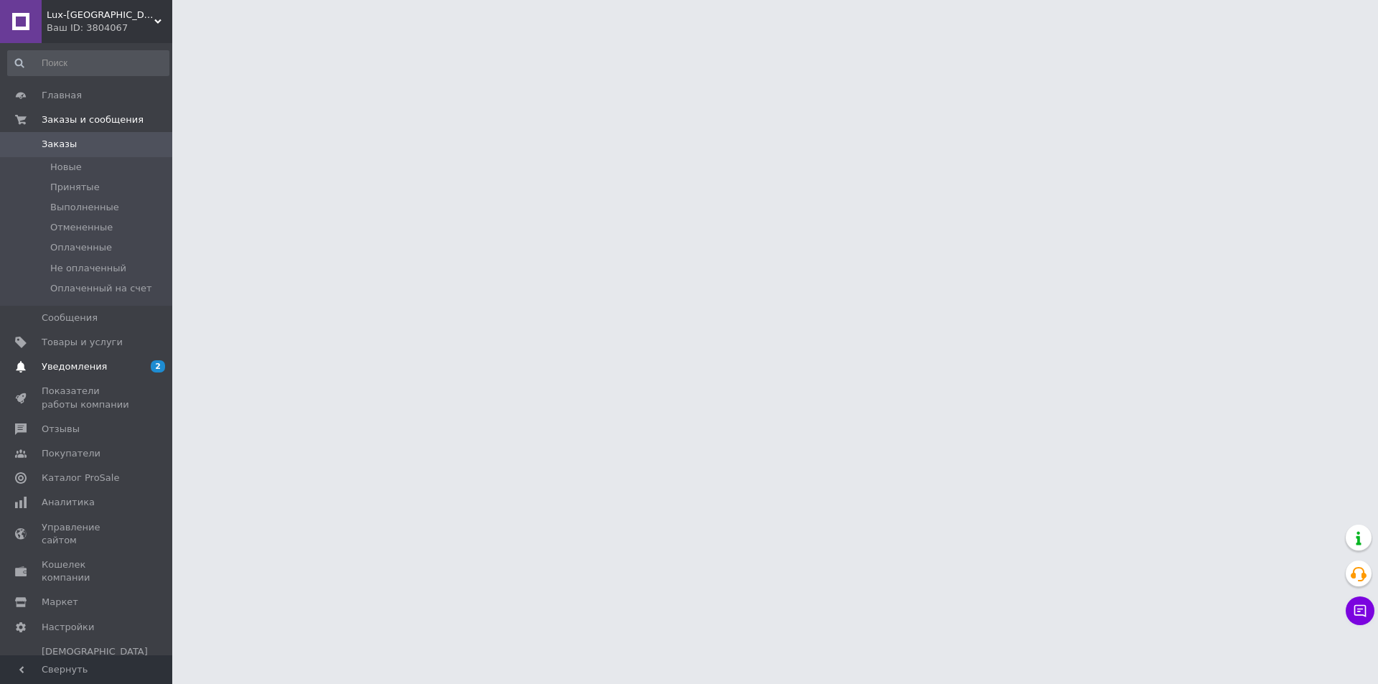
click at [141, 370] on span "2 0" at bounding box center [152, 366] width 39 height 13
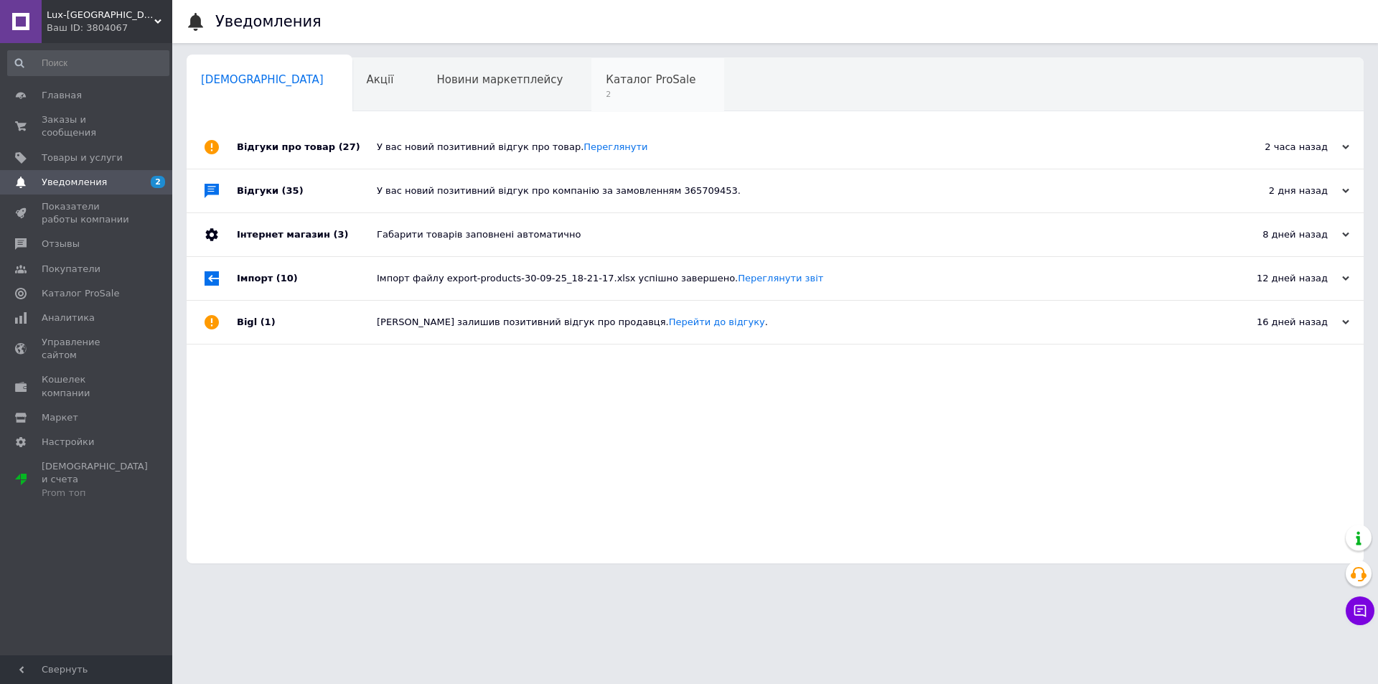
click at [608, 104] on div "Каталог ProSale 2" at bounding box center [657, 85] width 133 height 55
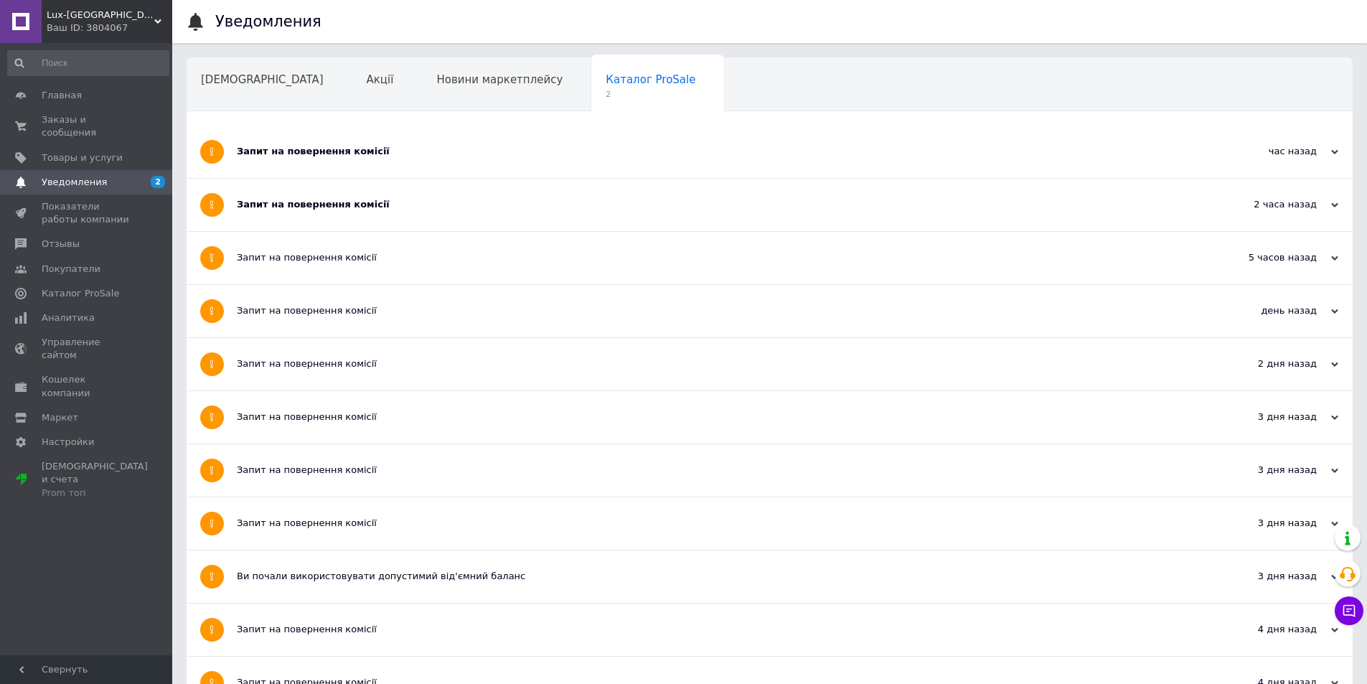
click at [345, 221] on div "Запит на повернення комісії" at bounding box center [716, 205] width 958 height 52
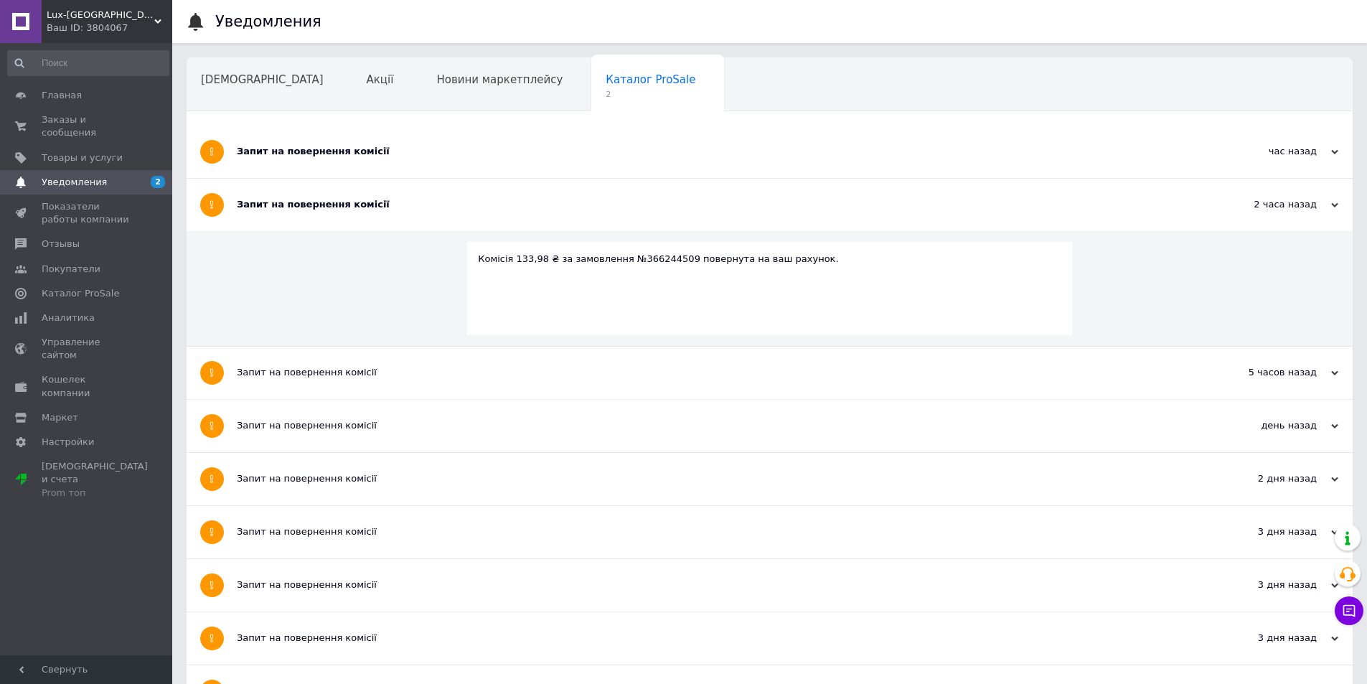
click at [357, 156] on div "Запит на повернення комісії" at bounding box center [716, 151] width 958 height 13
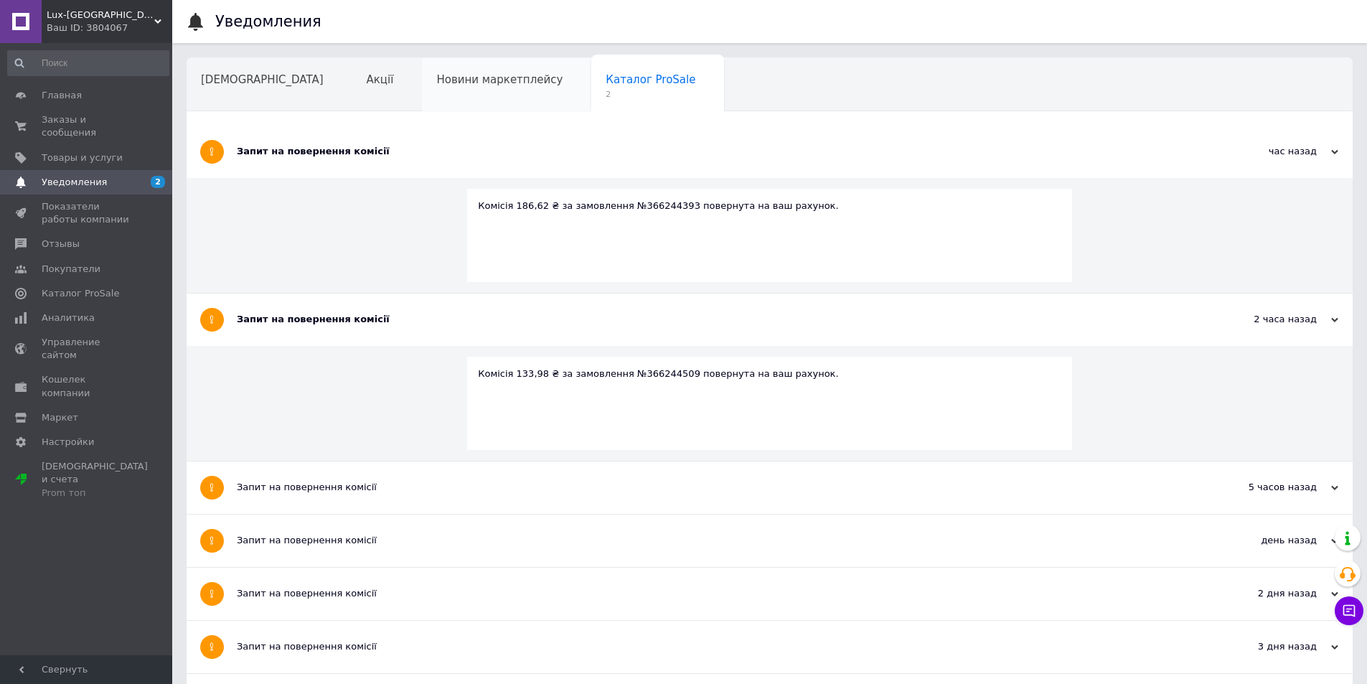
click at [436, 86] on span "Новини маркетплейсу" at bounding box center [499, 79] width 126 height 13
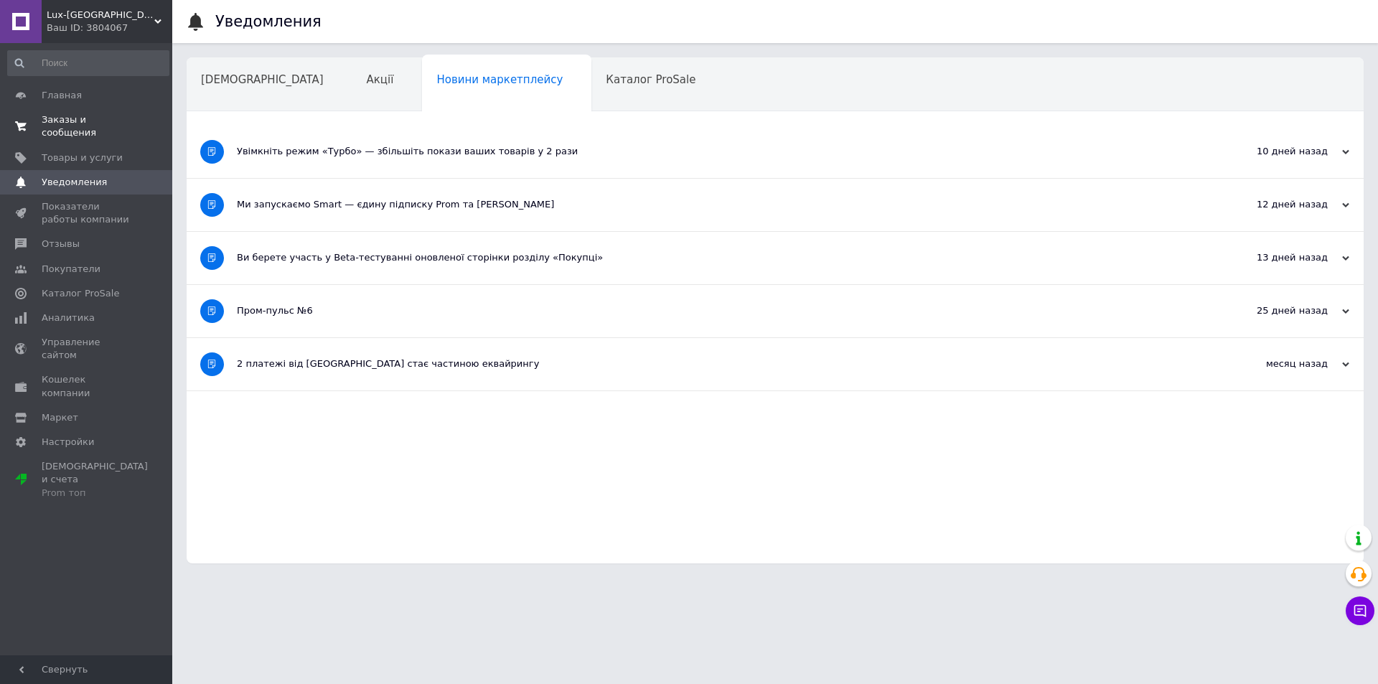
click at [141, 113] on link "Заказы и сообщения 0 0" at bounding box center [88, 126] width 177 height 37
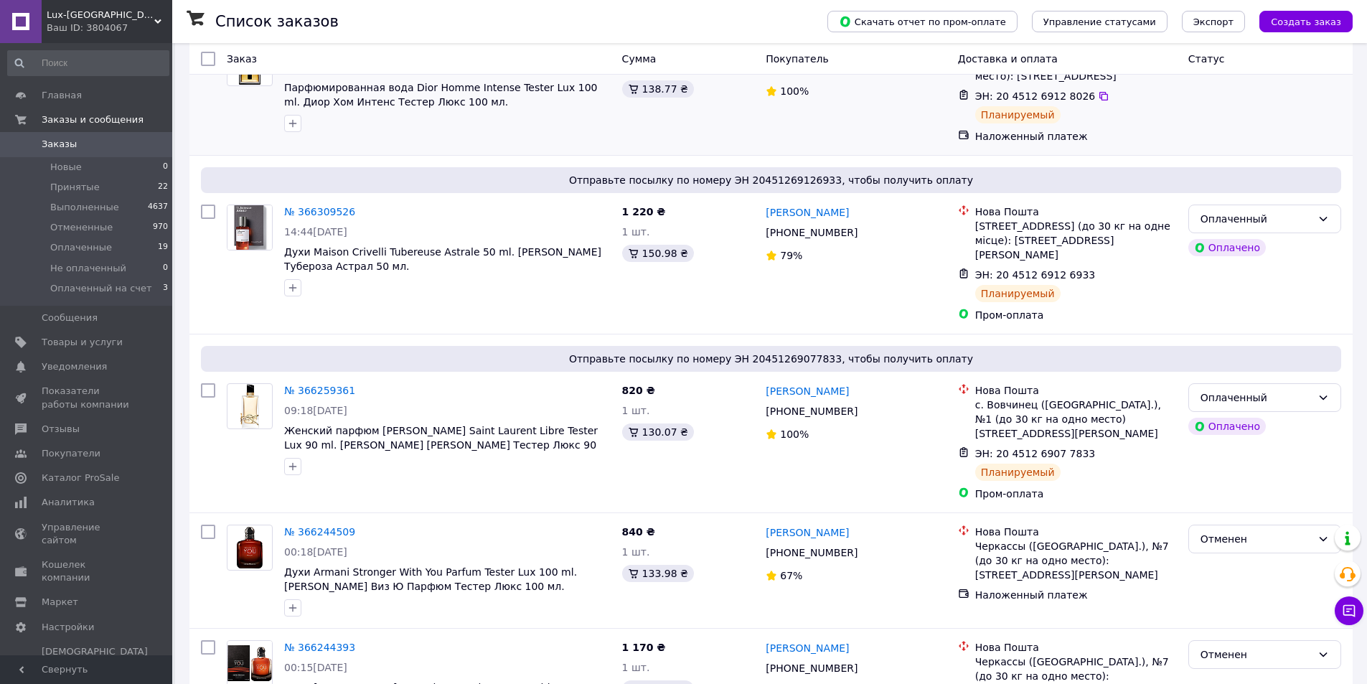
scroll to position [359, 0]
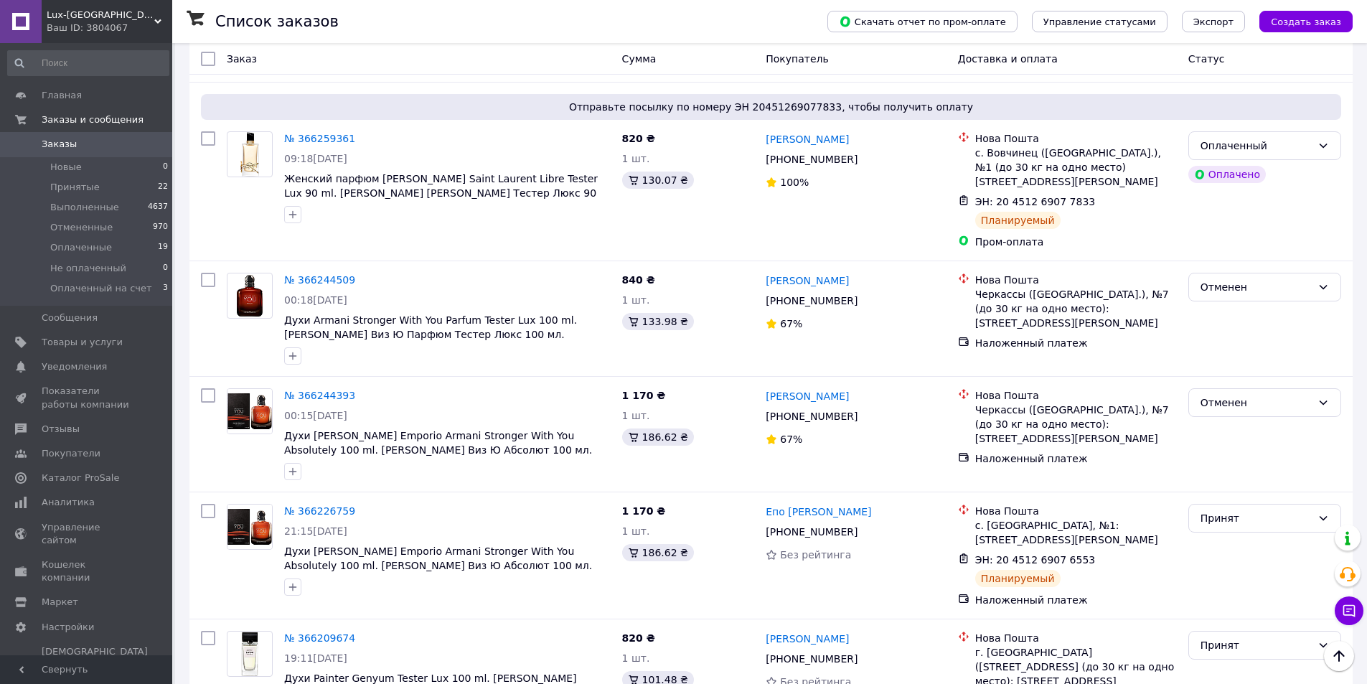
click at [149, 37] on div "Lux-Emirates Ваш ID: 3804067" at bounding box center [107, 21] width 131 height 43
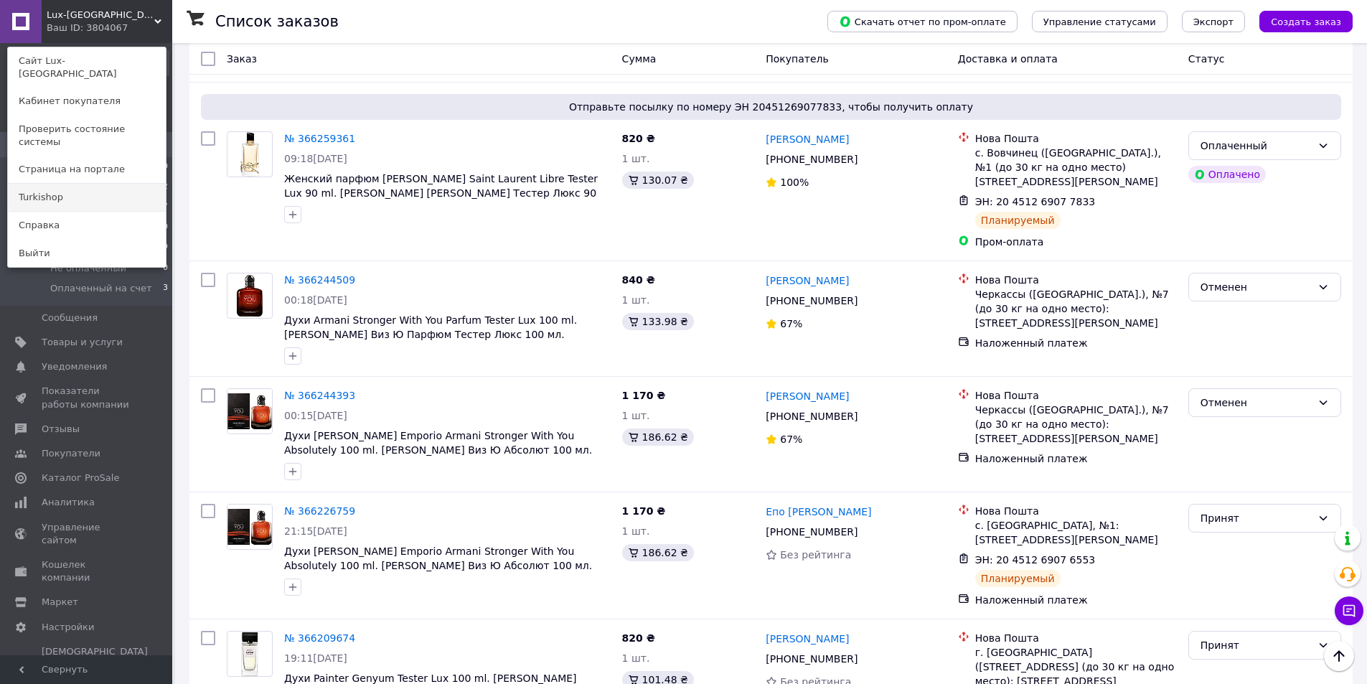
click at [108, 184] on link "Turkishop" at bounding box center [87, 197] width 158 height 27
